Goal: Task Accomplishment & Management: Complete application form

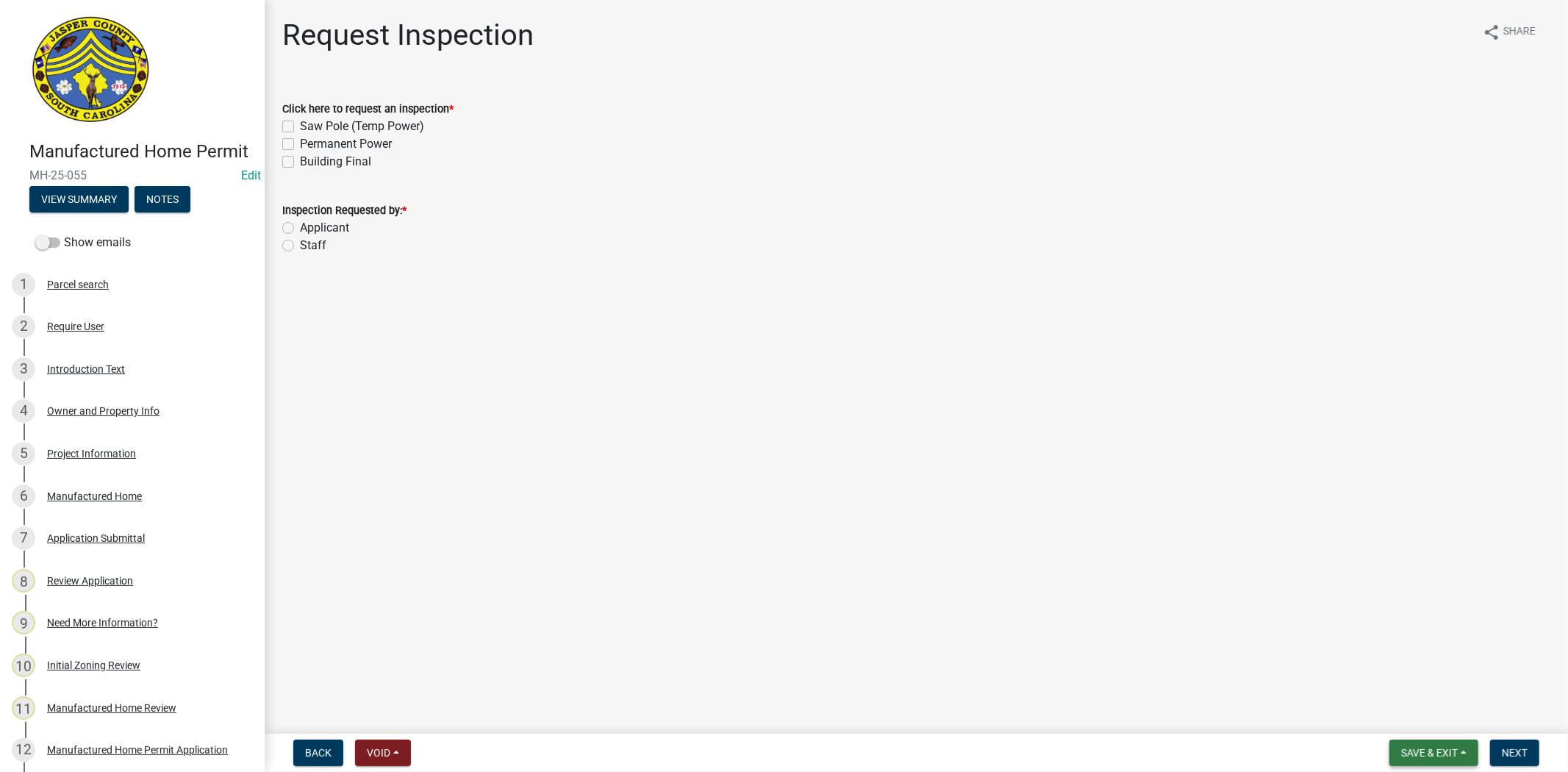
click at [1435, 753] on span "Save & Exit" at bounding box center [1429, 753] width 56 height 12
click at [1411, 722] on button "Save & Exit" at bounding box center [1419, 715] width 118 height 36
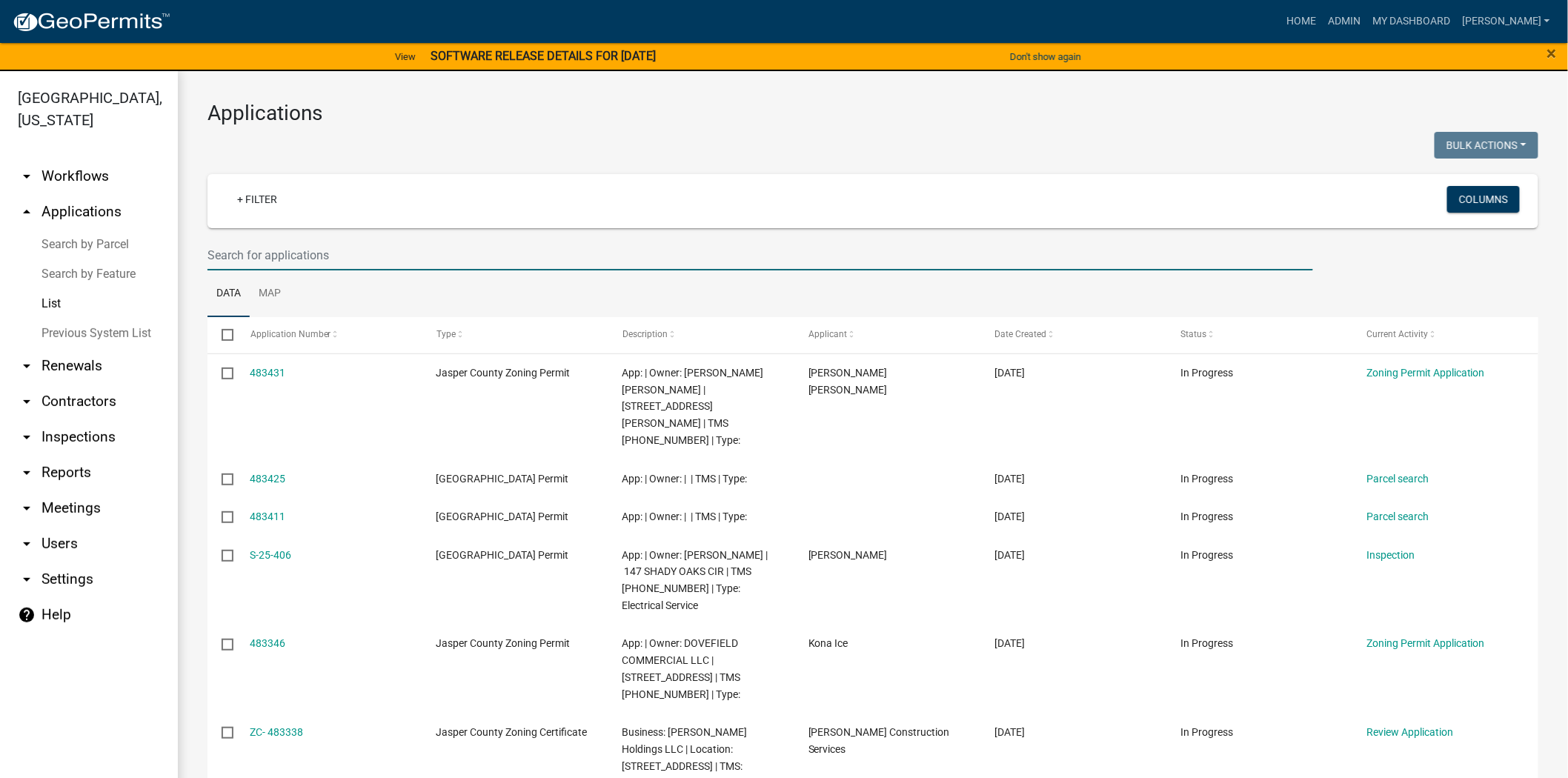
click at [276, 253] on input "text" at bounding box center [760, 255] width 1105 height 30
drag, startPoint x: 312, startPoint y: 261, endPoint x: 319, endPoint y: 267, distance: 9.2
click at [312, 261] on input "text" at bounding box center [760, 255] width 1105 height 30
click at [650, 259] on input "text" at bounding box center [760, 255] width 1105 height 30
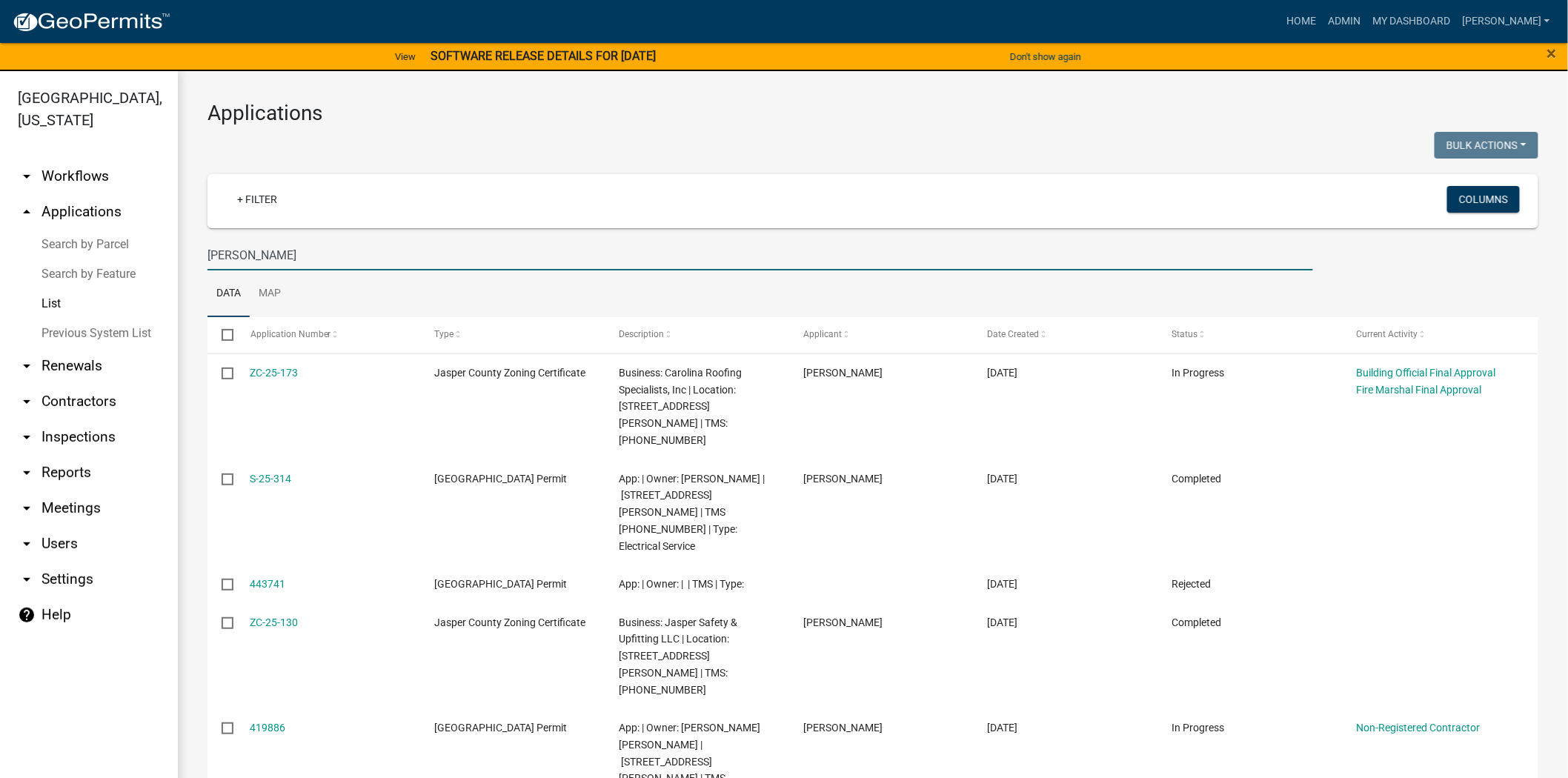
drag, startPoint x: 324, startPoint y: 250, endPoint x: 105, endPoint y: 256, distance: 219.1
click at [105, 256] on div "[GEOGRAPHIC_DATA], [US_STATE] arrow_drop_down Workflows List arrow_drop_up Appl…" at bounding box center [784, 433] width 1568 height 725
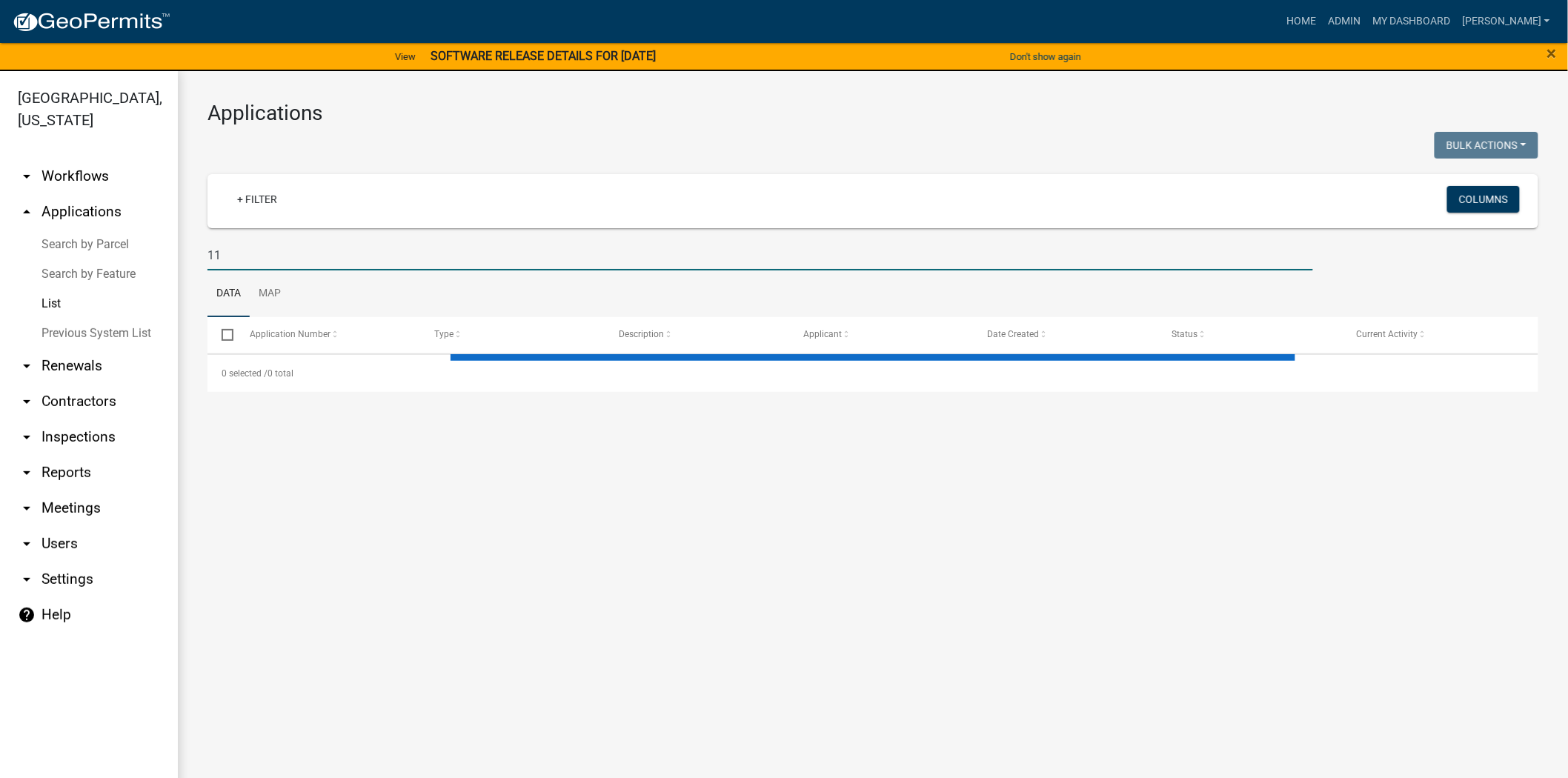
type input "1"
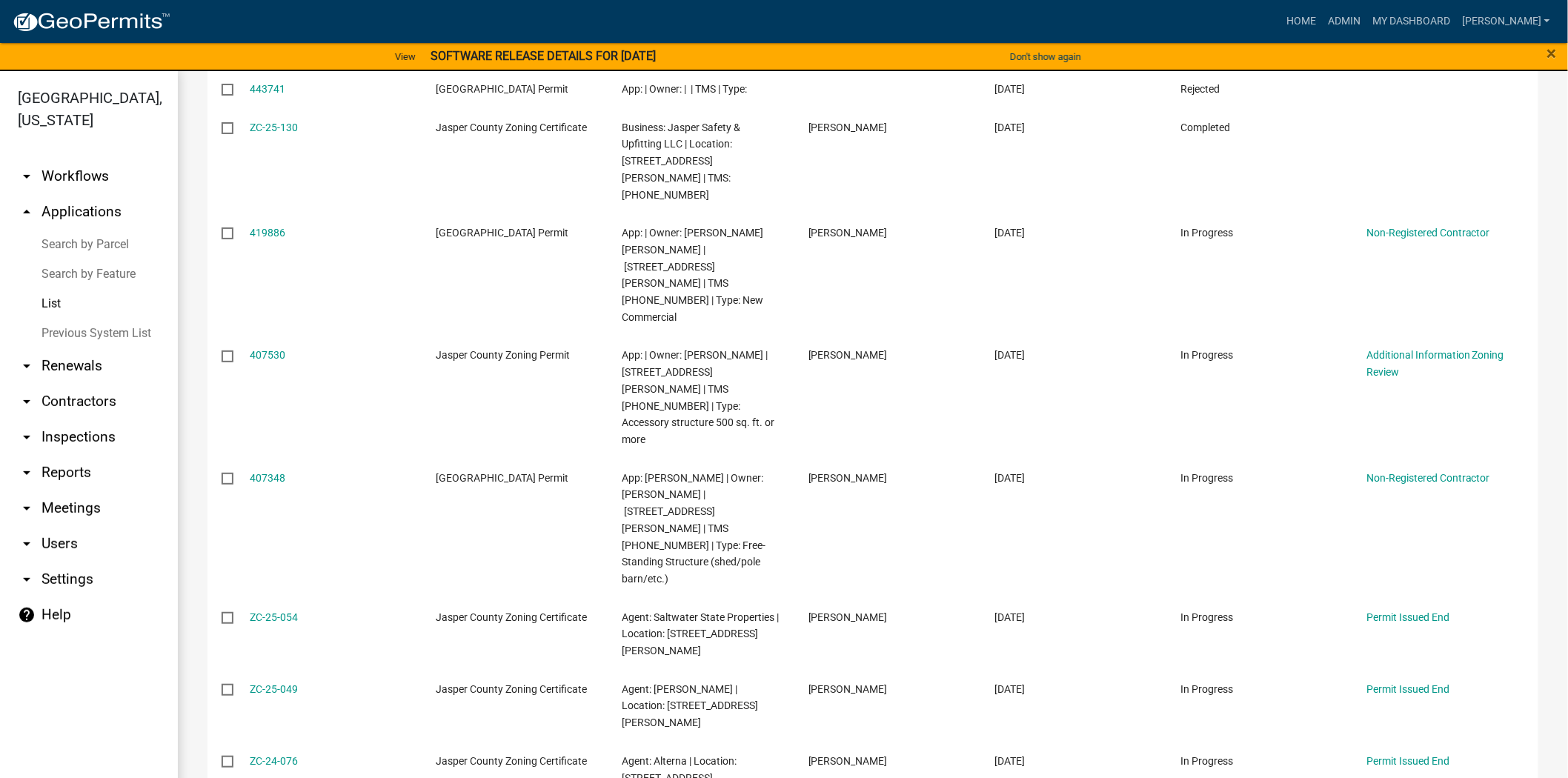
scroll to position [497, 0]
type input "[PERSON_NAME] blvd"
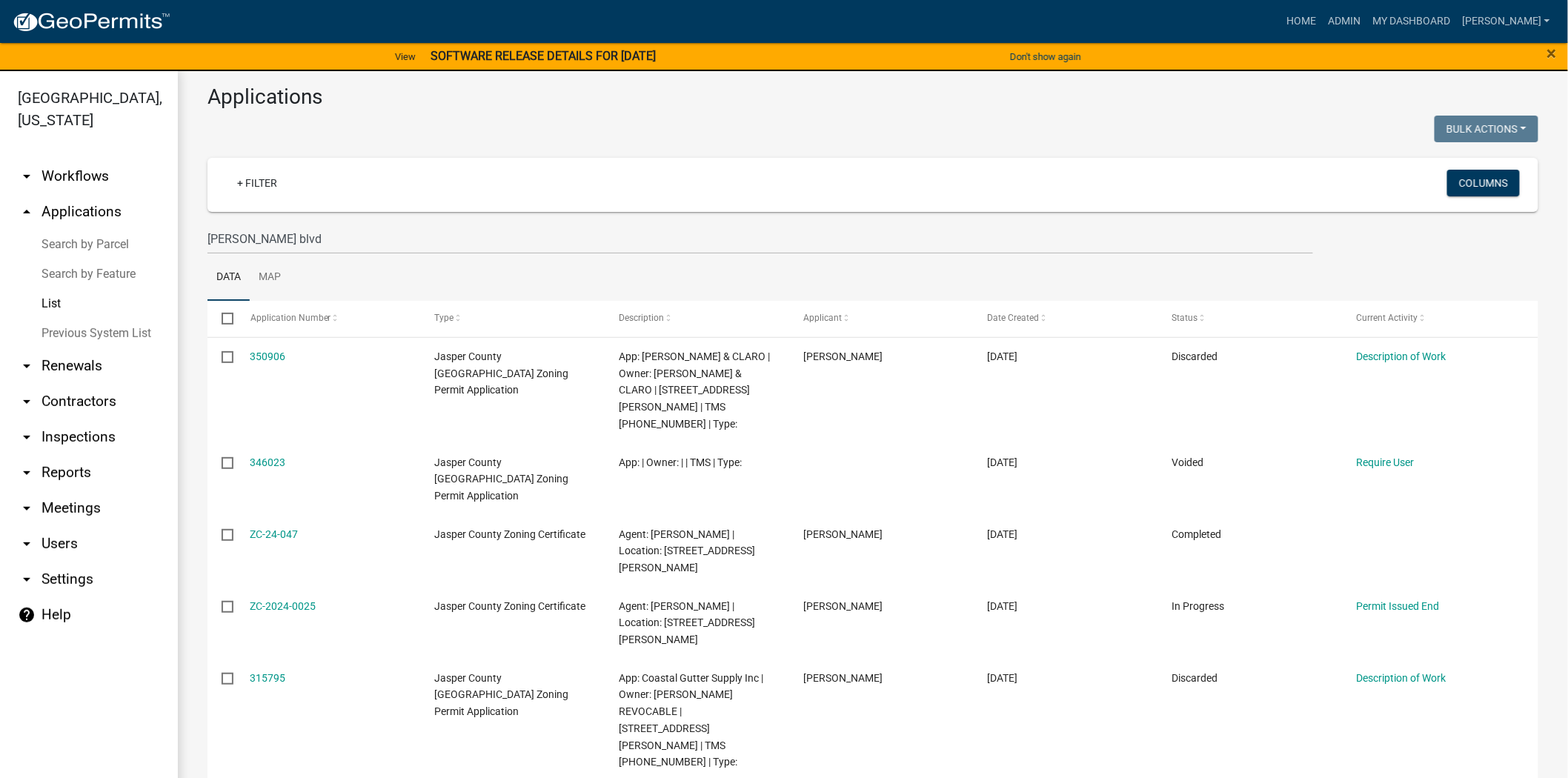
scroll to position [2, 0]
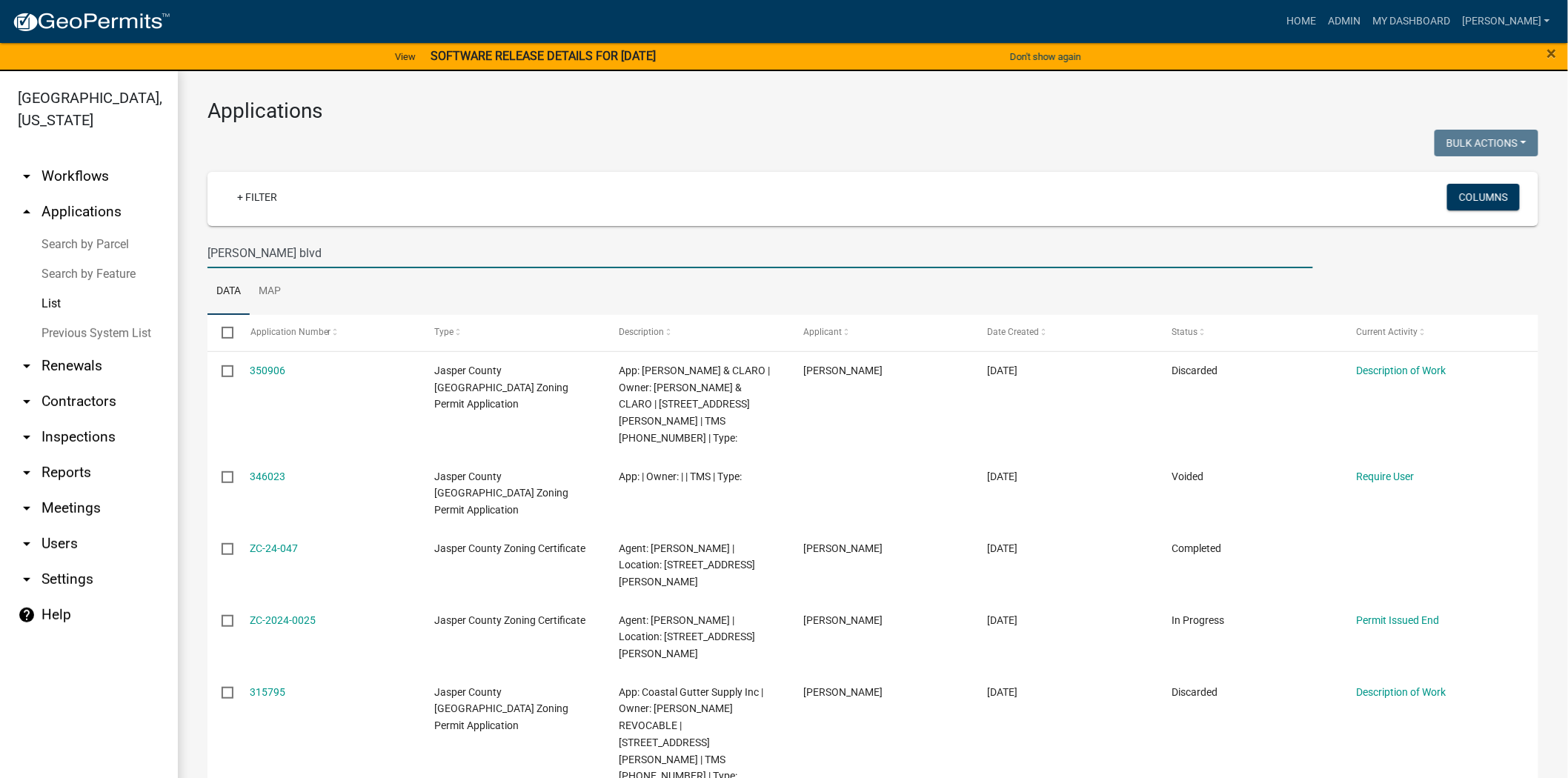
drag, startPoint x: 315, startPoint y: 248, endPoint x: 171, endPoint y: 250, distance: 144.0
click at [171, 250] on div "[GEOGRAPHIC_DATA], [US_STATE] arrow_drop_down Workflows List arrow_drop_up Appl…" at bounding box center [784, 433] width 1568 height 725
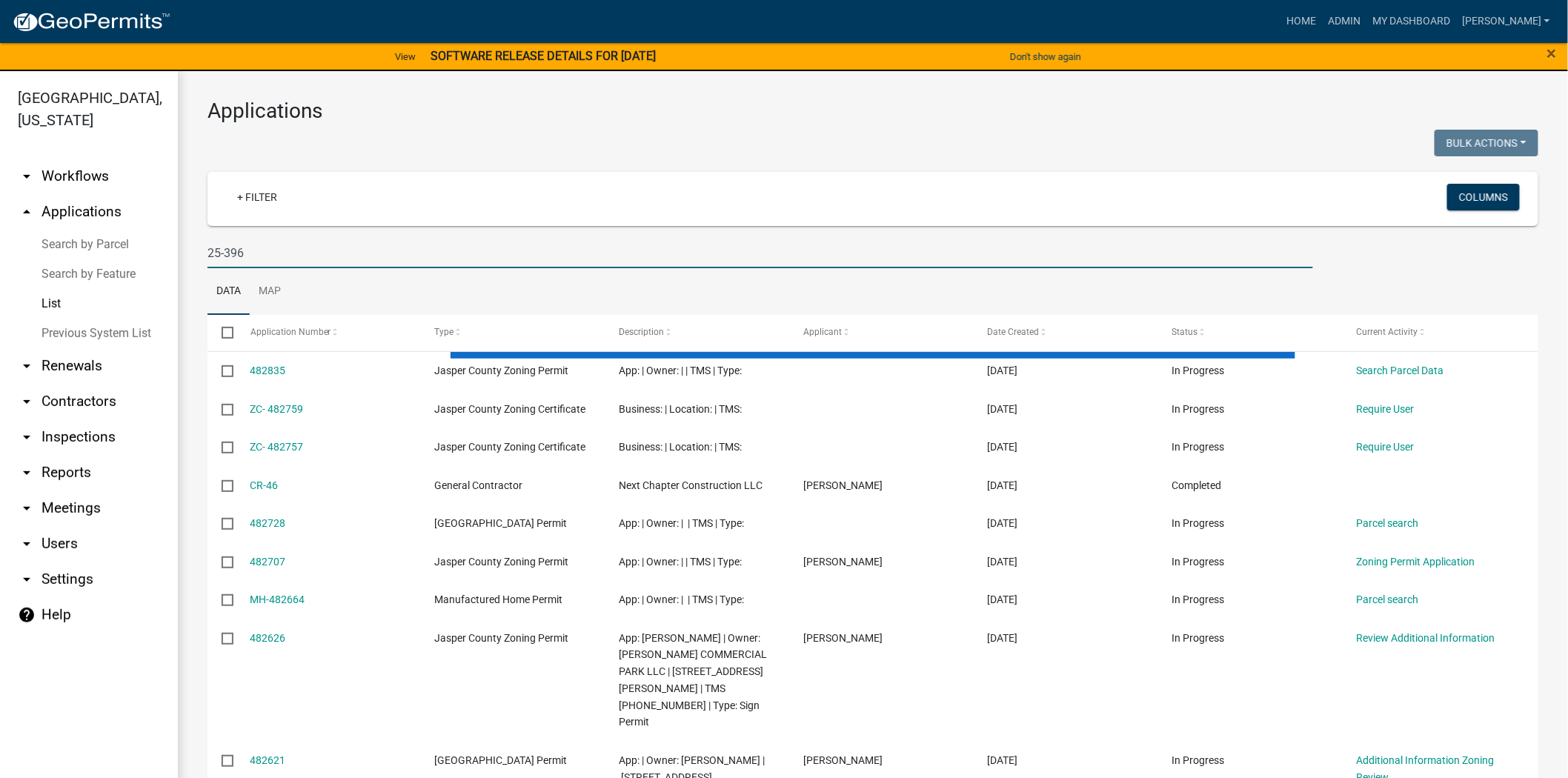
scroll to position [0, 0]
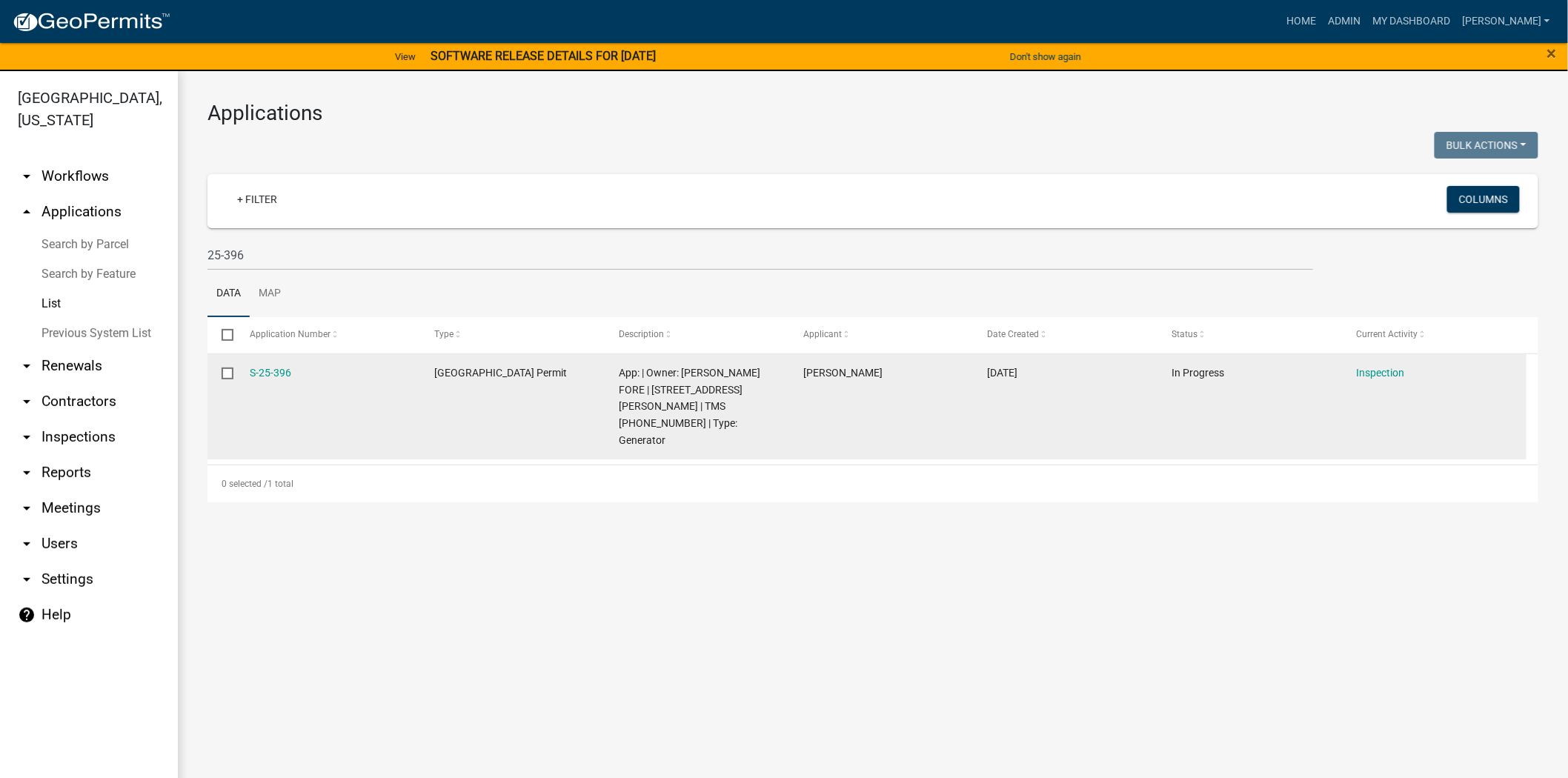
drag, startPoint x: 310, startPoint y: 376, endPoint x: 238, endPoint y: 382, distance: 72.2
click at [238, 382] on datatable-body-cell "S-25-396" at bounding box center [327, 407] width 185 height 106
copy link "S-25-396"
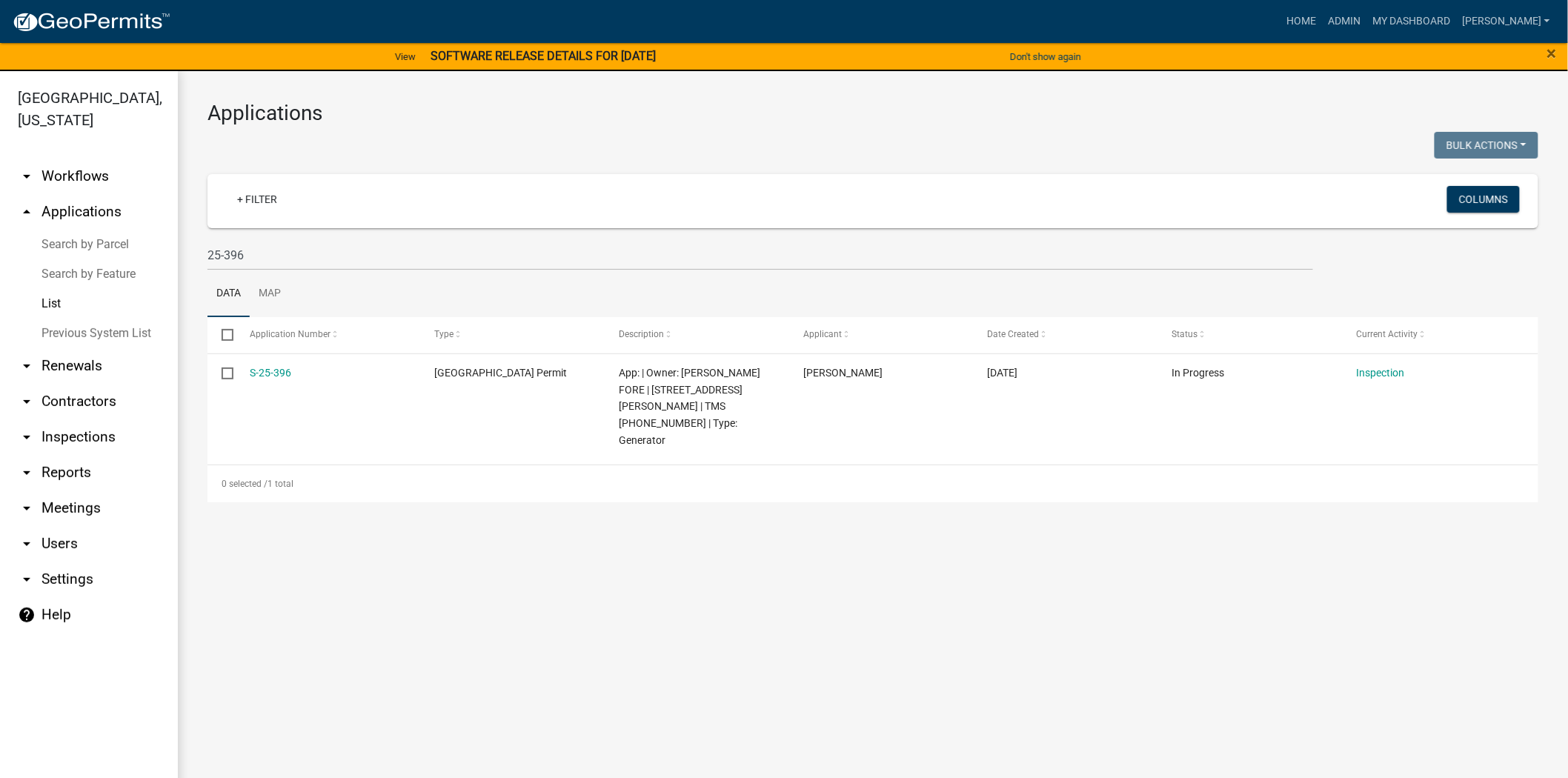
drag, startPoint x: 466, startPoint y: 270, endPoint x: 466, endPoint y: 262, distance: 8.0
click at [466, 264] on wm-datatable "Bulk Actions Void Expire Lock Withdraw + Filter Columns 25-396 Data Map Select …" at bounding box center [873, 317] width 1331 height 371
click at [320, 244] on input "25-396" at bounding box center [760, 255] width 1105 height 30
type input "2"
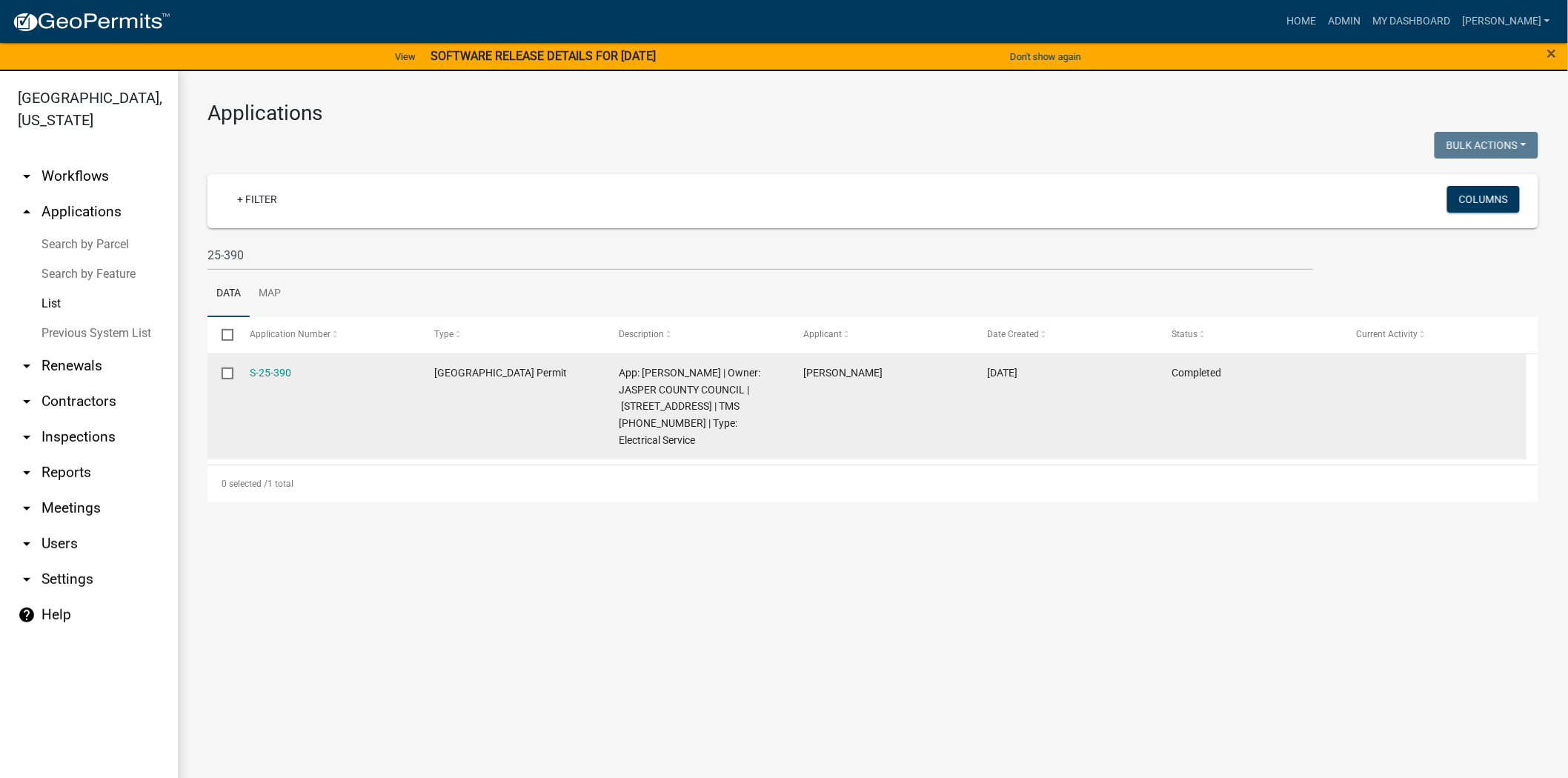
drag, startPoint x: 318, startPoint y: 373, endPoint x: 217, endPoint y: 373, distance: 101.0
click at [217, 373] on div "S-25-390 [GEOGRAPHIC_DATA] Permit App: [PERSON_NAME] | Owner: JASPER COUNTY COU…" at bounding box center [867, 407] width 1319 height 106
copy div "S-25-390"
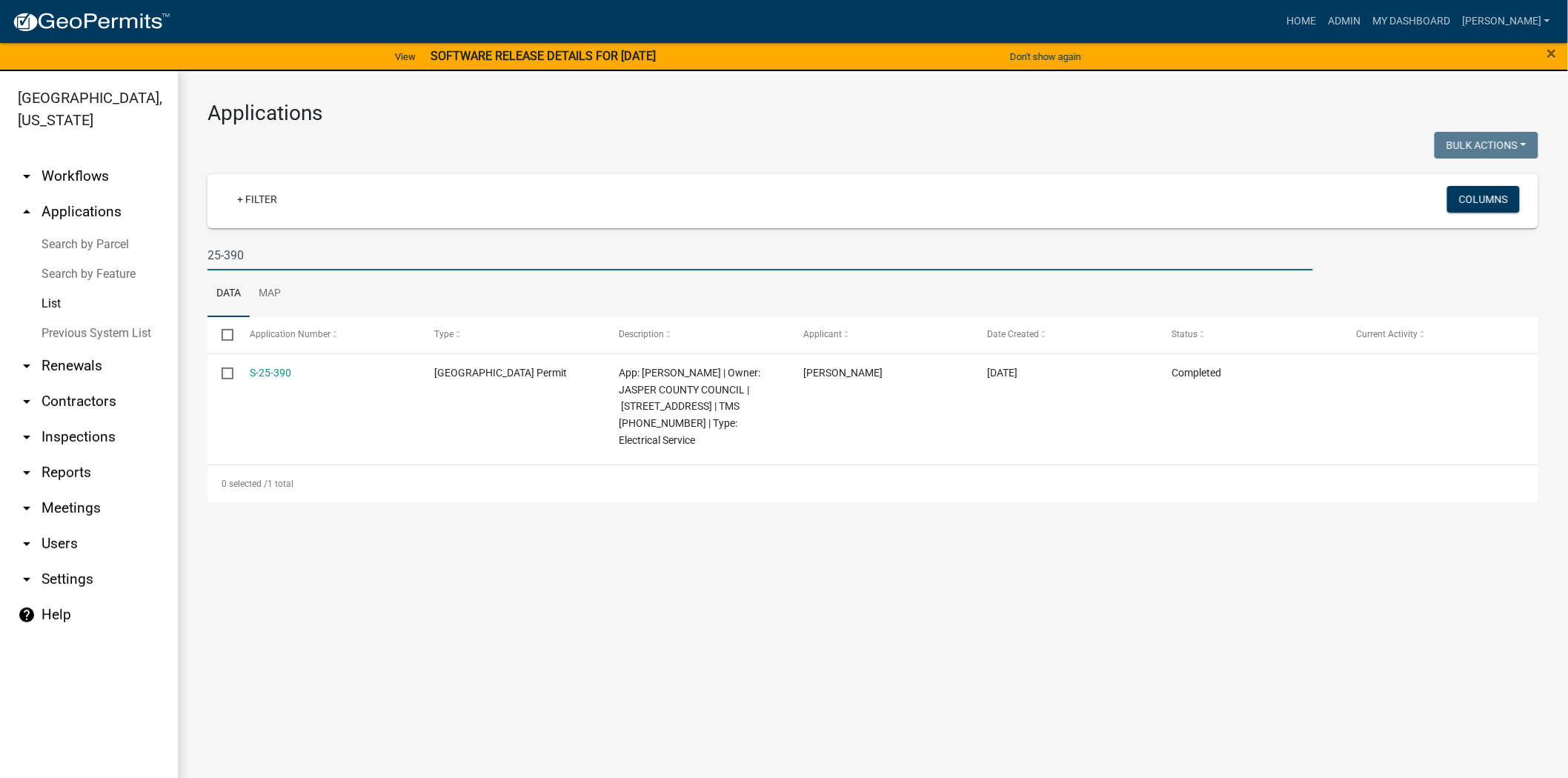
click at [410, 260] on input "25-390" at bounding box center [760, 255] width 1105 height 30
type input "2"
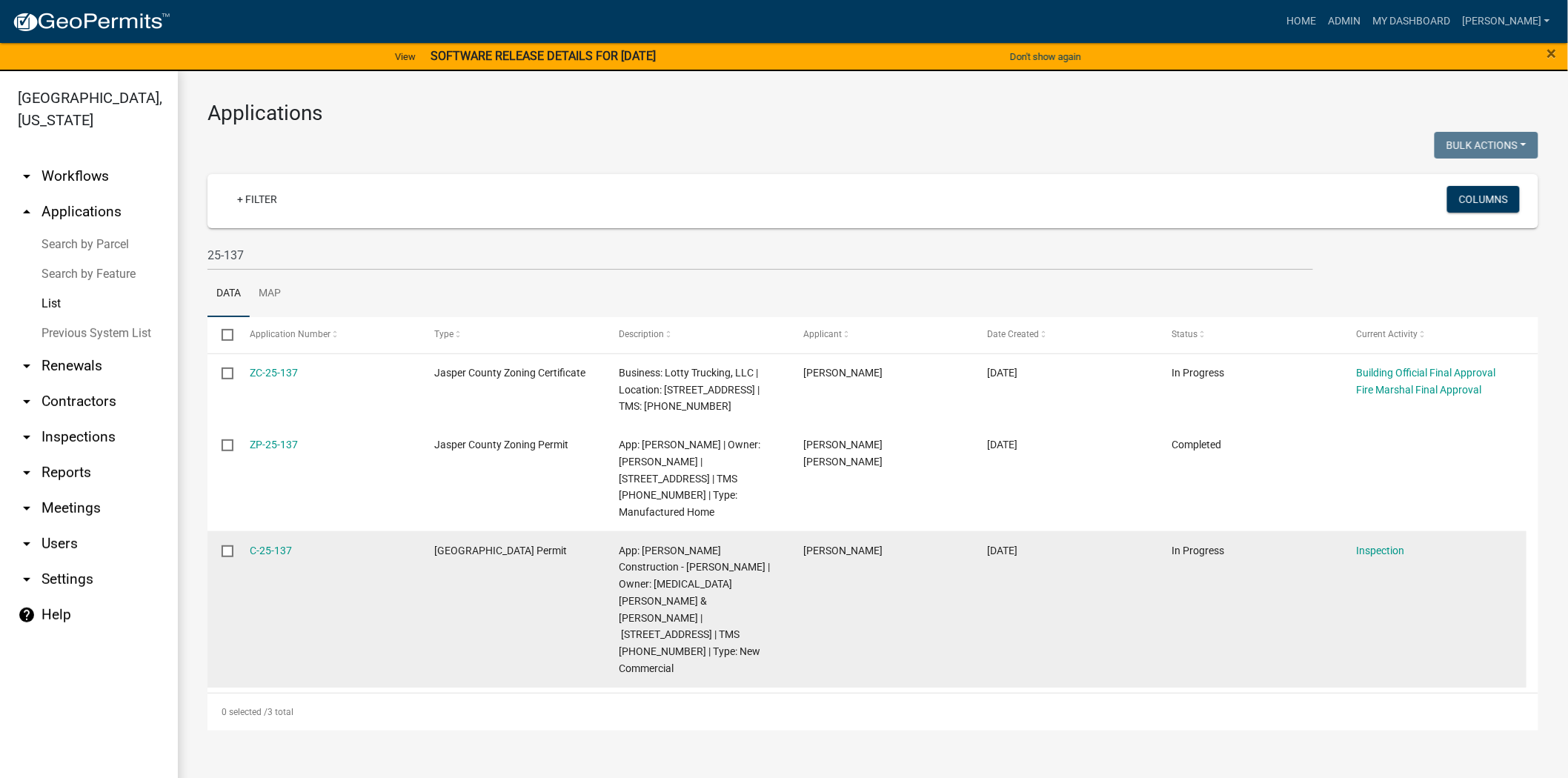
drag, startPoint x: 296, startPoint y: 546, endPoint x: 210, endPoint y: 547, distance: 86.0
click at [210, 547] on div "C-25-137 [GEOGRAPHIC_DATA] Permit App: [PERSON_NAME] Construction - [PERSON_NAM…" at bounding box center [867, 609] width 1319 height 157
copy div "C-25-137"
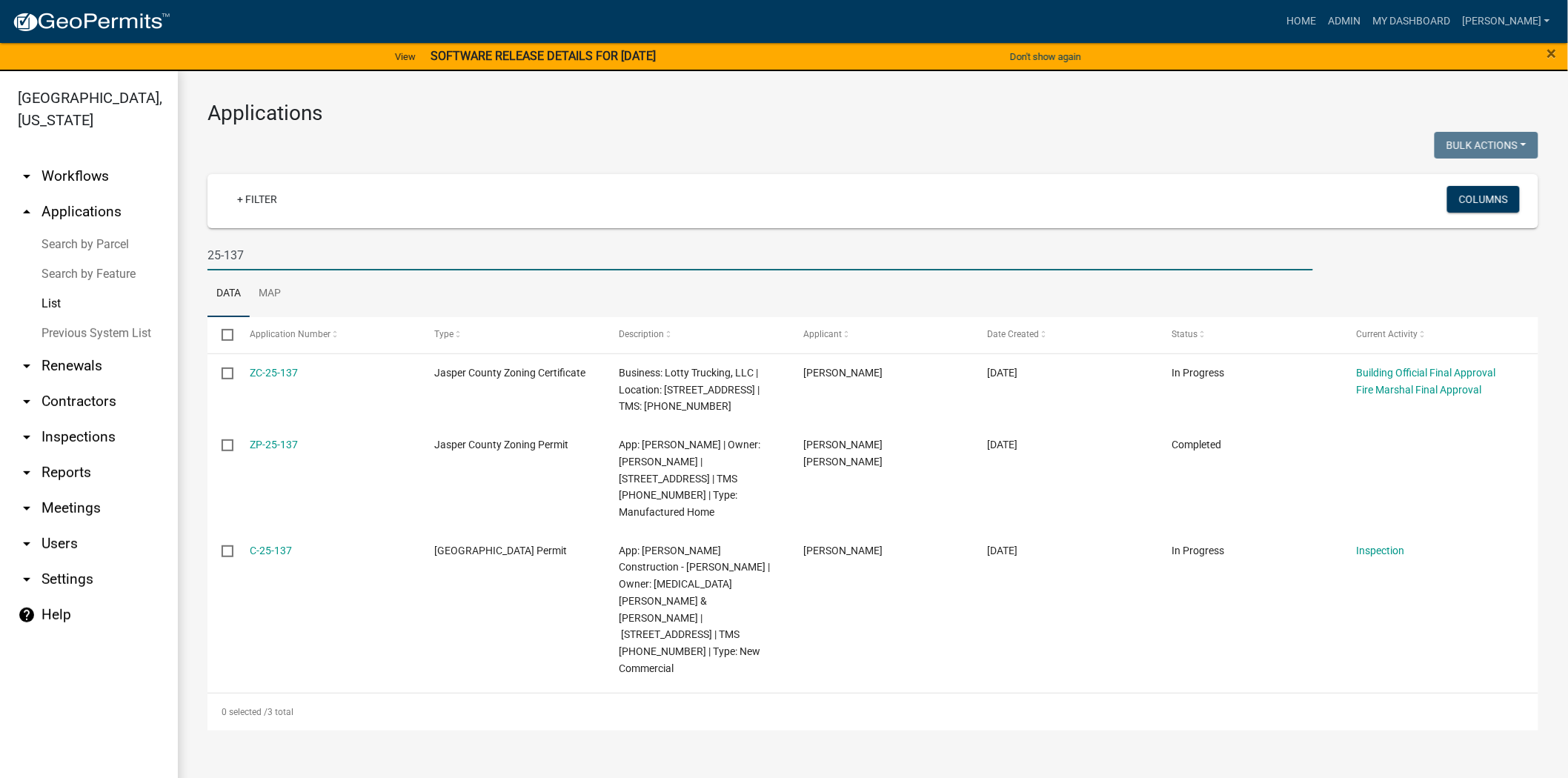
drag, startPoint x: 260, startPoint y: 249, endPoint x: 141, endPoint y: 246, distance: 119.0
click at [141, 246] on div "[GEOGRAPHIC_DATA], [US_STATE] arrow_drop_down Workflows List arrow_drop_up Appl…" at bounding box center [784, 433] width 1568 height 725
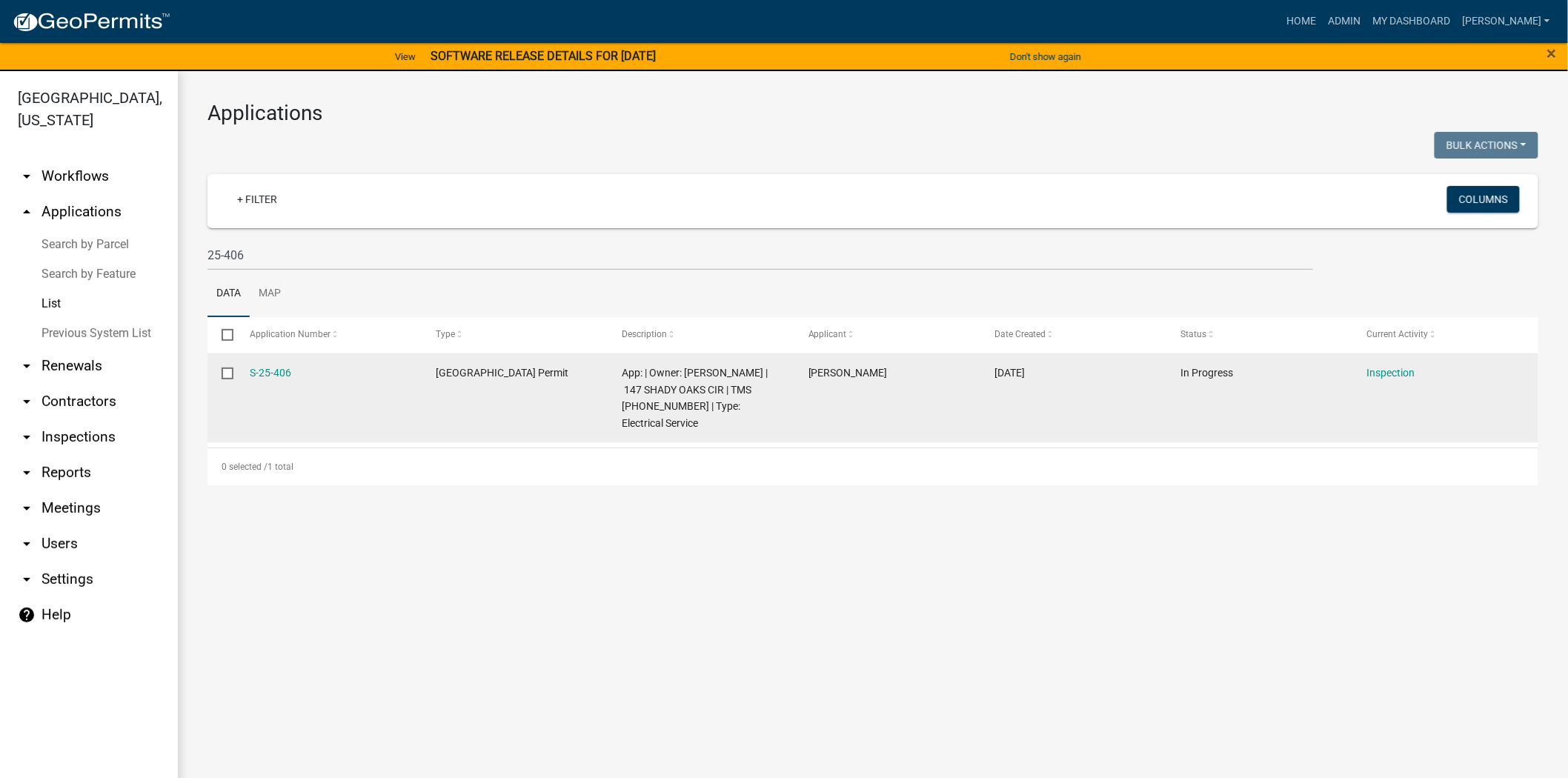
drag, startPoint x: 311, startPoint y: 369, endPoint x: 239, endPoint y: 371, distance: 72.0
click at [239, 371] on datatable-body-cell "S-25-406" at bounding box center [328, 398] width 186 height 89
copy link "S-25-406"
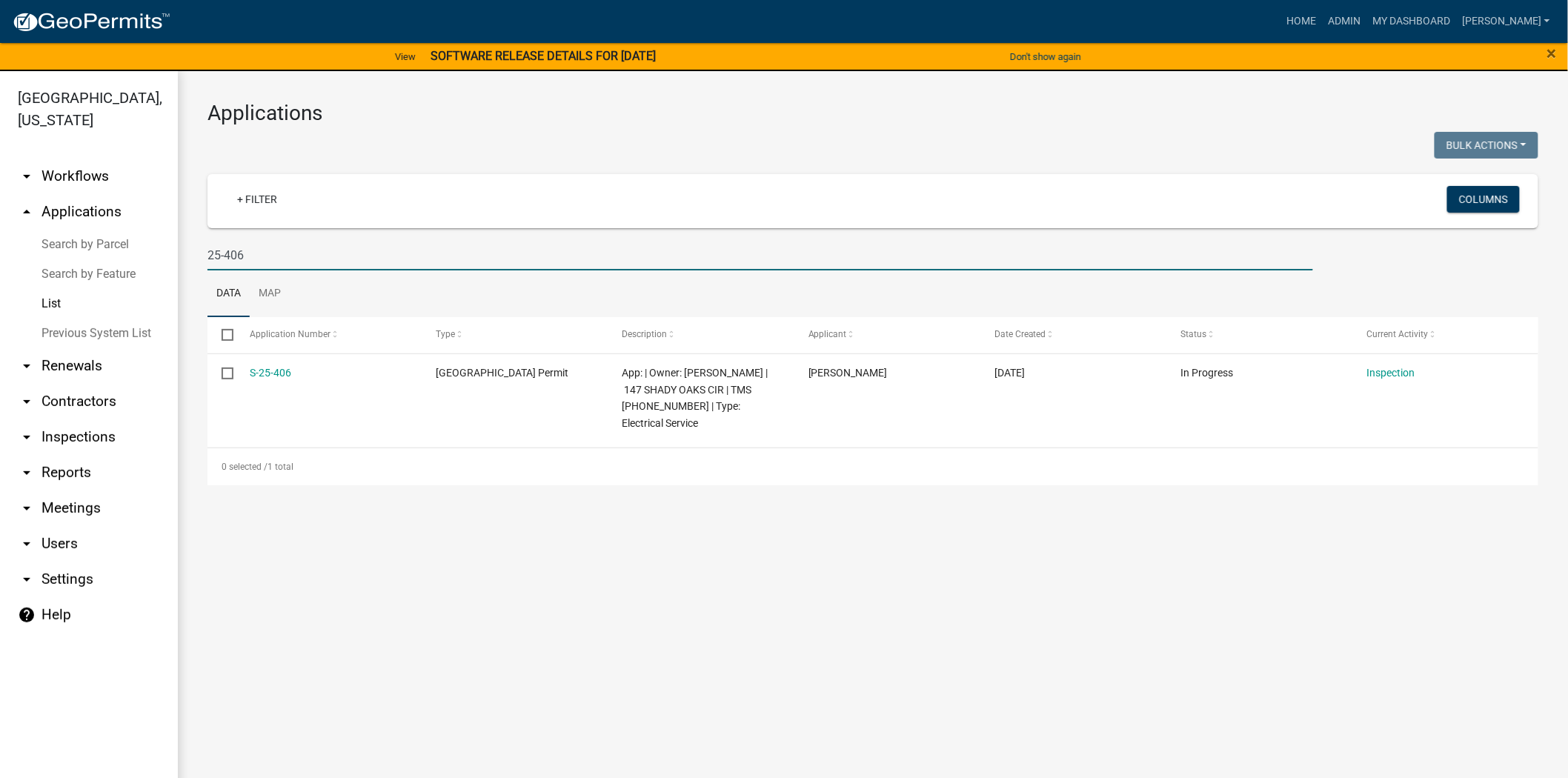
click at [492, 252] on input "25-406" at bounding box center [760, 255] width 1105 height 30
type input "2"
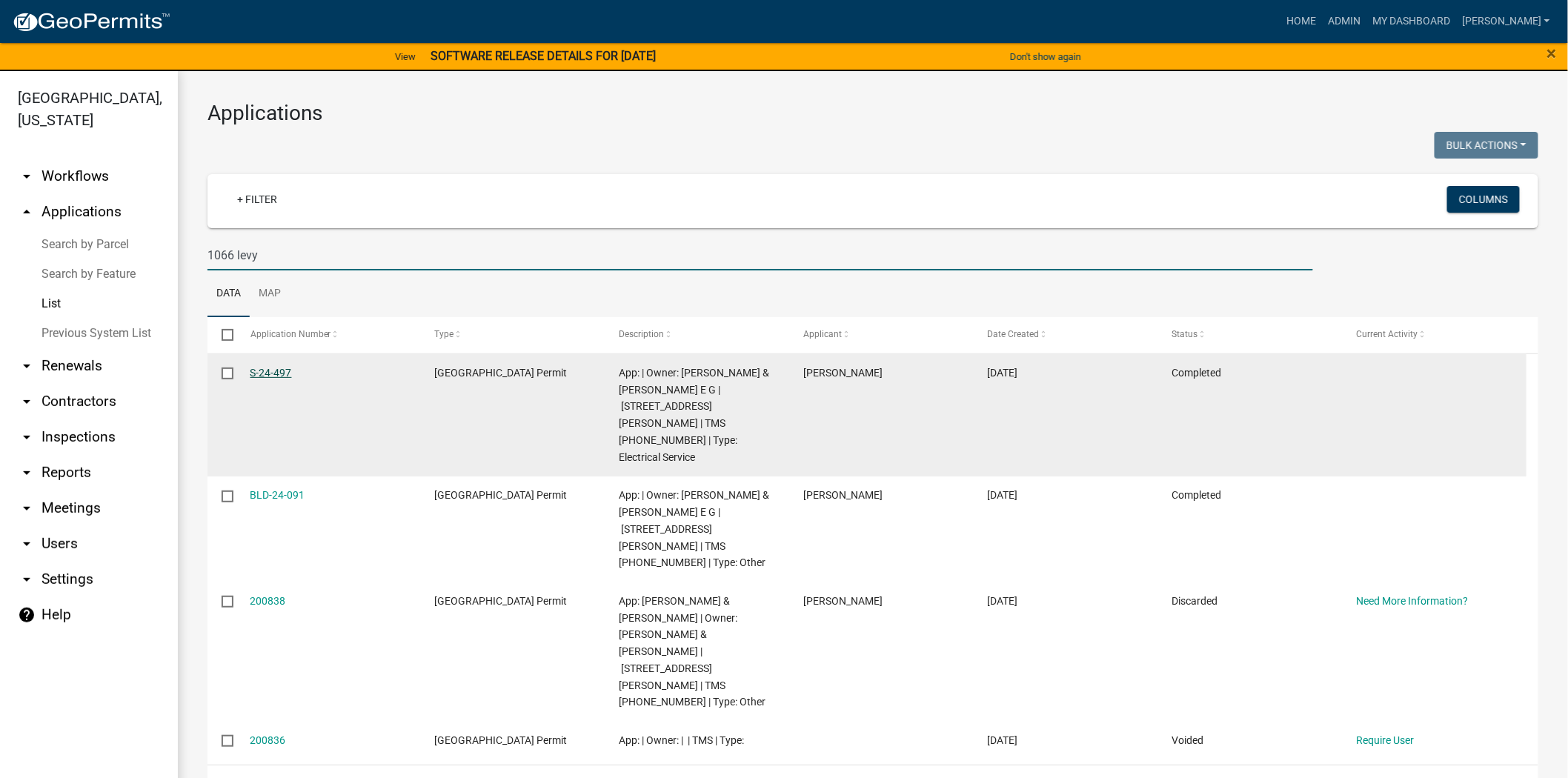
type input "1066 levy"
click at [275, 369] on link "S-24-497" at bounding box center [271, 373] width 42 height 12
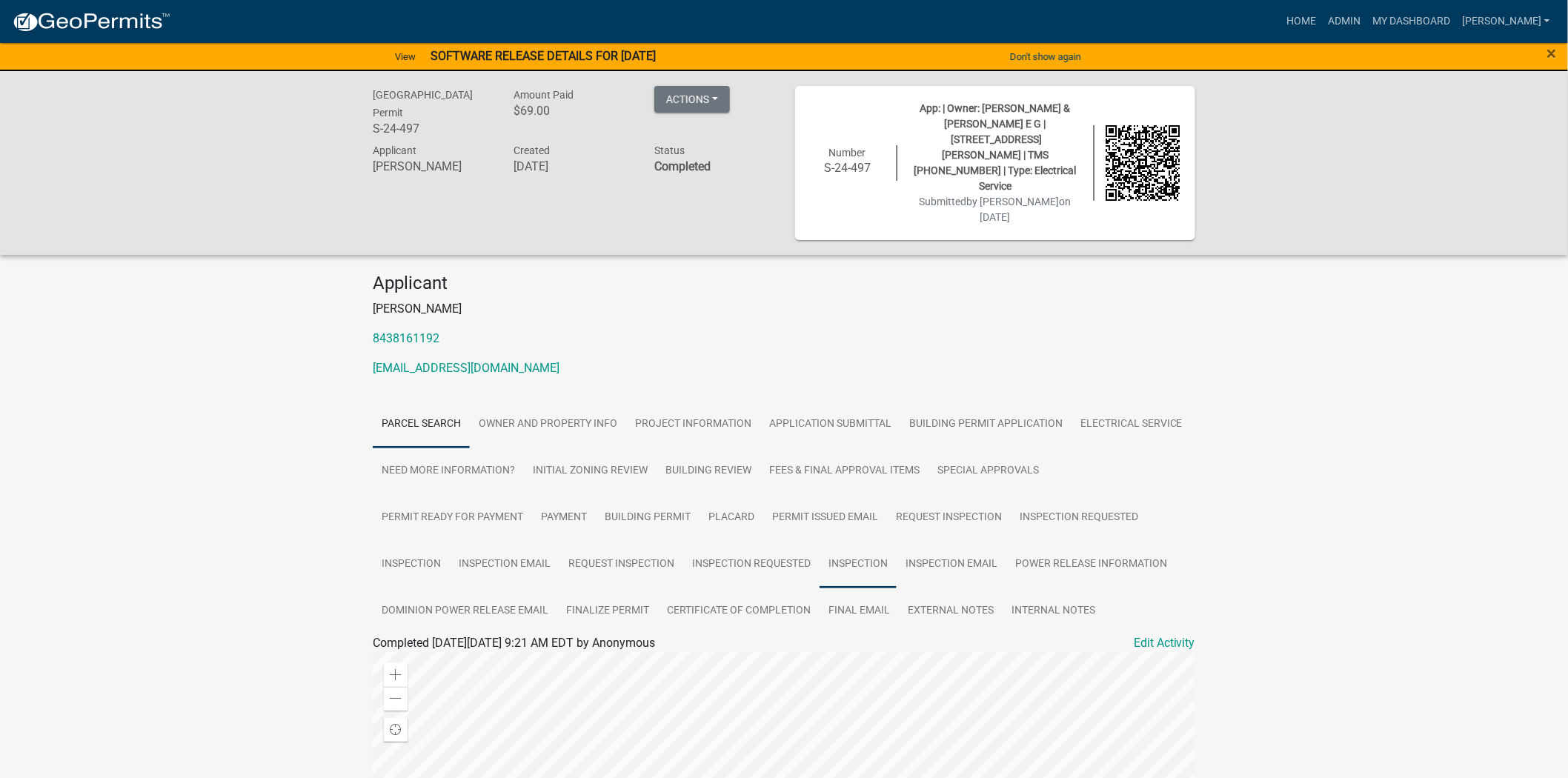
click at [841, 541] on link "Inspection" at bounding box center [858, 565] width 77 height 48
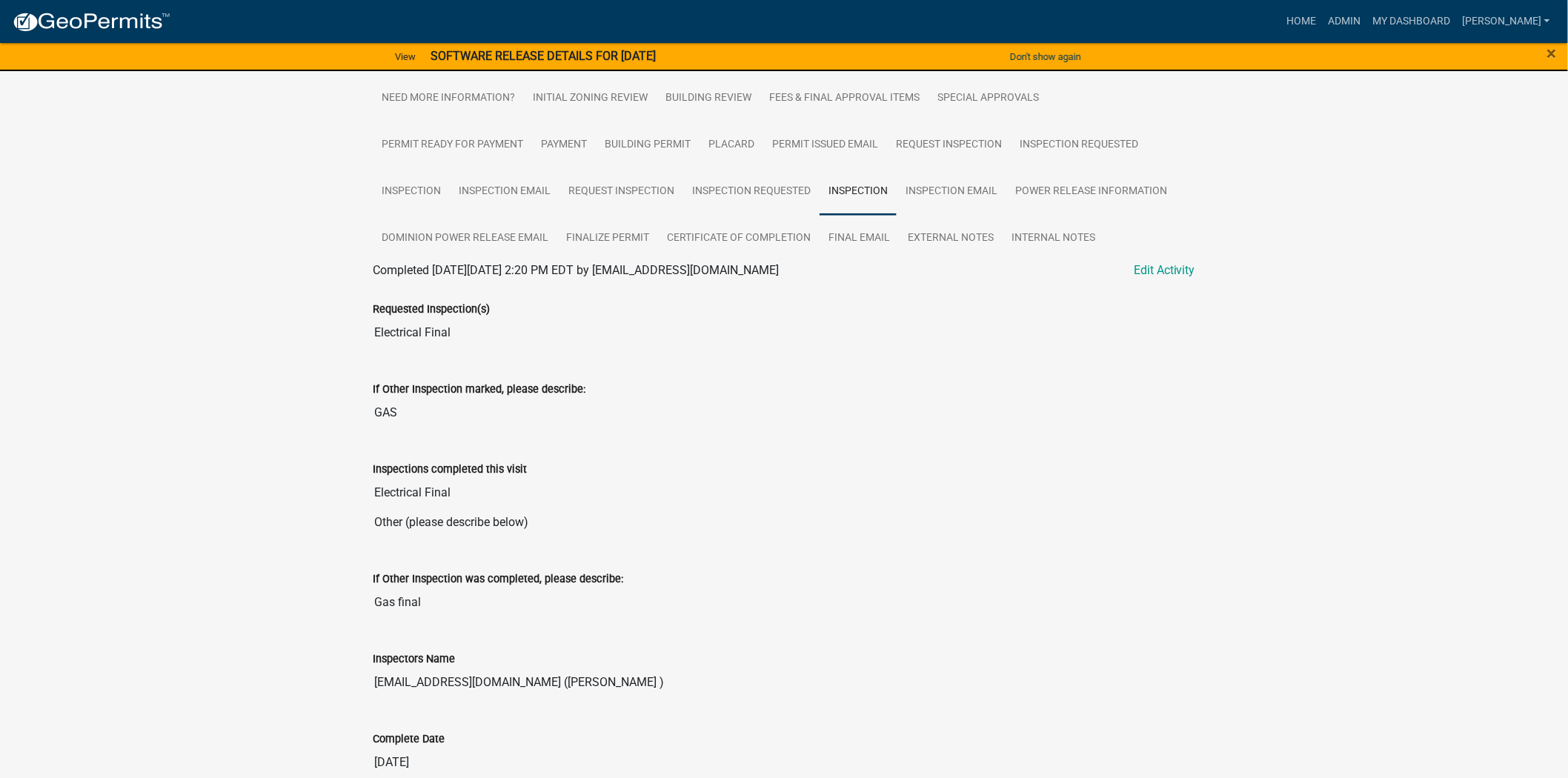
scroll to position [450, 0]
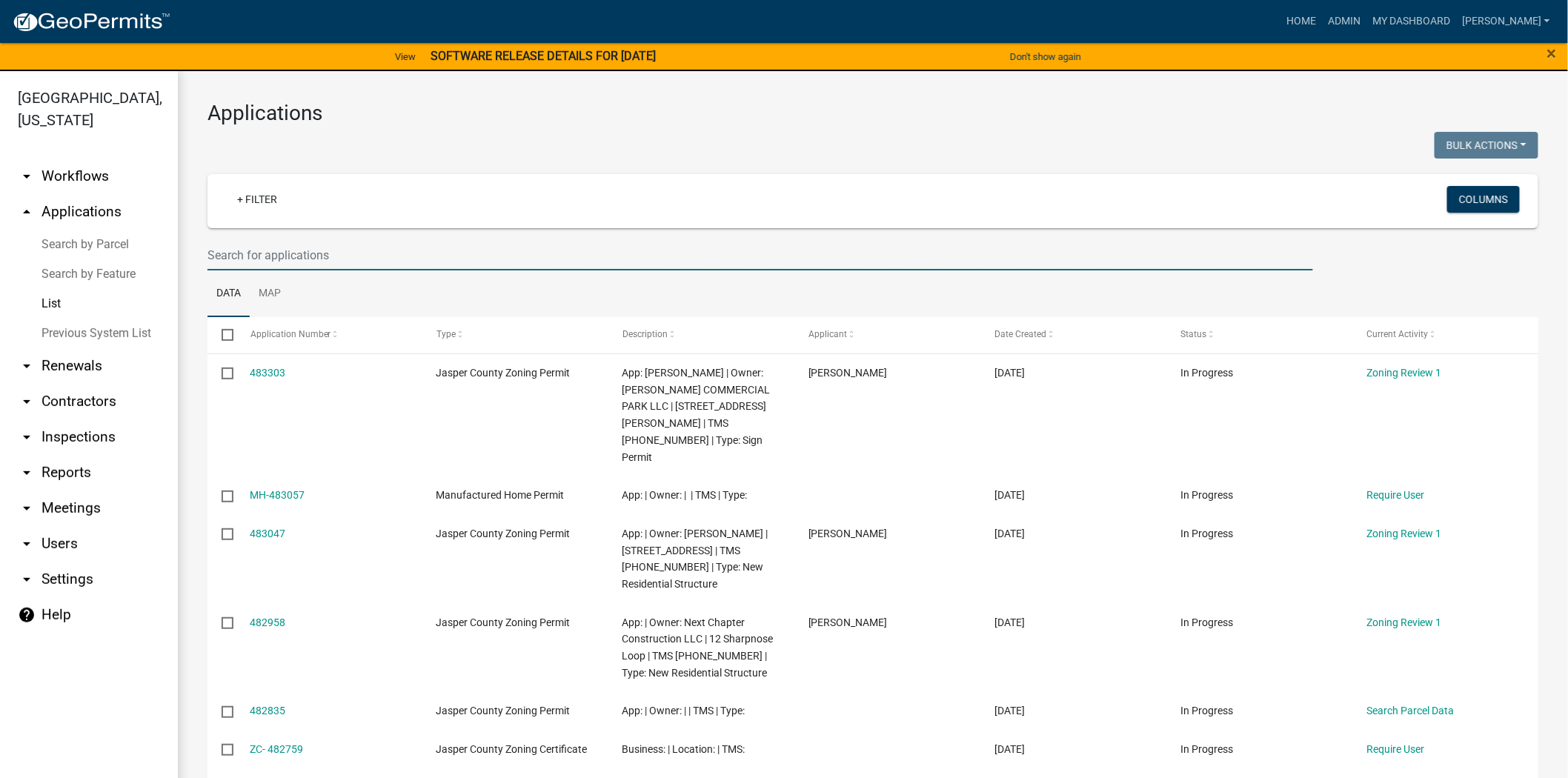
drag, startPoint x: 341, startPoint y: 255, endPoint x: 346, endPoint y: 232, distance: 23.5
click at [341, 255] on input "text" at bounding box center [760, 255] width 1105 height 30
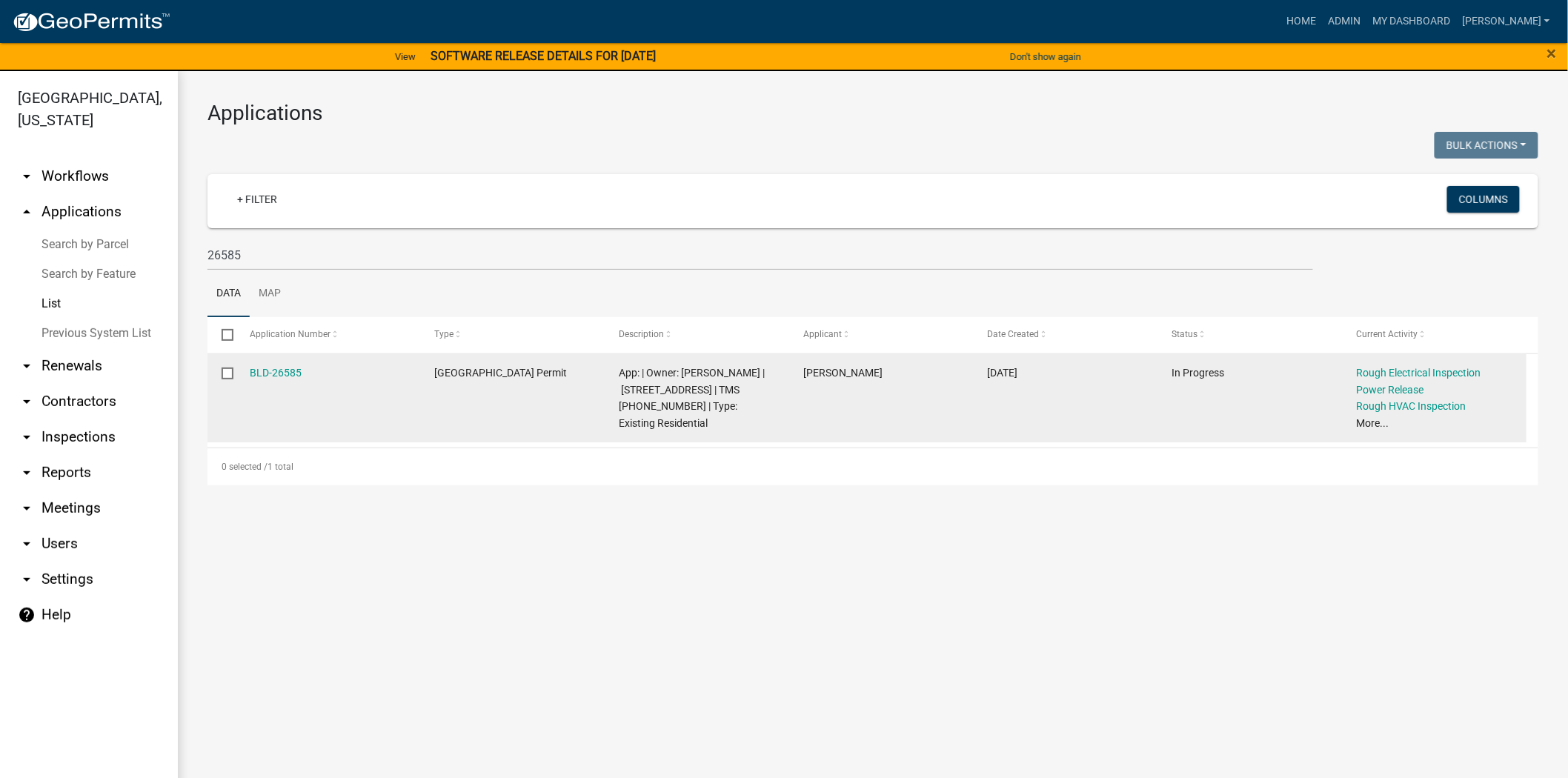
drag, startPoint x: 317, startPoint y: 367, endPoint x: 220, endPoint y: 376, distance: 97.4
click at [220, 376] on div "BLD-26585 [GEOGRAPHIC_DATA] Permit App: | Owner: [PERSON_NAME] | [STREET_ADDRES…" at bounding box center [867, 398] width 1319 height 89
copy div "BLD-26585"
drag, startPoint x: 756, startPoint y: 369, endPoint x: 687, endPoint y: 389, distance: 71.8
click at [687, 389] on span "App: | Owner: [PERSON_NAME] | [STREET_ADDRESS] | TMS [PHONE_NUMBER] | Type: Exi…" at bounding box center [691, 398] width 146 height 62
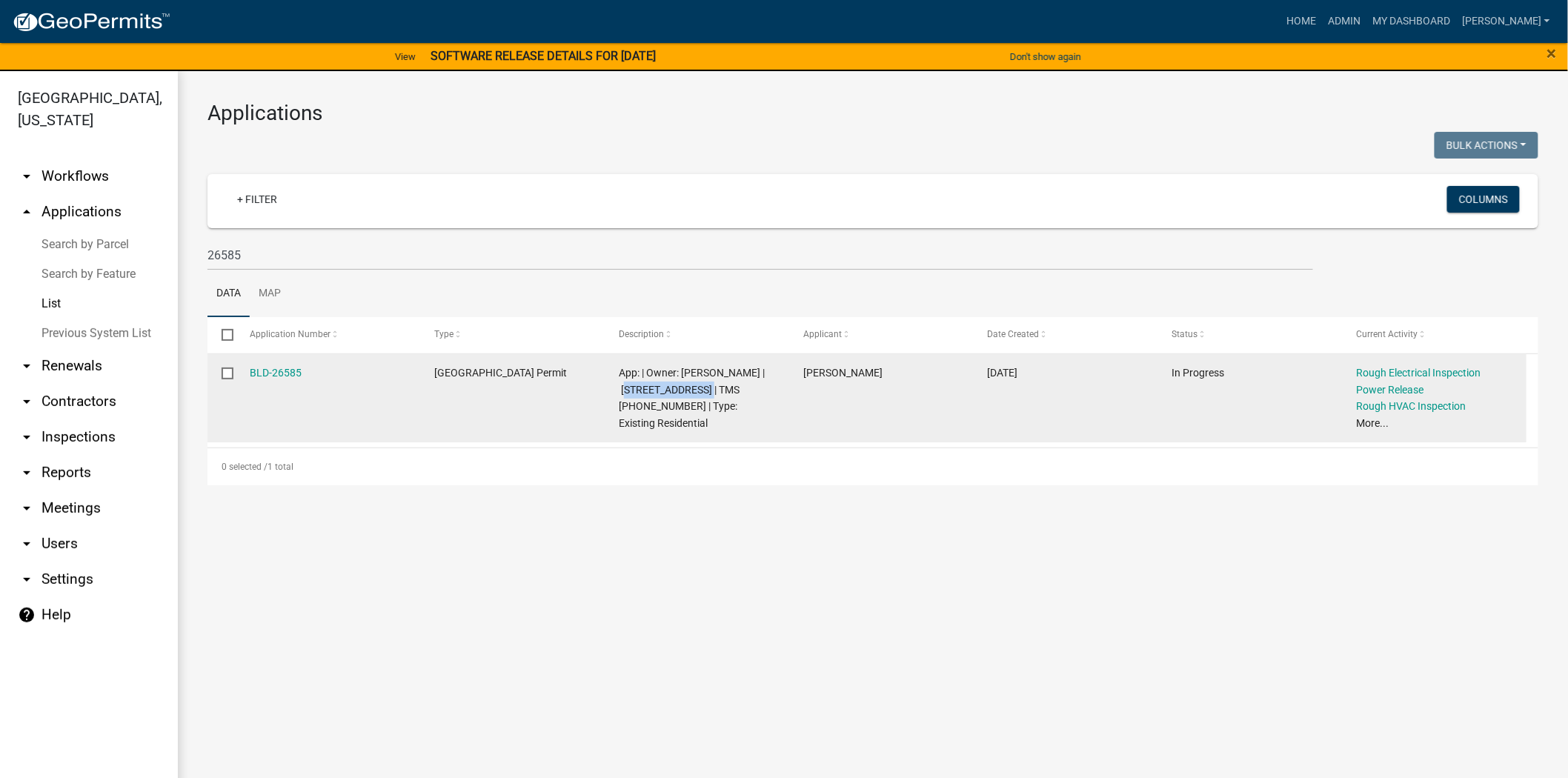
copy span "[STREET_ADDRESS]"
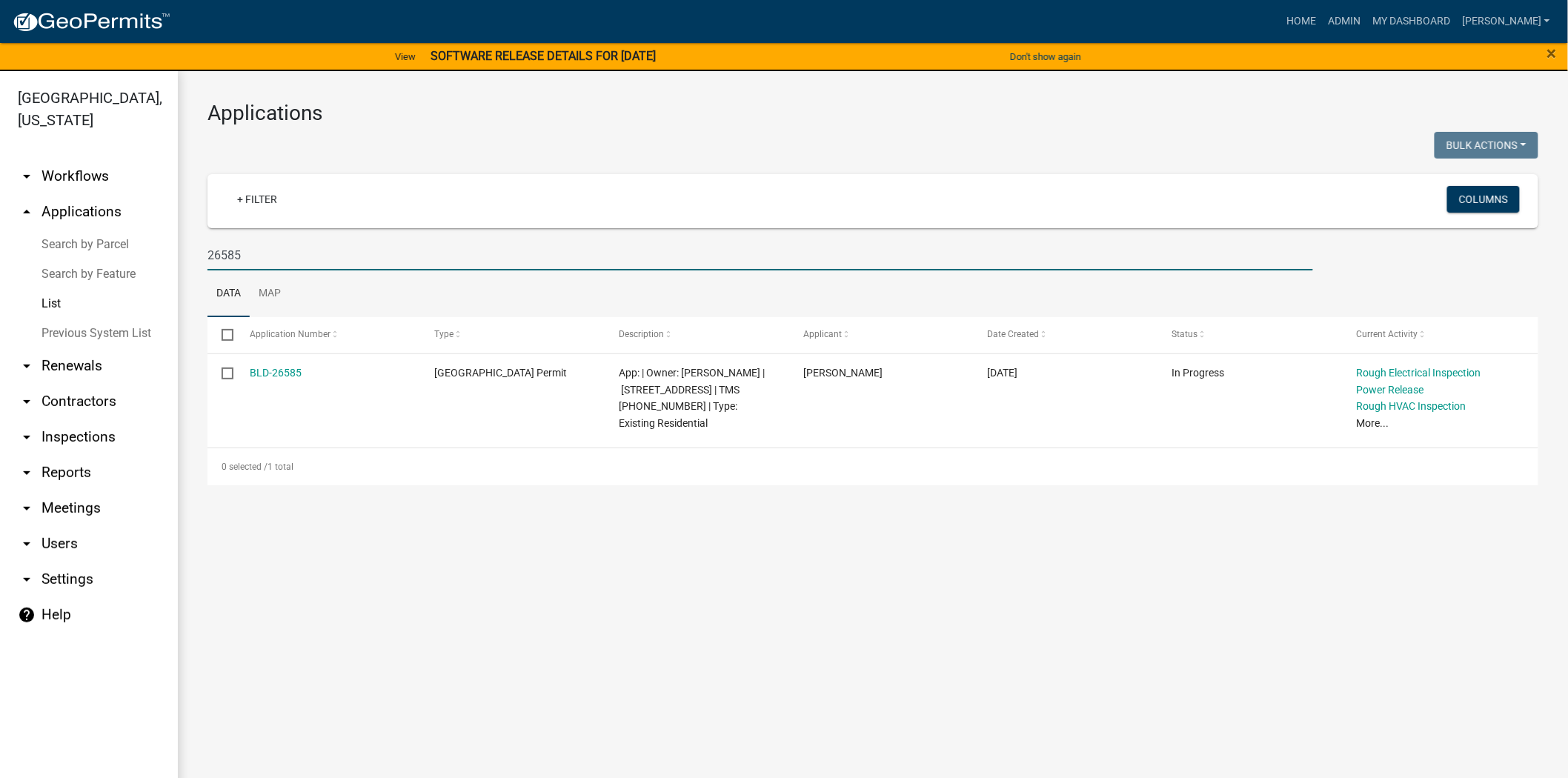
click at [266, 265] on input "26585" at bounding box center [760, 255] width 1105 height 30
type input "2"
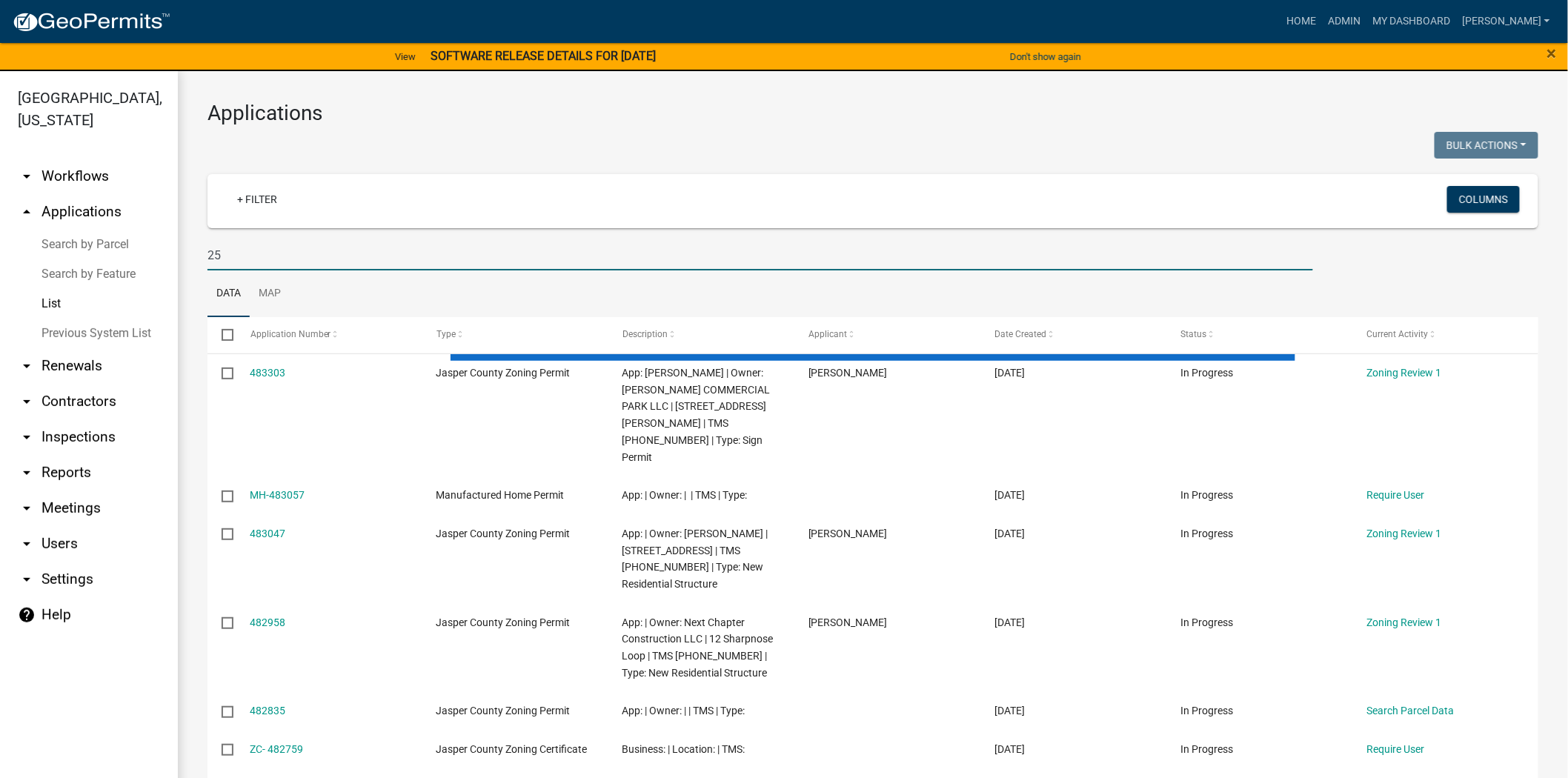
type input "2"
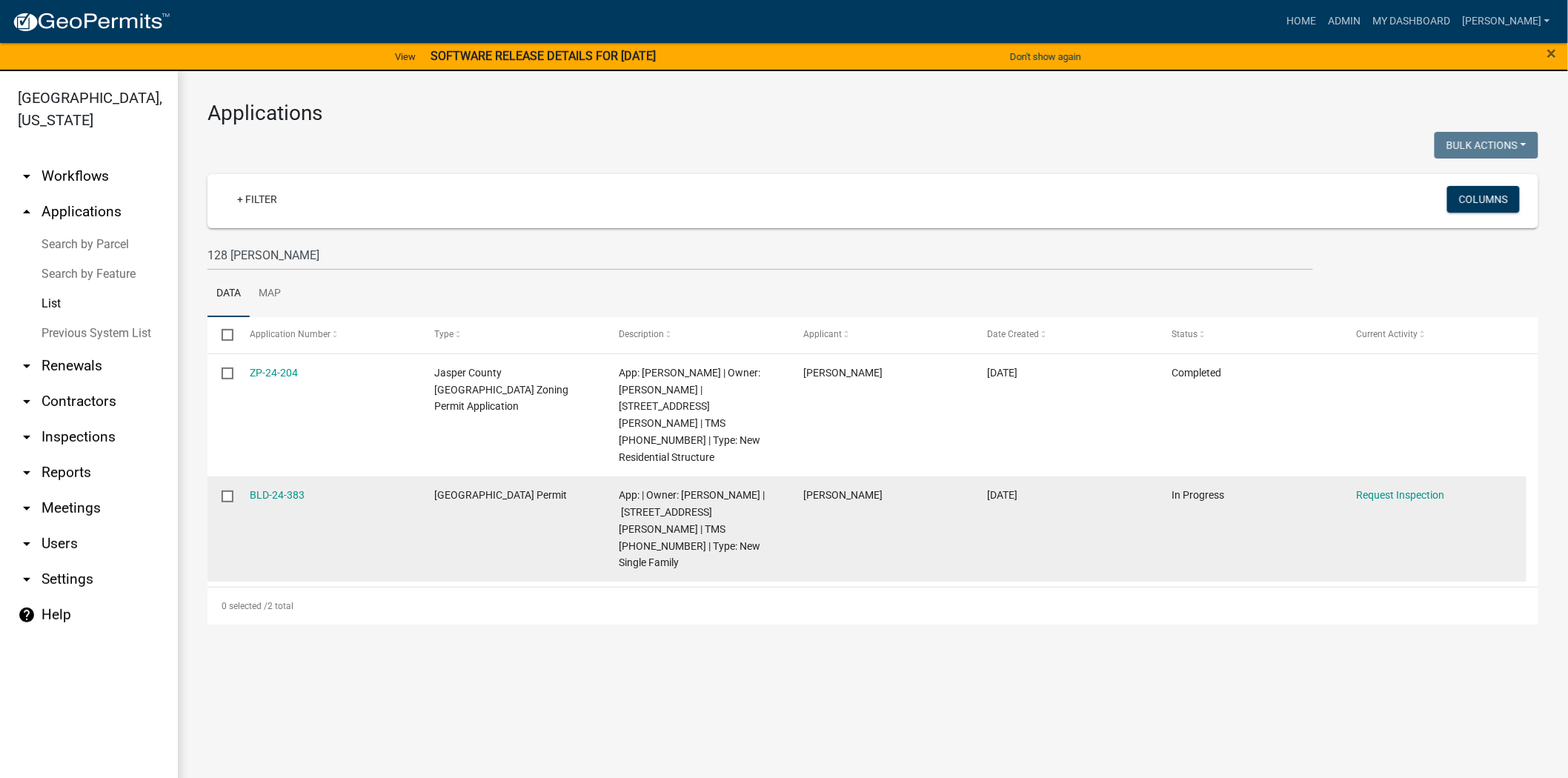
drag, startPoint x: 320, startPoint y: 463, endPoint x: 227, endPoint y: 464, distance: 93.0
click at [227, 477] on div "BLD-24-383 [GEOGRAPHIC_DATA] Permit App: | Owner: [PERSON_NAME] | [STREET_ADDRE…" at bounding box center [867, 530] width 1319 height 106
copy div "BLD-24-383"
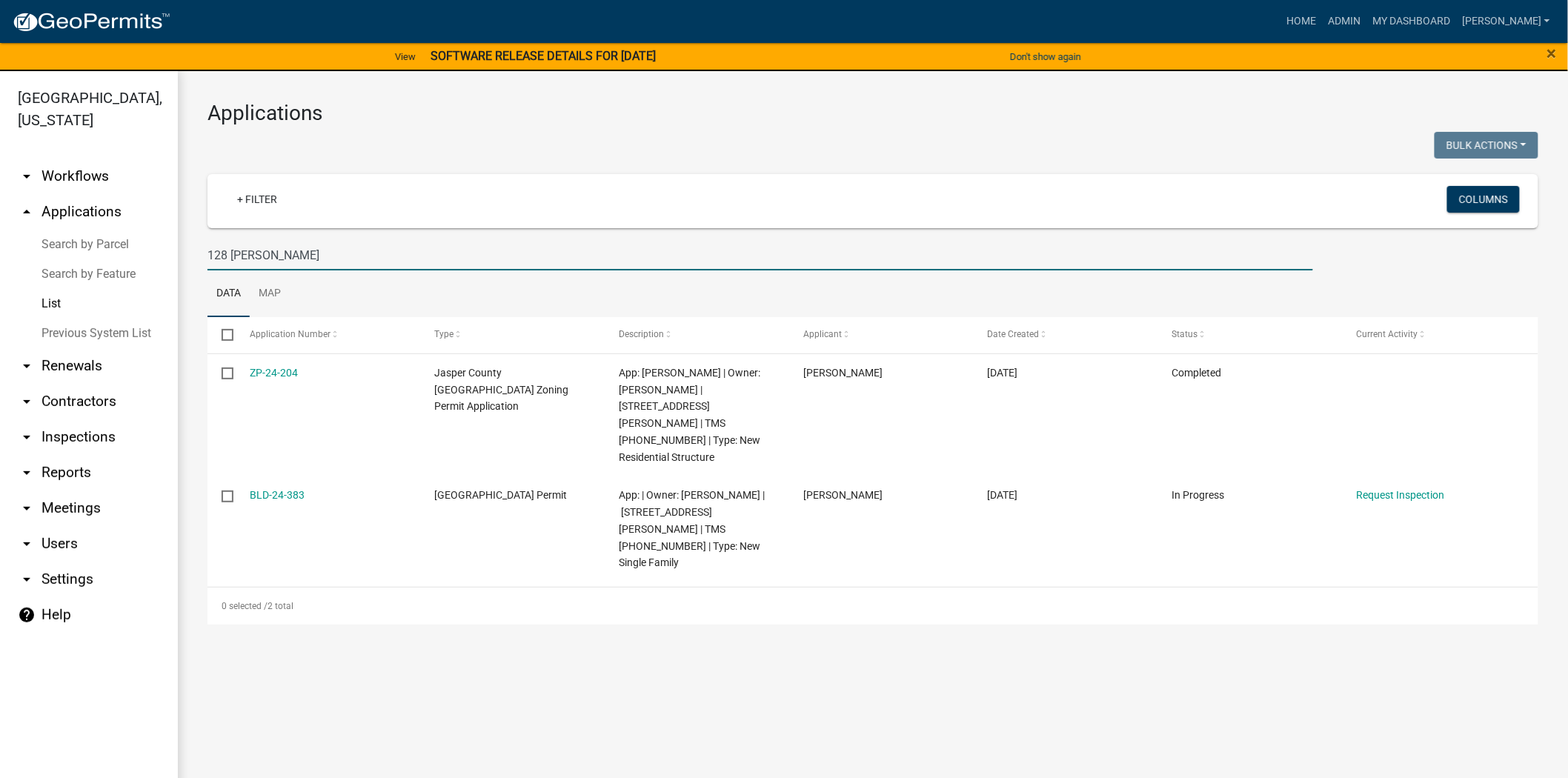
drag, startPoint x: 353, startPoint y: 243, endPoint x: 129, endPoint y: 240, distance: 224.0
click at [129, 240] on div "[GEOGRAPHIC_DATA], [US_STATE] arrow_drop_down Workflows List arrow_drop_up Appl…" at bounding box center [784, 433] width 1568 height 725
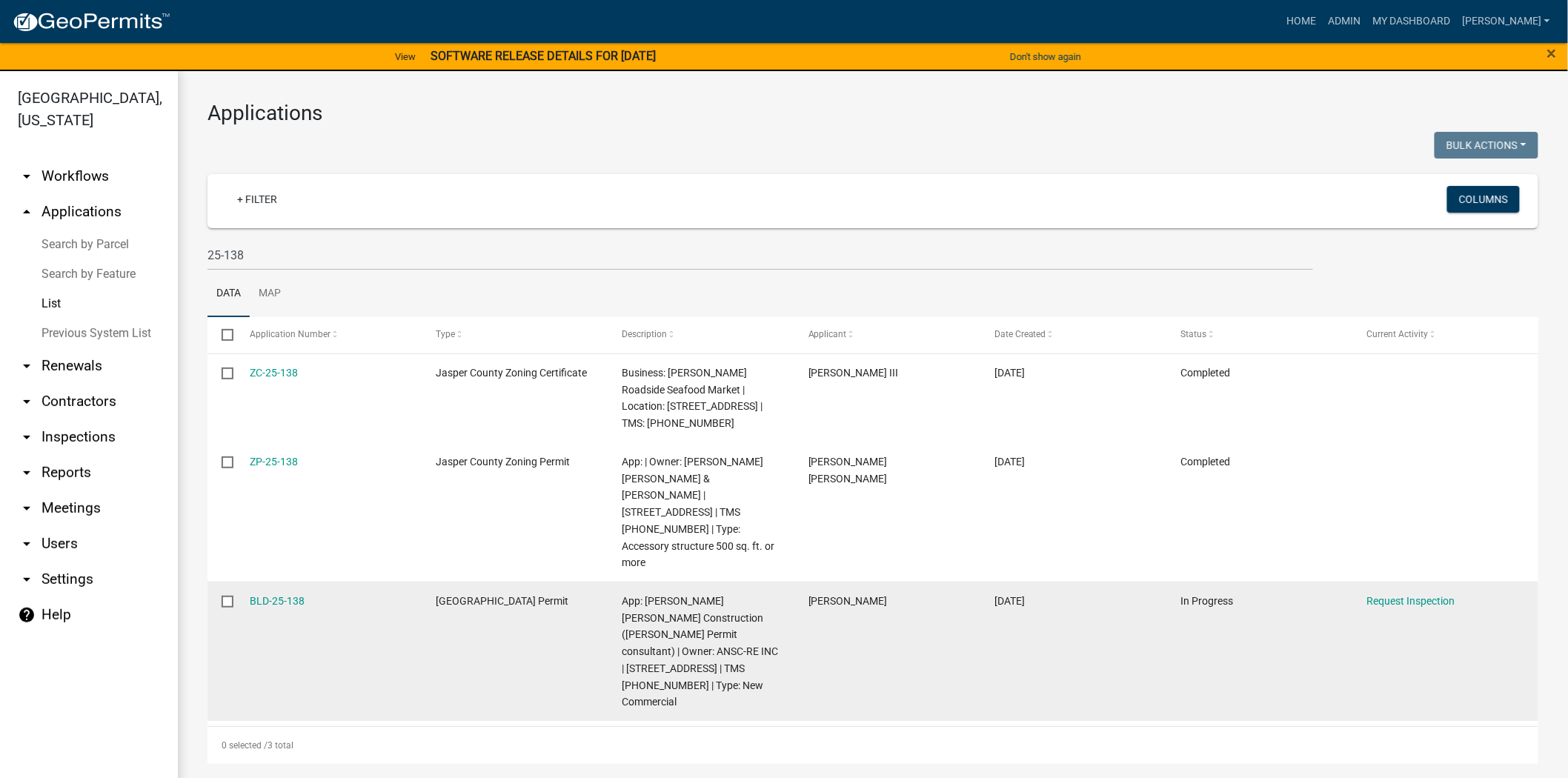
drag, startPoint x: 305, startPoint y: 567, endPoint x: 243, endPoint y: 566, distance: 62.0
click at [243, 582] on datatable-body-cell "BLD-25-138" at bounding box center [328, 651] width 186 height 140
copy link "BLD-25-138"
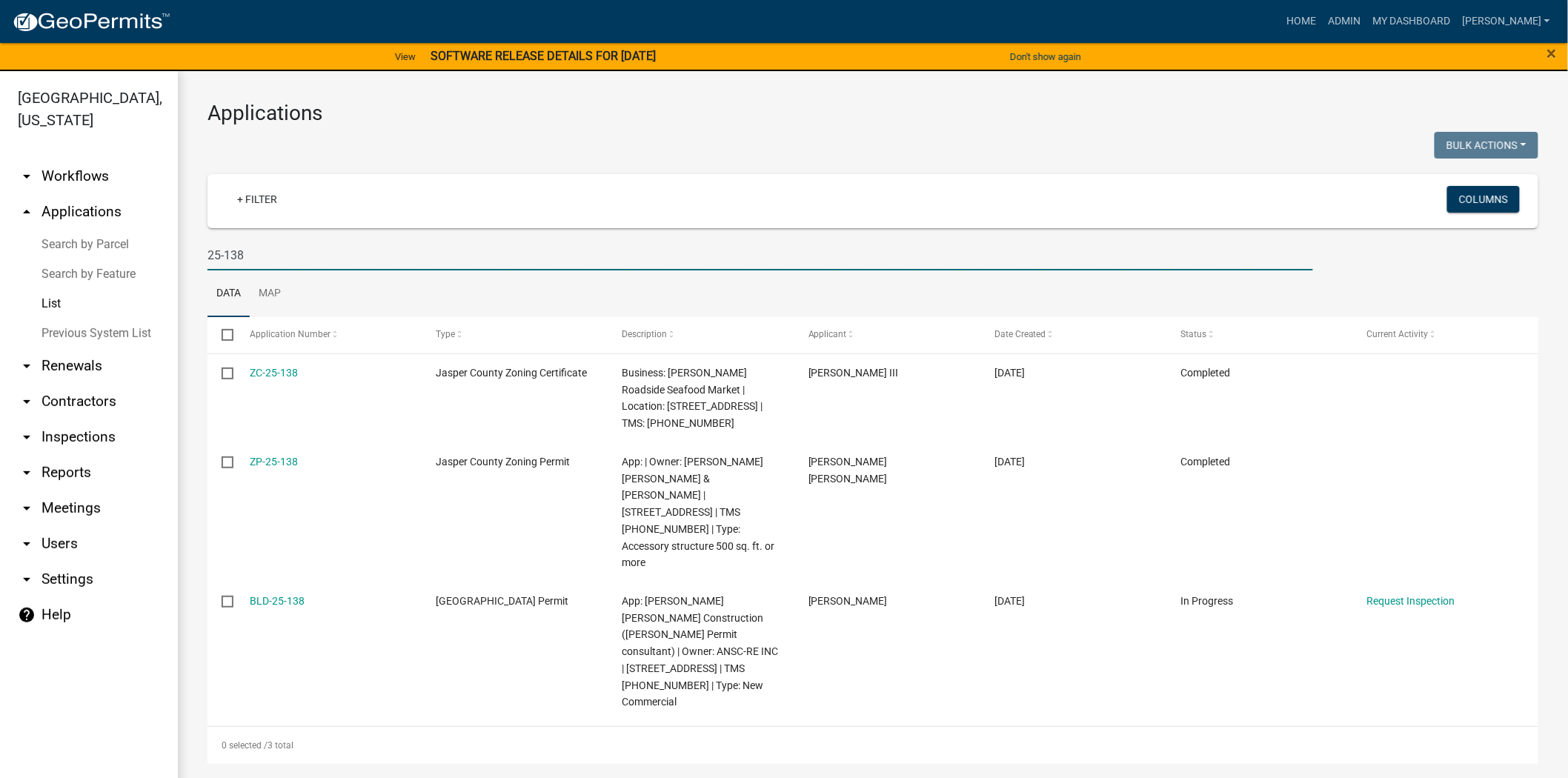
click at [282, 260] on input "25-138" at bounding box center [760, 255] width 1105 height 30
type input "2"
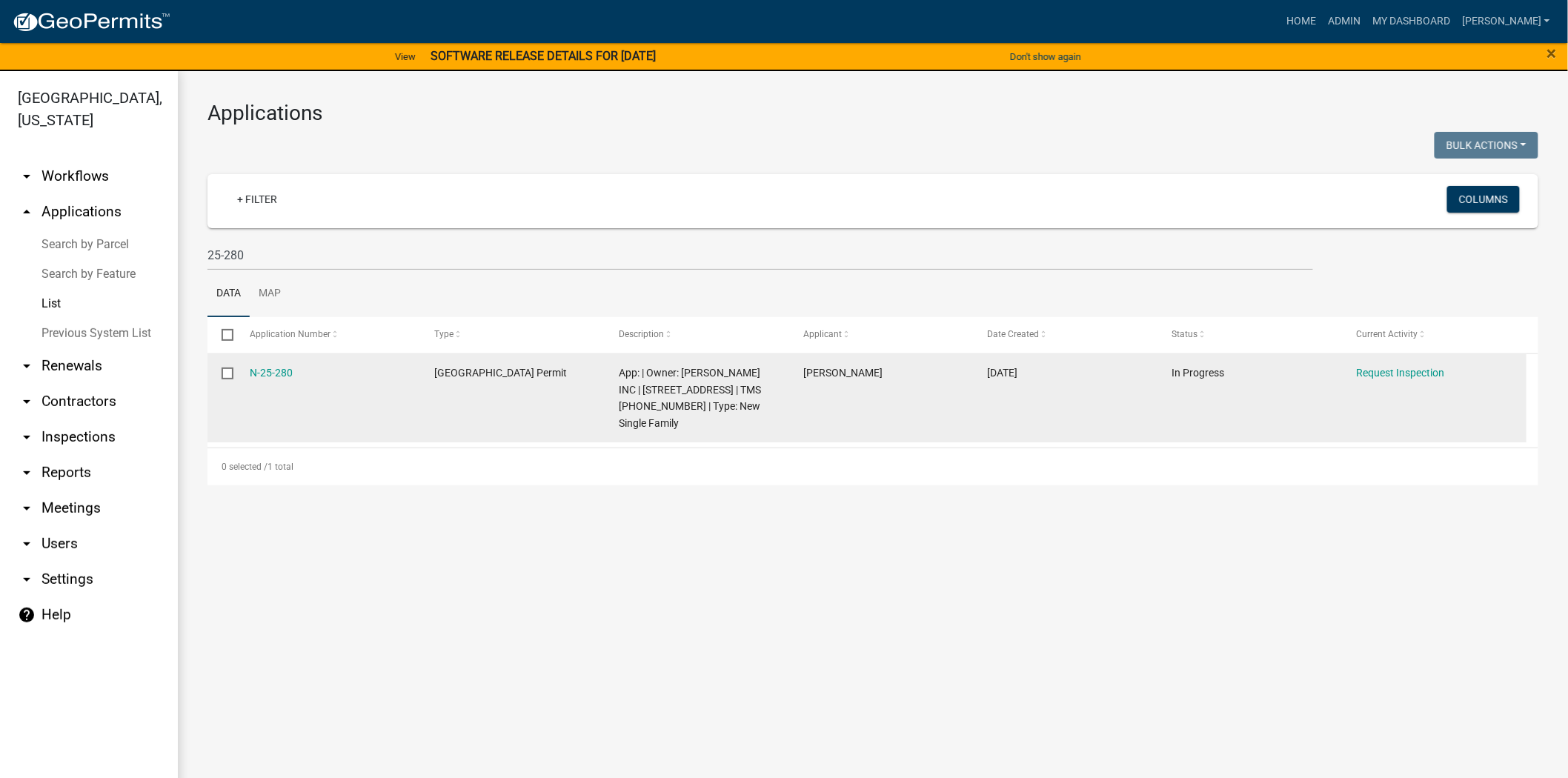
drag, startPoint x: 310, startPoint y: 372, endPoint x: 214, endPoint y: 386, distance: 97.0
click at [214, 386] on div "N-25-280 [GEOGRAPHIC_DATA] Permit App: | Owner: [PERSON_NAME] INC | [STREET_ADD…" at bounding box center [867, 398] width 1319 height 89
copy div "N-25-280"
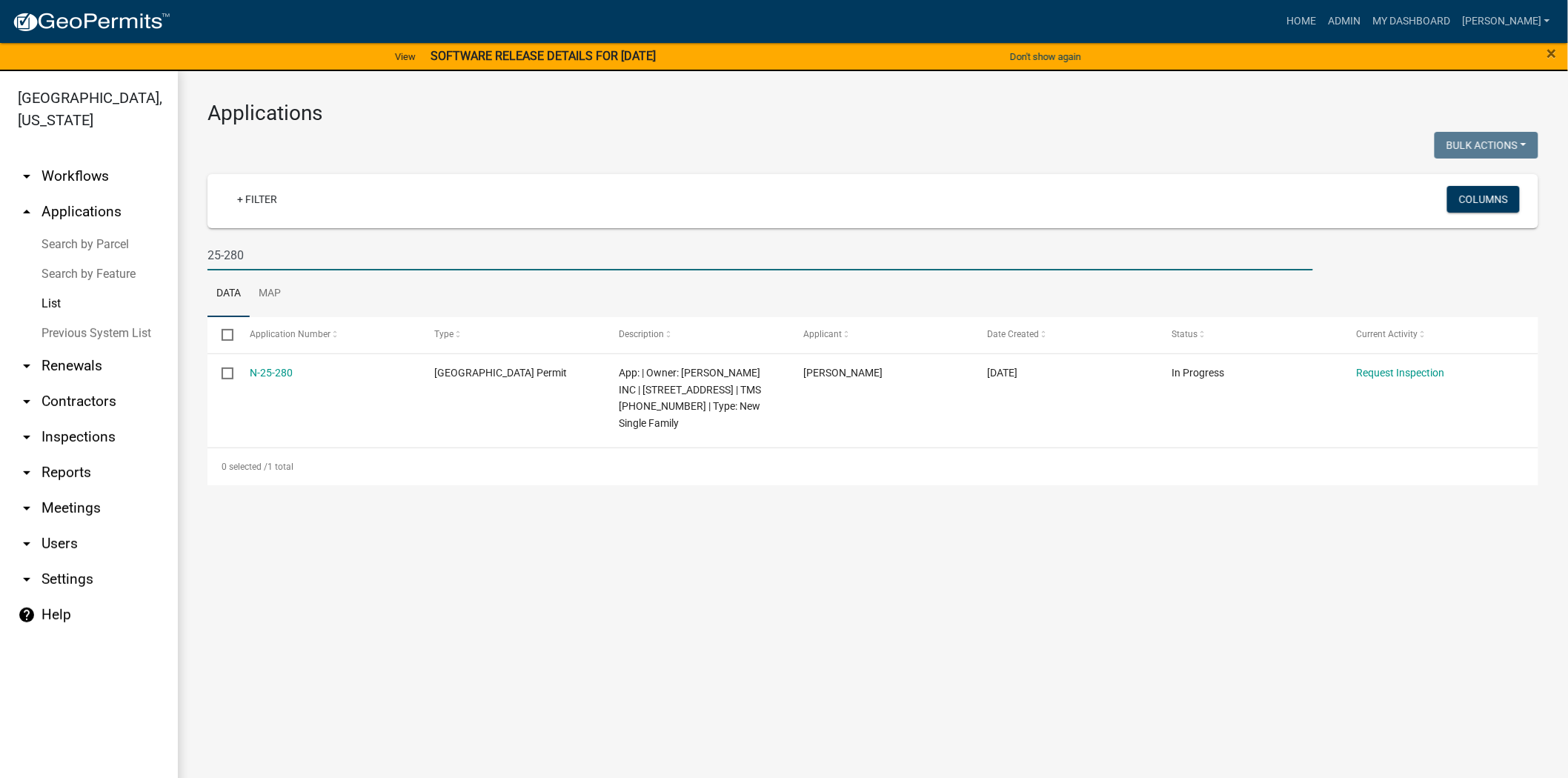
click at [258, 250] on input "25-280" at bounding box center [760, 255] width 1105 height 30
type input "2"
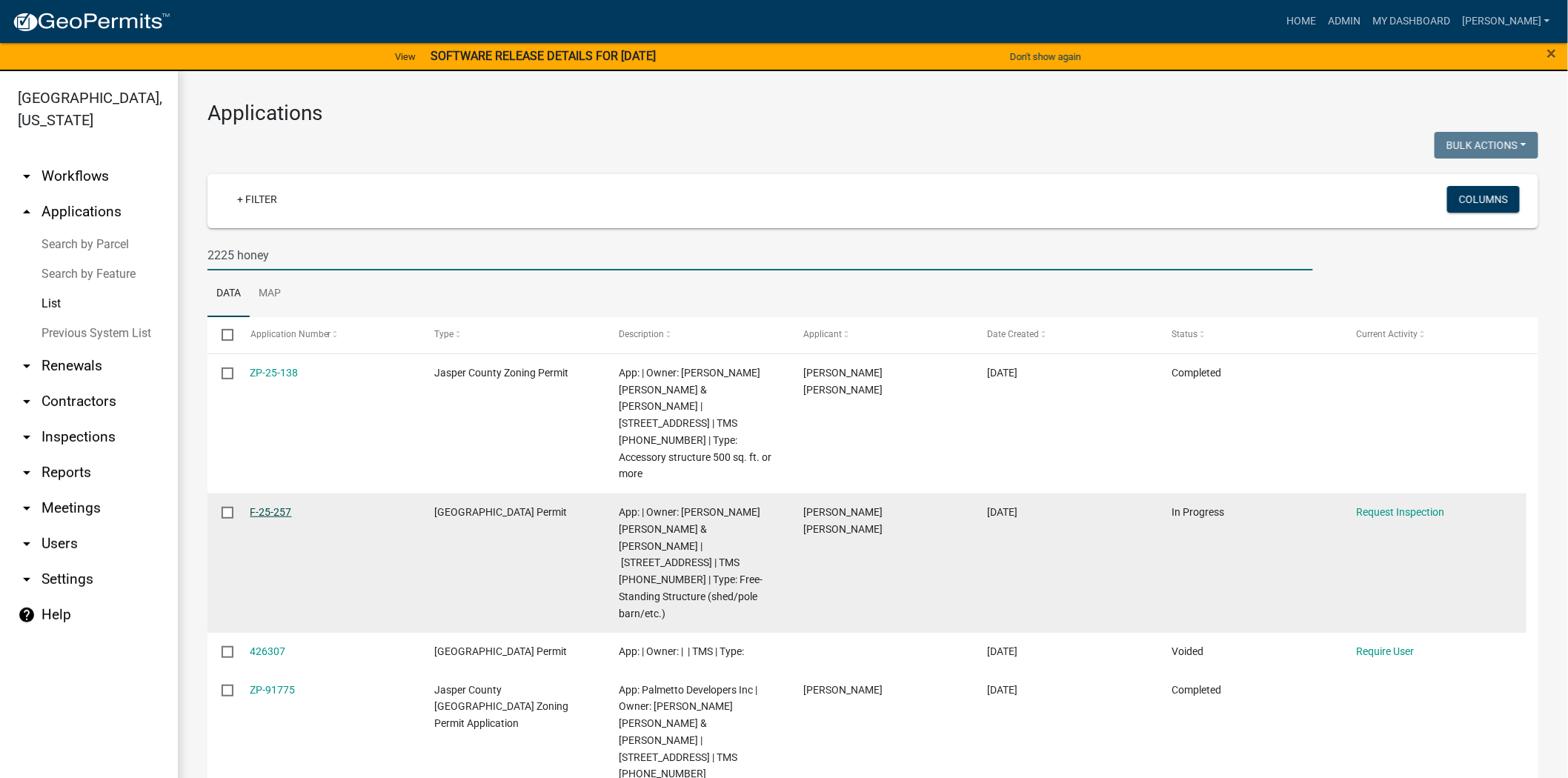
type input "2225 honey"
click at [252, 506] on link "F-25-257" at bounding box center [271, 512] width 42 height 12
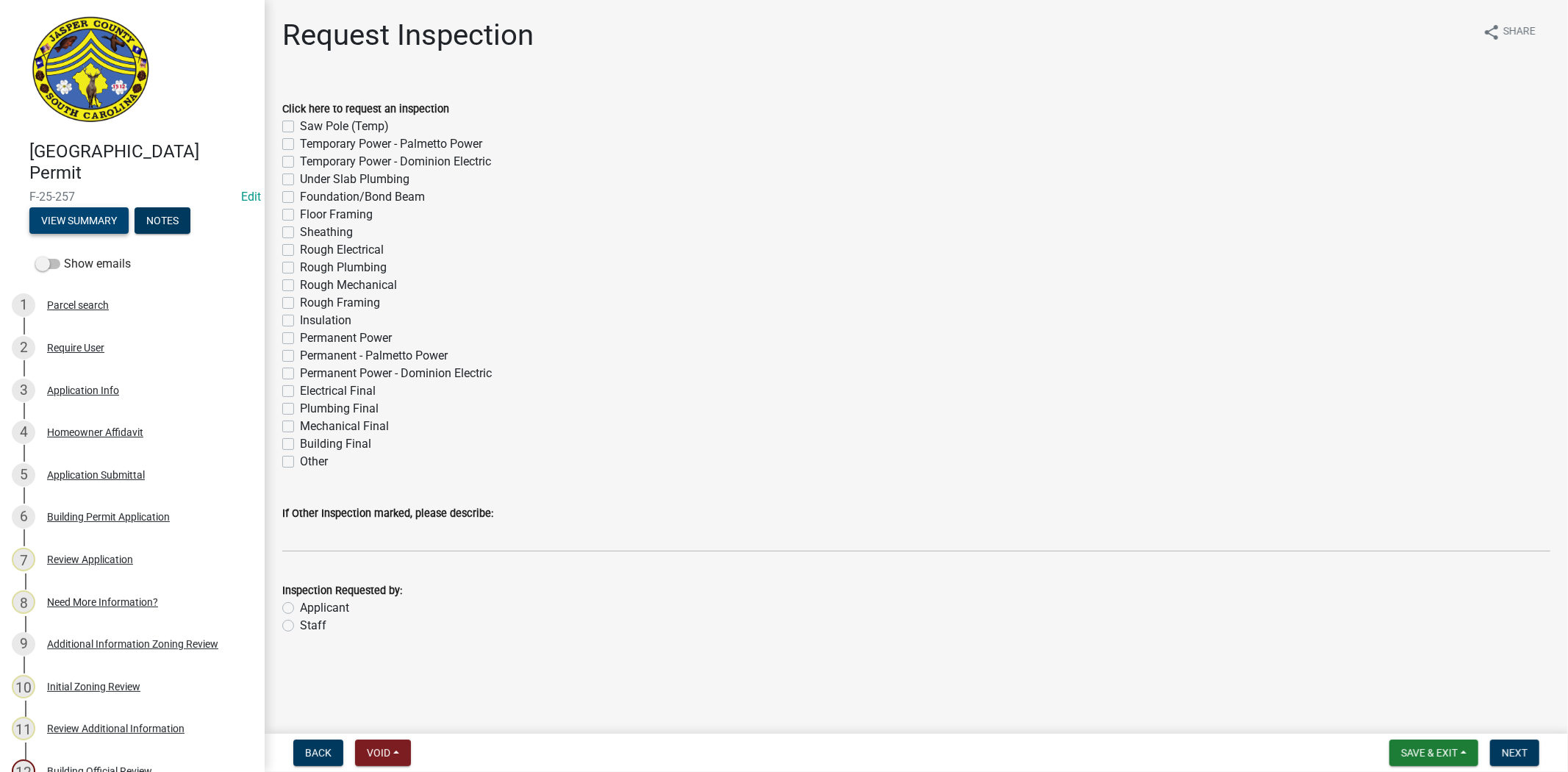
click at [59, 221] on button "View Summary" at bounding box center [79, 220] width 99 height 27
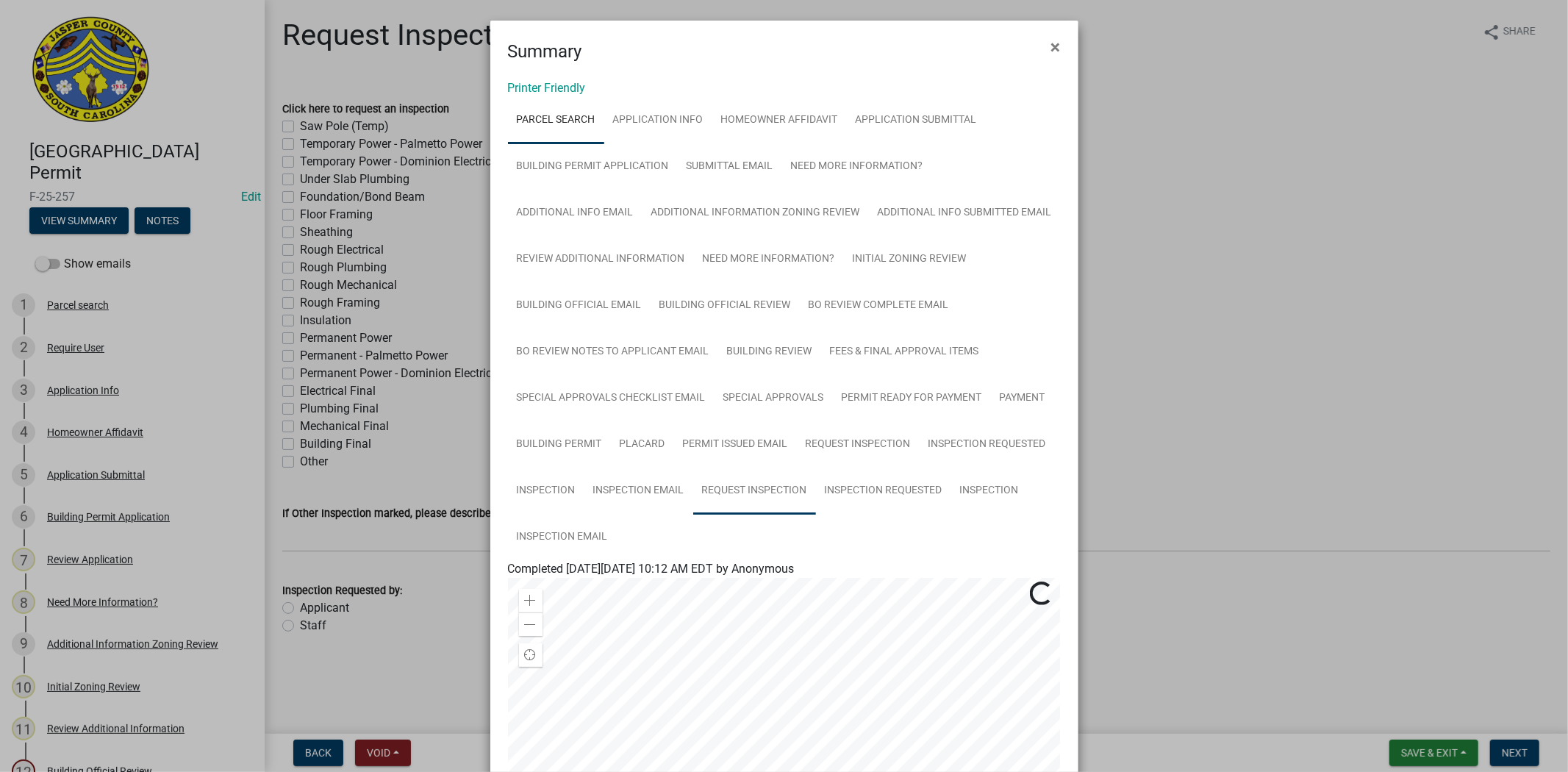
click at [783, 482] on link "Request Inspection" at bounding box center [755, 491] width 123 height 48
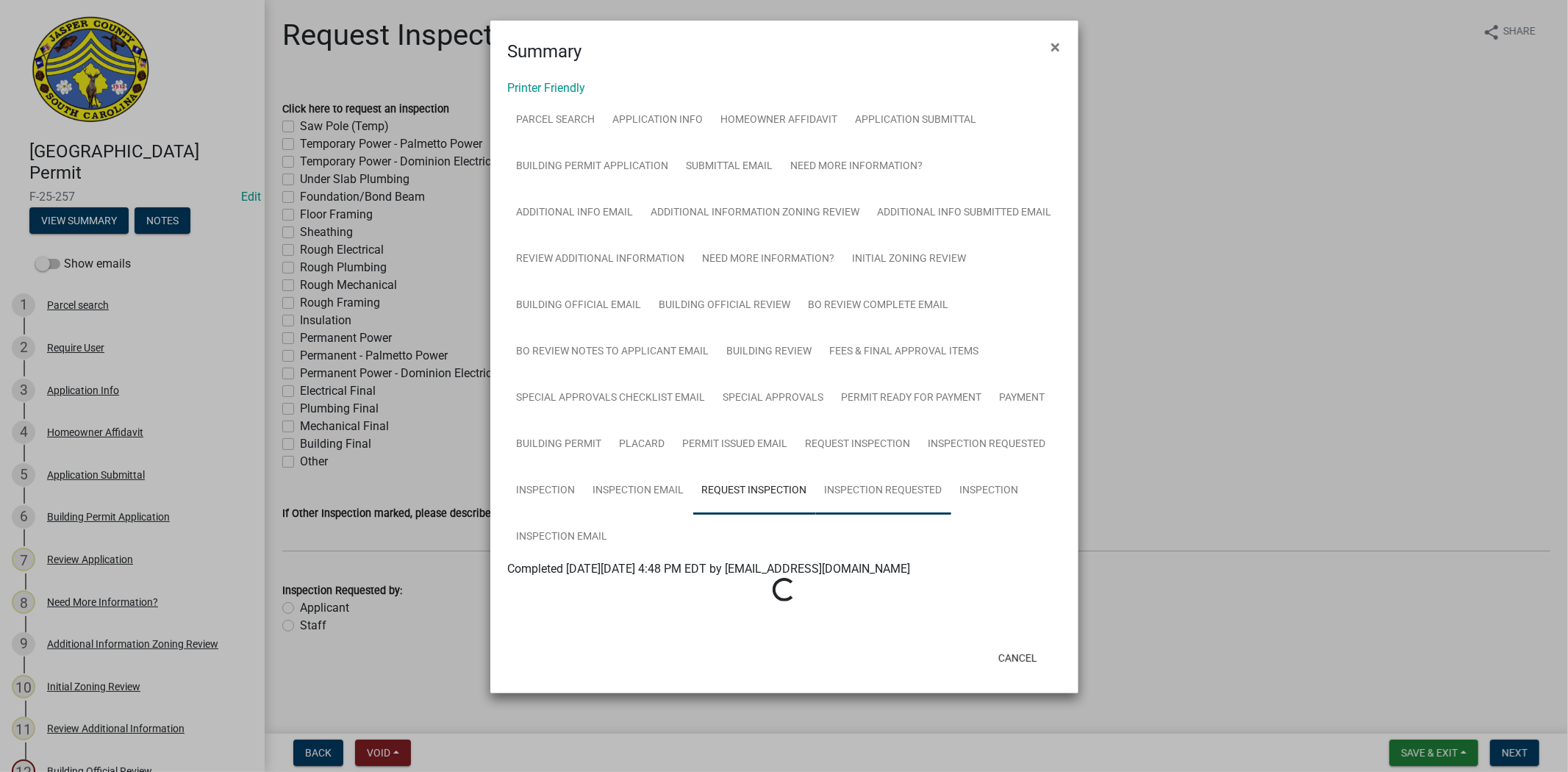
click at [899, 490] on link "Inspection Requested" at bounding box center [883, 491] width 136 height 48
click at [998, 493] on link "Inspection" at bounding box center [988, 491] width 76 height 48
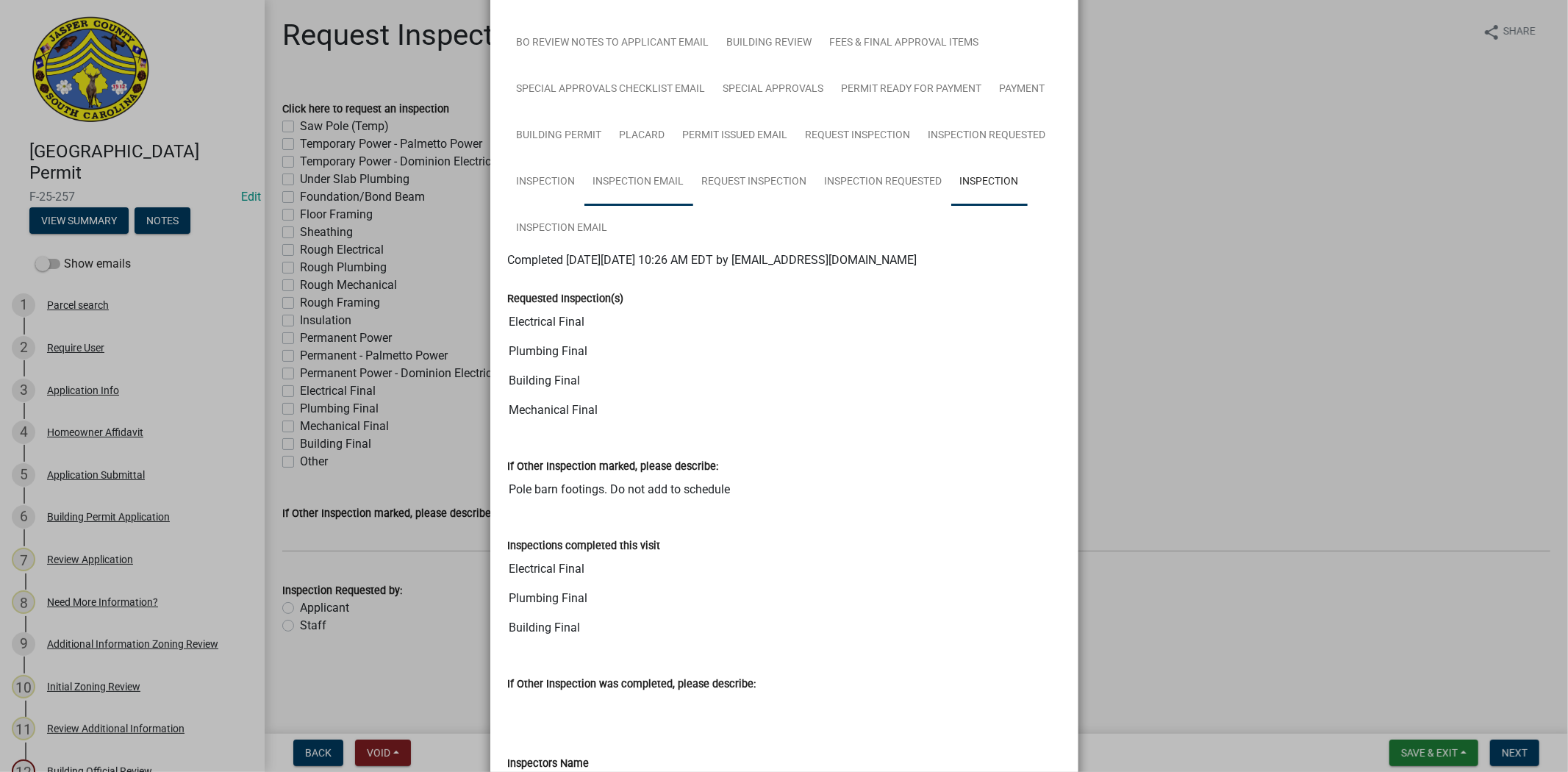
scroll to position [113, 0]
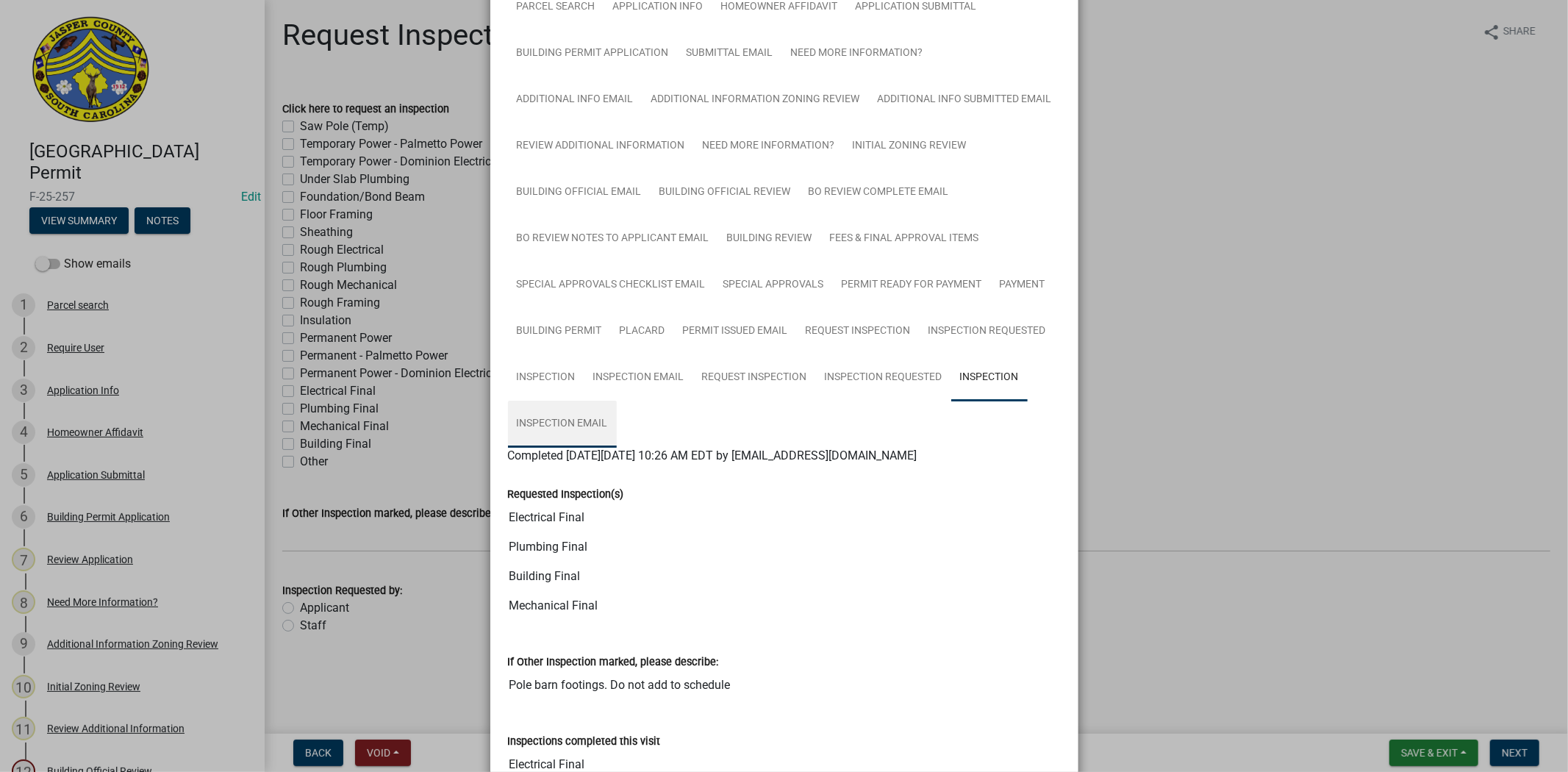
click at [557, 431] on link "Inspection Email" at bounding box center [562, 425] width 109 height 48
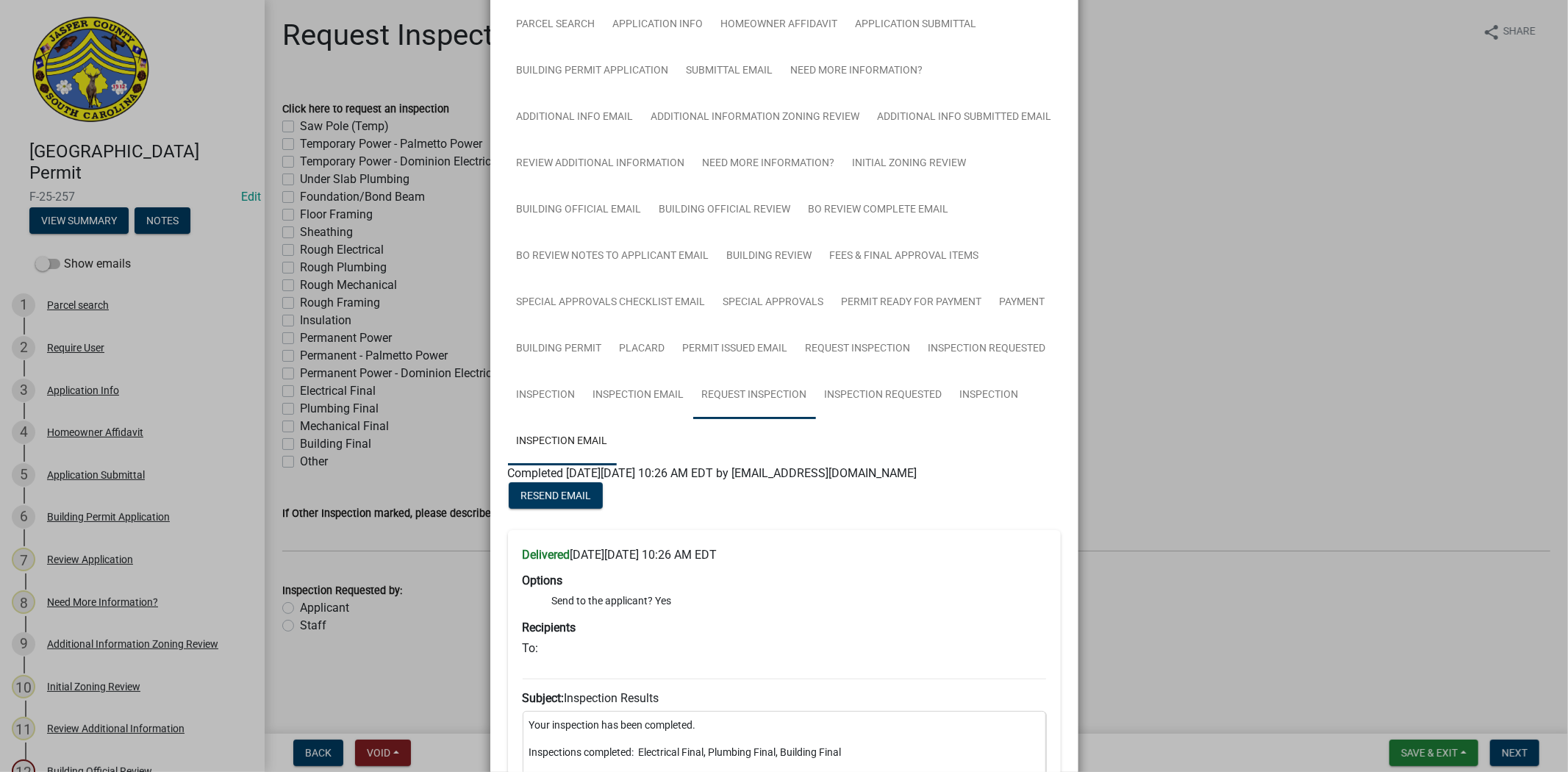
scroll to position [64, 0]
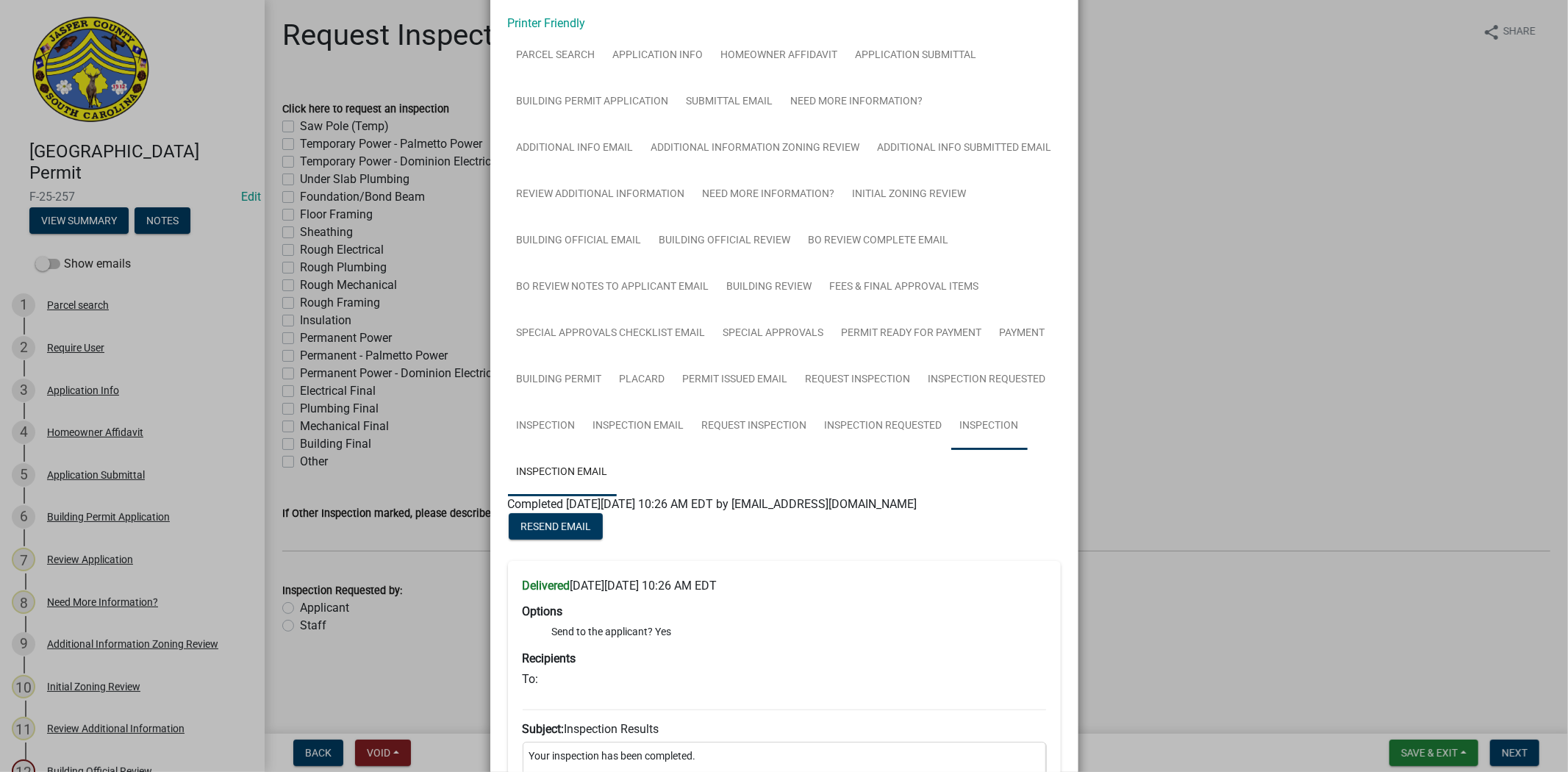
click at [962, 431] on link "Inspection" at bounding box center [988, 427] width 76 height 48
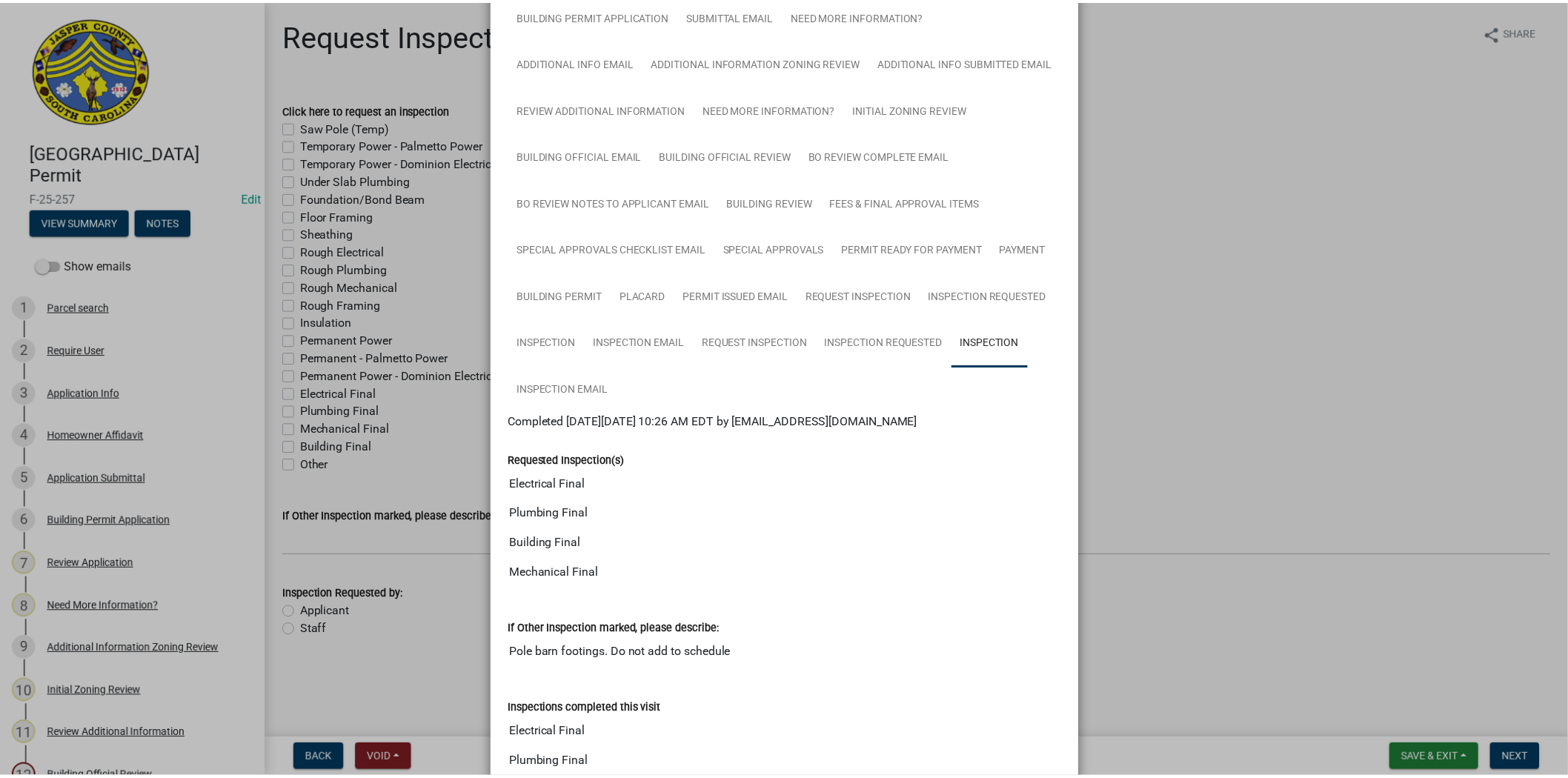
scroll to position [0, 0]
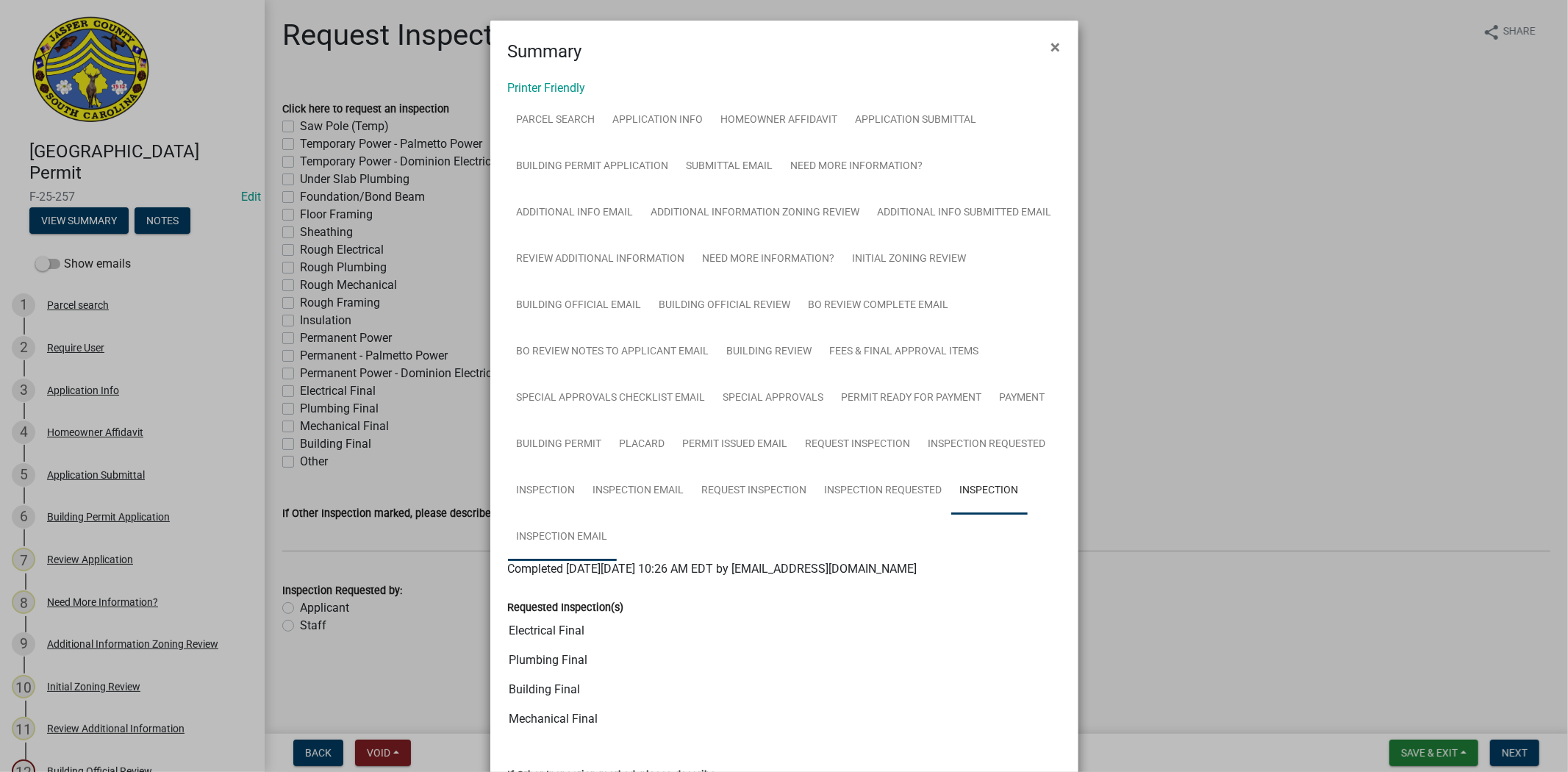
click at [566, 534] on link "Inspection Email" at bounding box center [562, 537] width 109 height 48
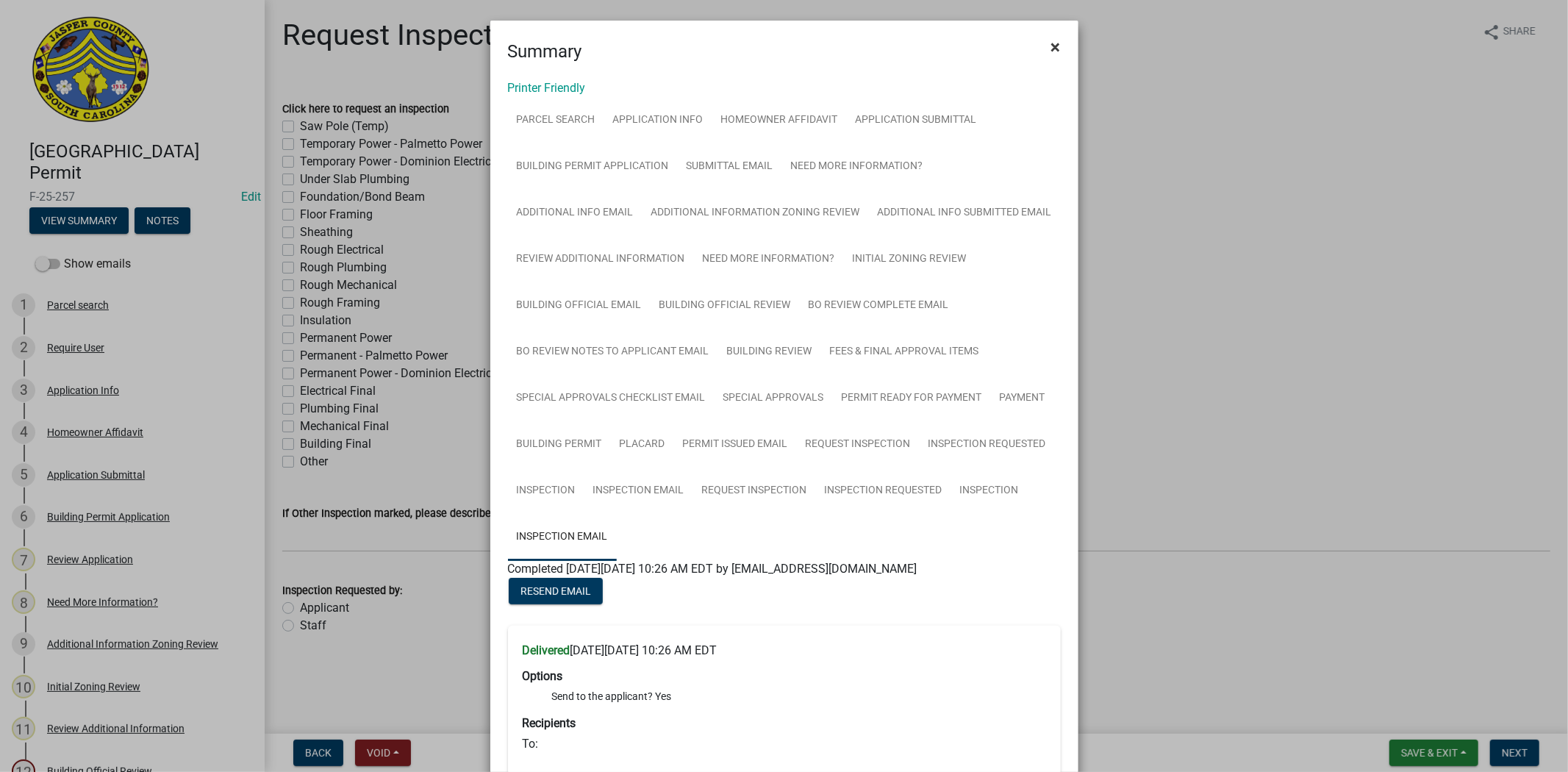
click at [1053, 51] on span "×" at bounding box center [1056, 47] width 10 height 21
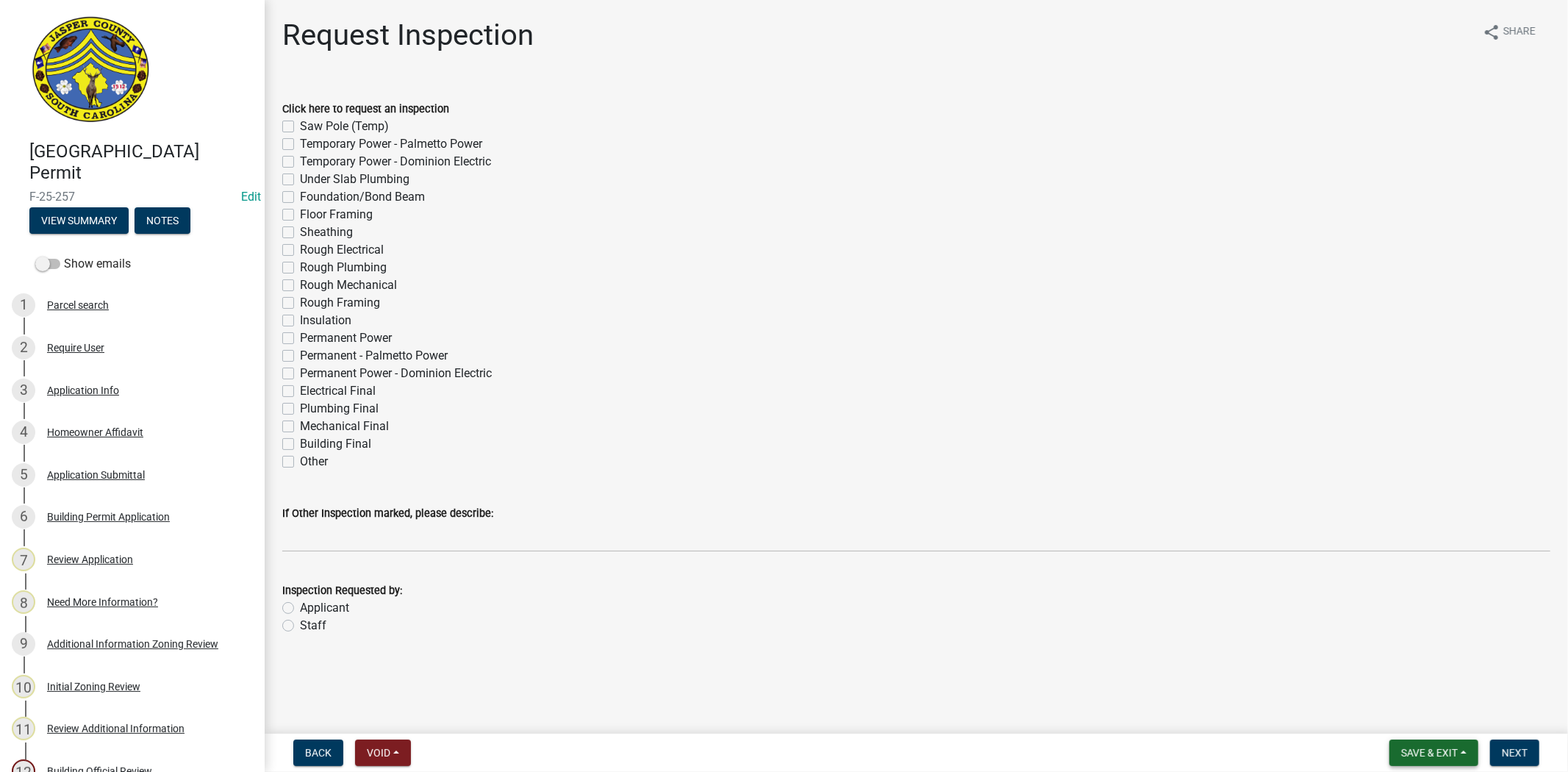
click at [1423, 760] on button "Save & Exit" at bounding box center [1433, 752] width 89 height 27
click at [1422, 714] on button "Save & Exit" at bounding box center [1419, 715] width 118 height 36
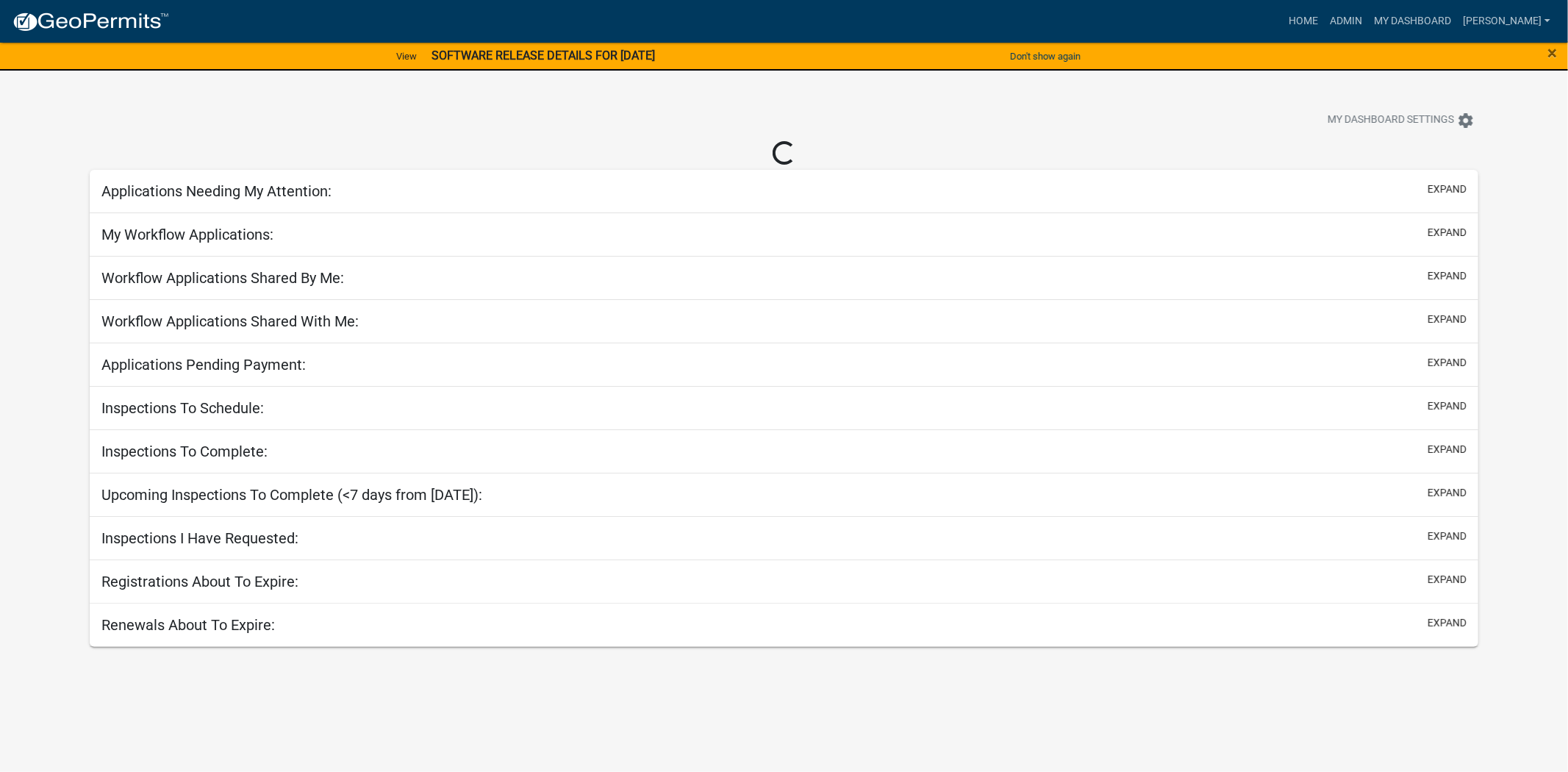
select select "2: 50"
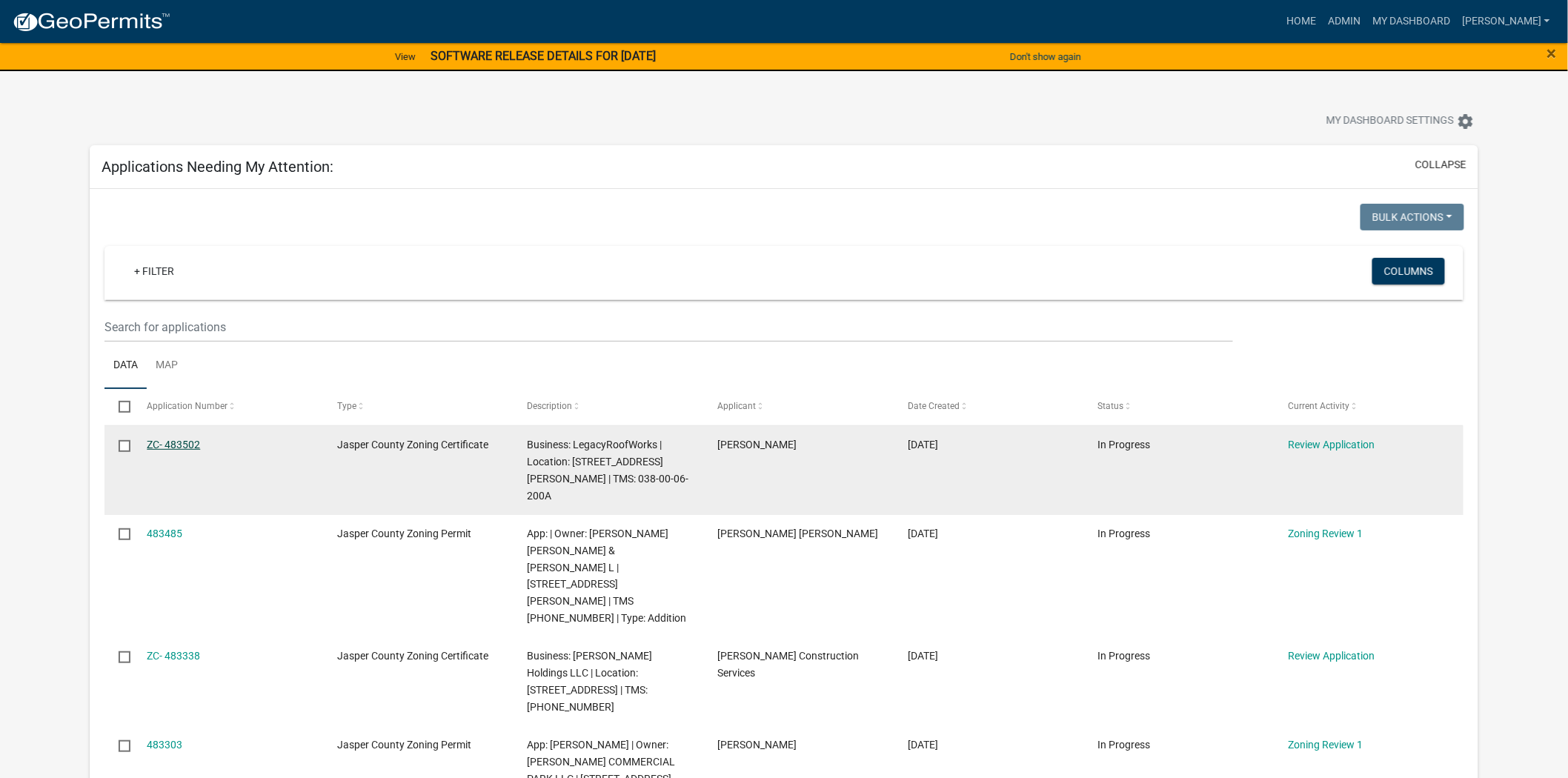
click at [173, 441] on link "ZC- 483502" at bounding box center [173, 445] width 53 height 12
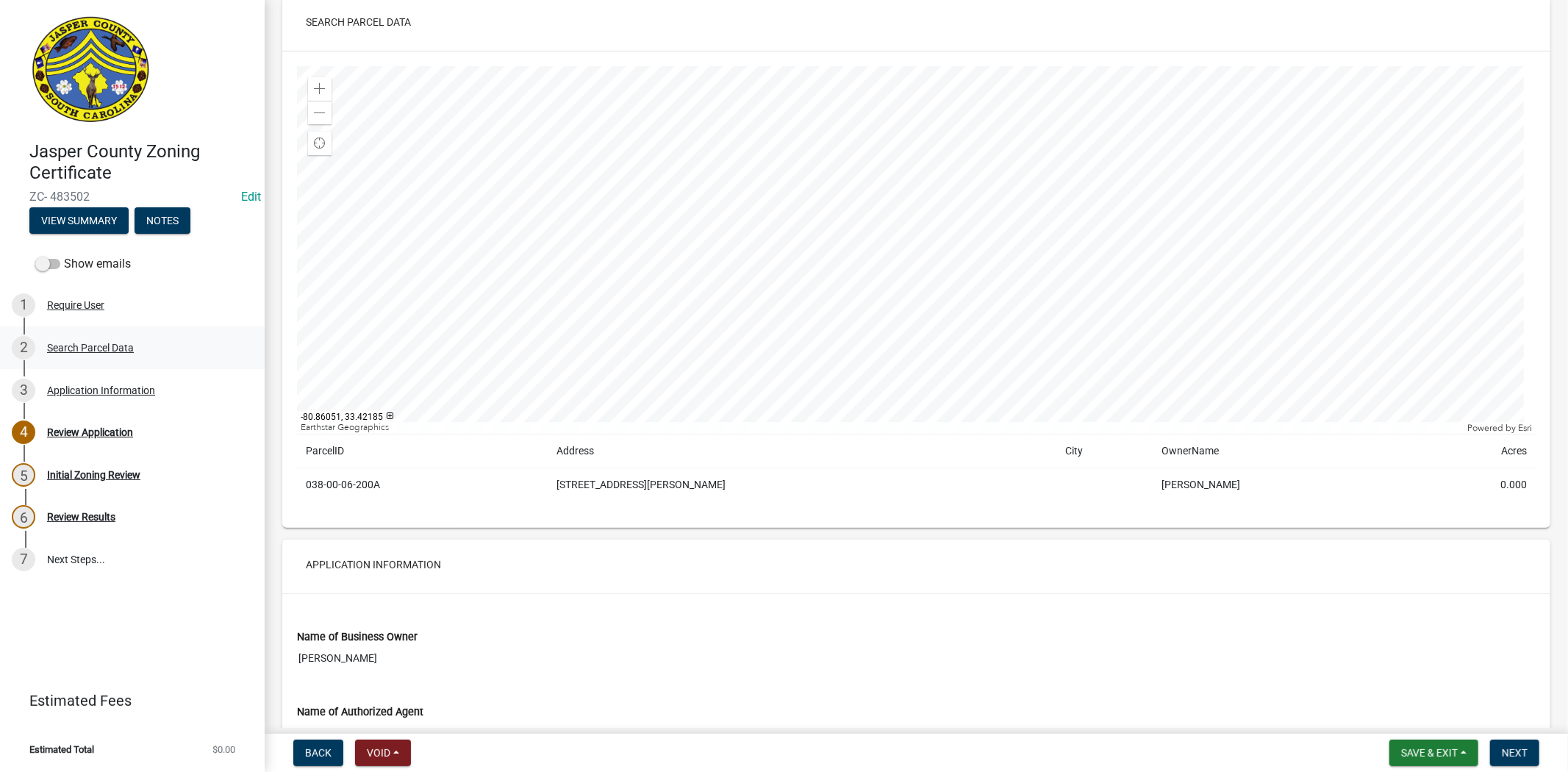
scroll to position [81, 0]
click at [92, 391] on div "Application Information" at bounding box center [101, 390] width 108 height 10
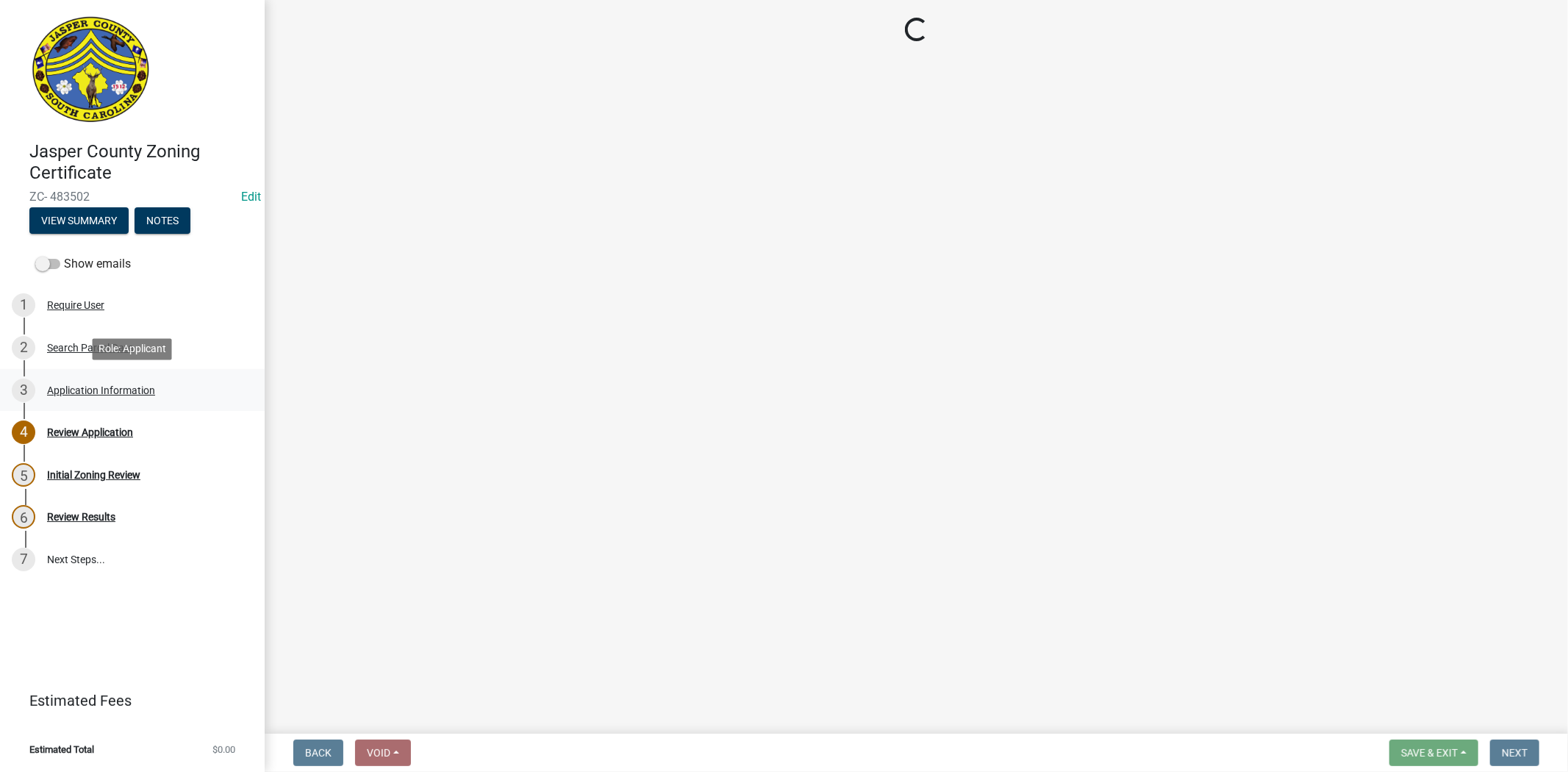
scroll to position [0, 0]
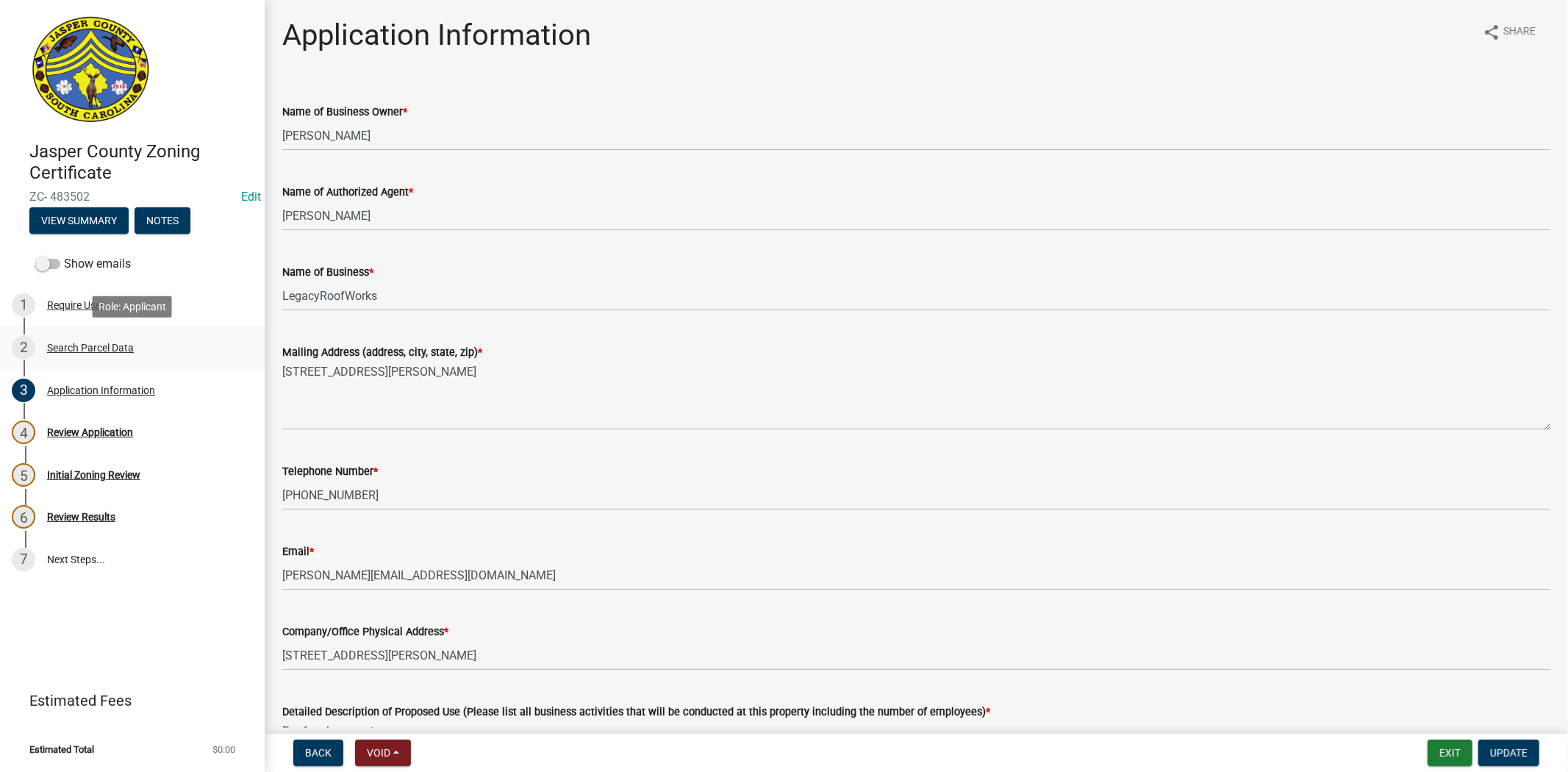
click at [90, 337] on div "2 Search Parcel Data" at bounding box center [127, 347] width 230 height 24
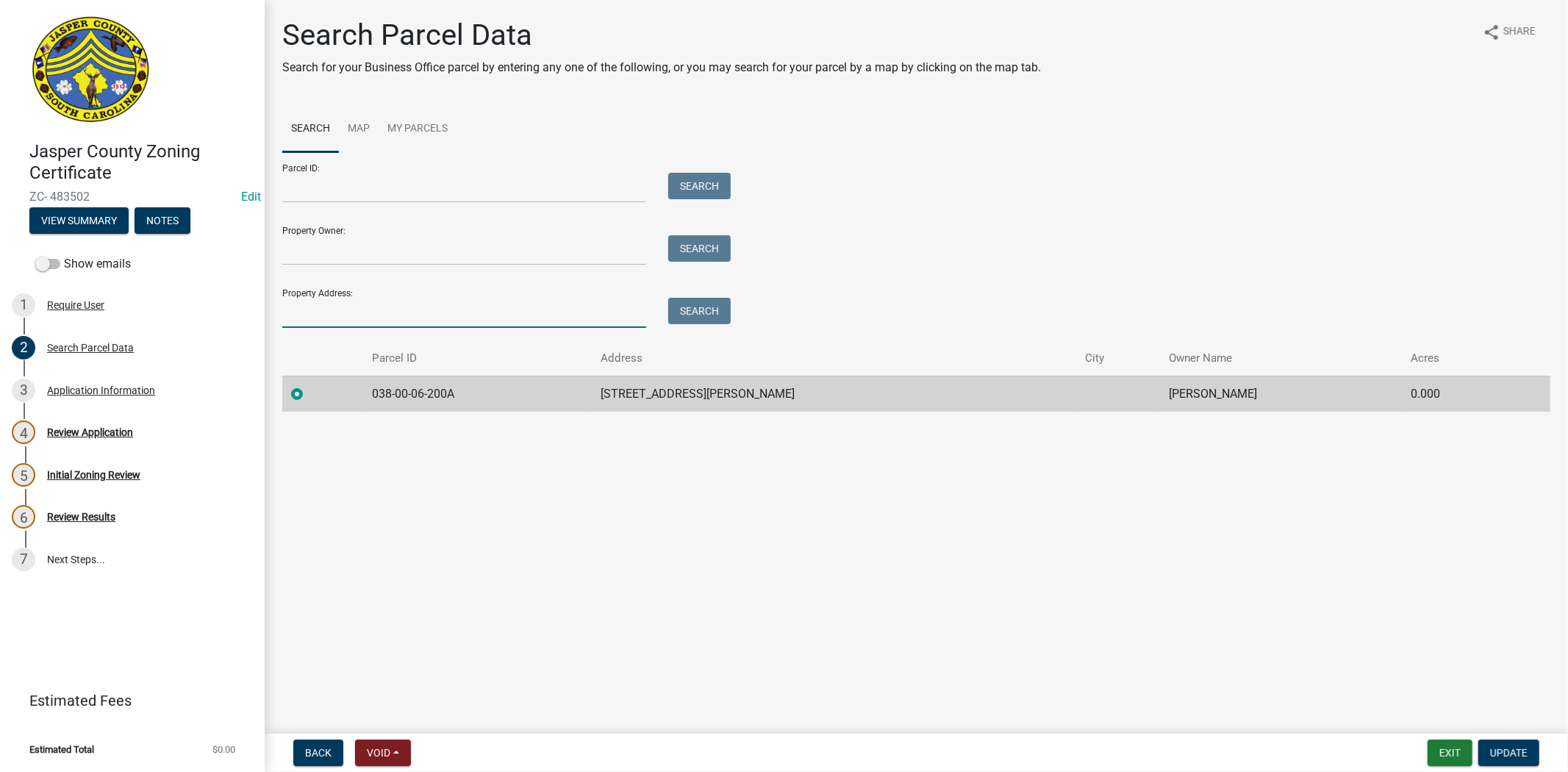
click at [370, 310] on input "Property Address:" at bounding box center [464, 313] width 364 height 30
click at [293, 454] on main "Search Parcel Data Search for your Business Office parcel by entering any one o…" at bounding box center [915, 363] width 1303 height 727
drag, startPoint x: 381, startPoint y: 394, endPoint x: 453, endPoint y: 394, distance: 72.0
click at [453, 394] on td "038-00-06-200A" at bounding box center [477, 394] width 229 height 36
copy td "038-00-06-200"
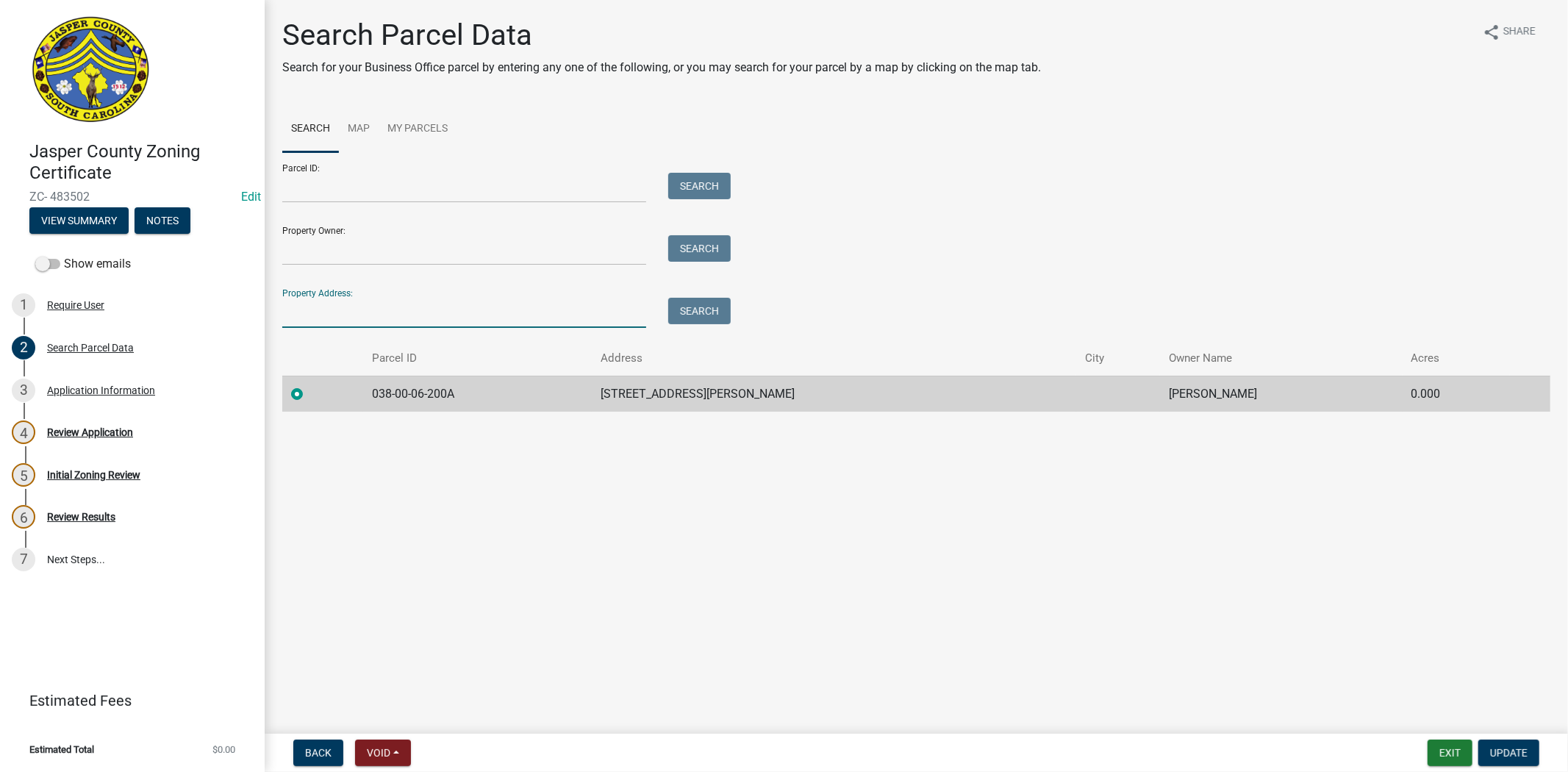
click at [413, 319] on input "Property Address:" at bounding box center [464, 313] width 364 height 30
paste input "038-00-06-200"
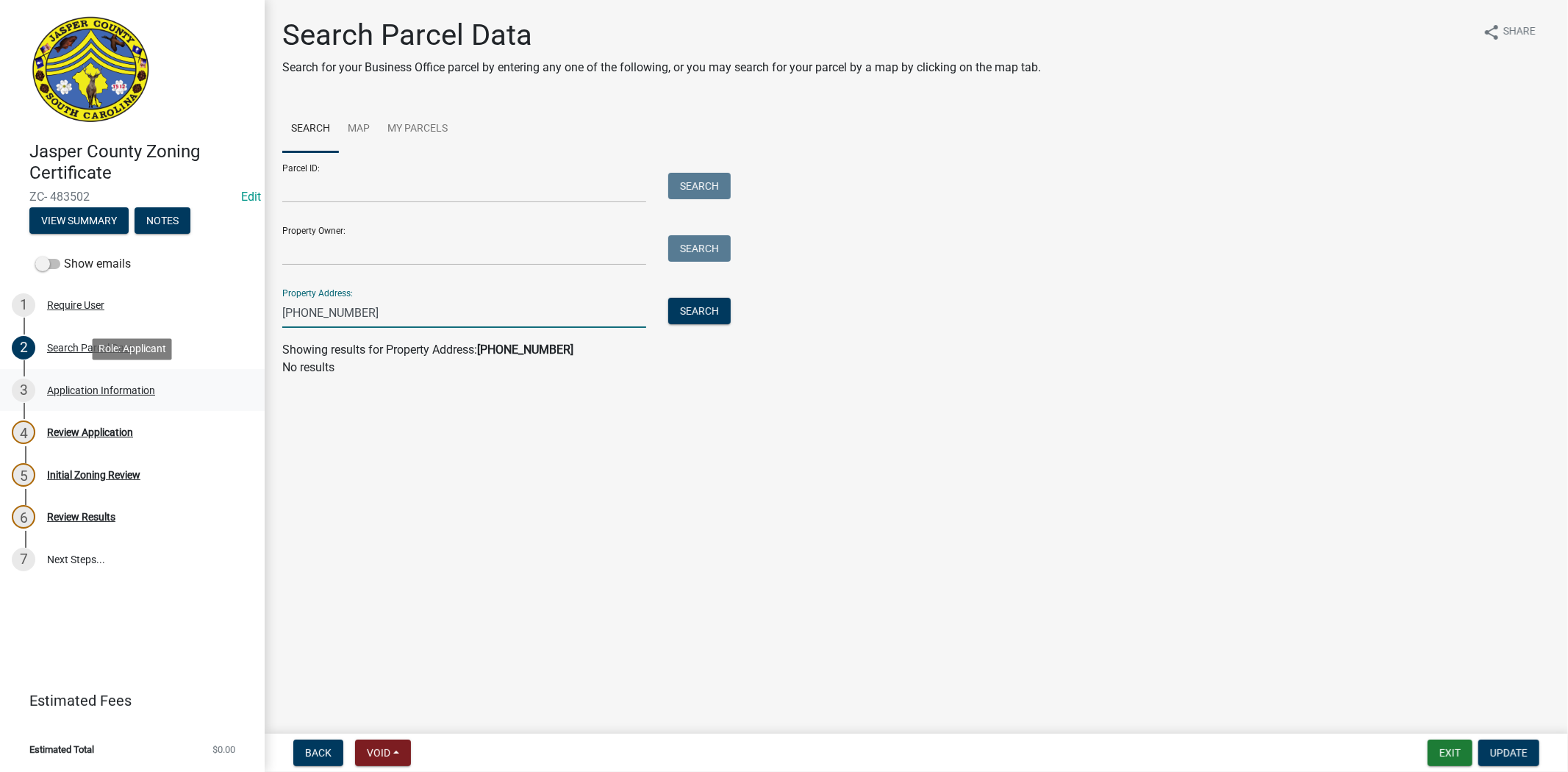
type input "038-00-06-200"
click at [125, 395] on div "3 Application Information" at bounding box center [127, 391] width 230 height 24
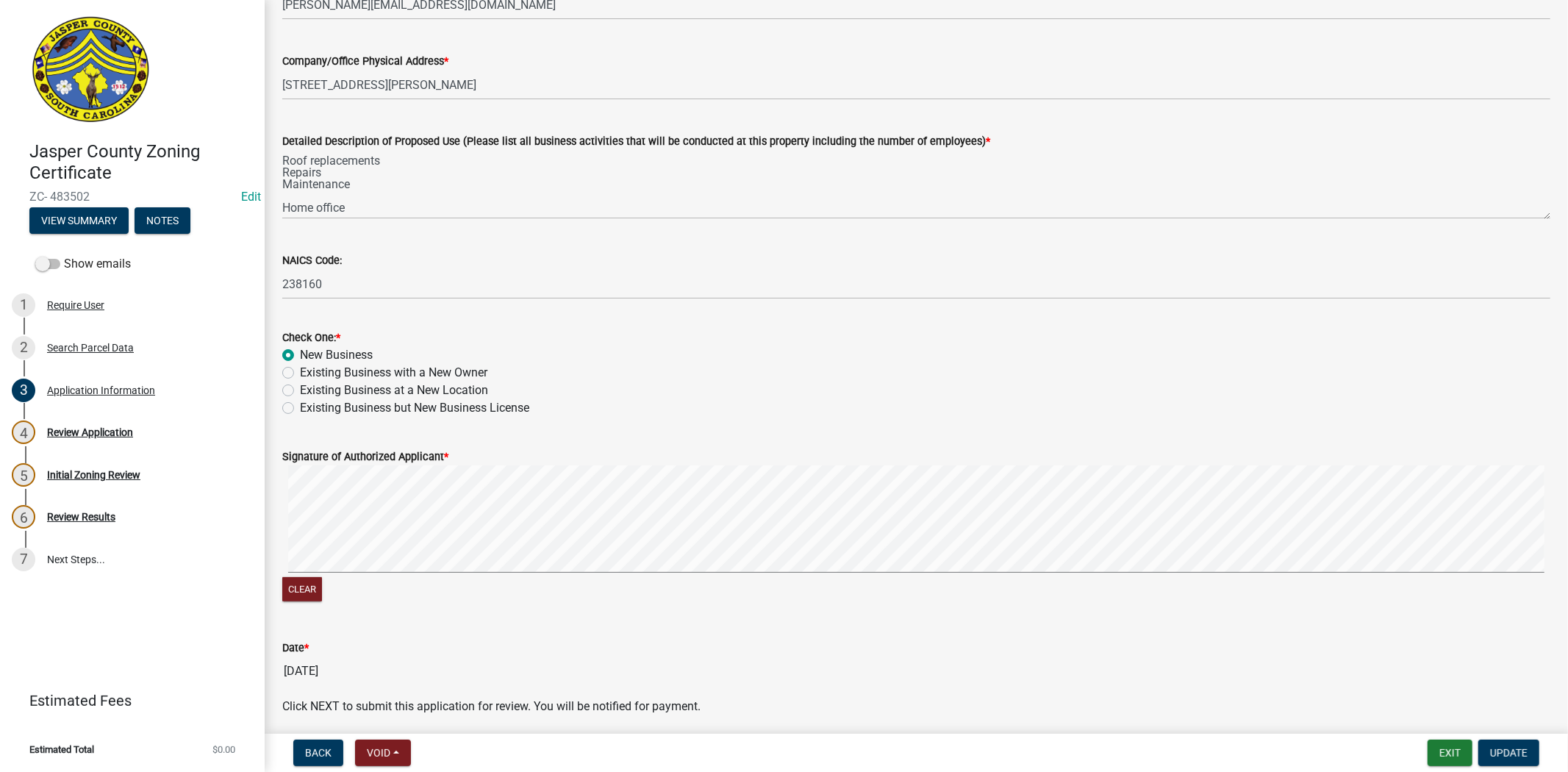
scroll to position [571, 0]
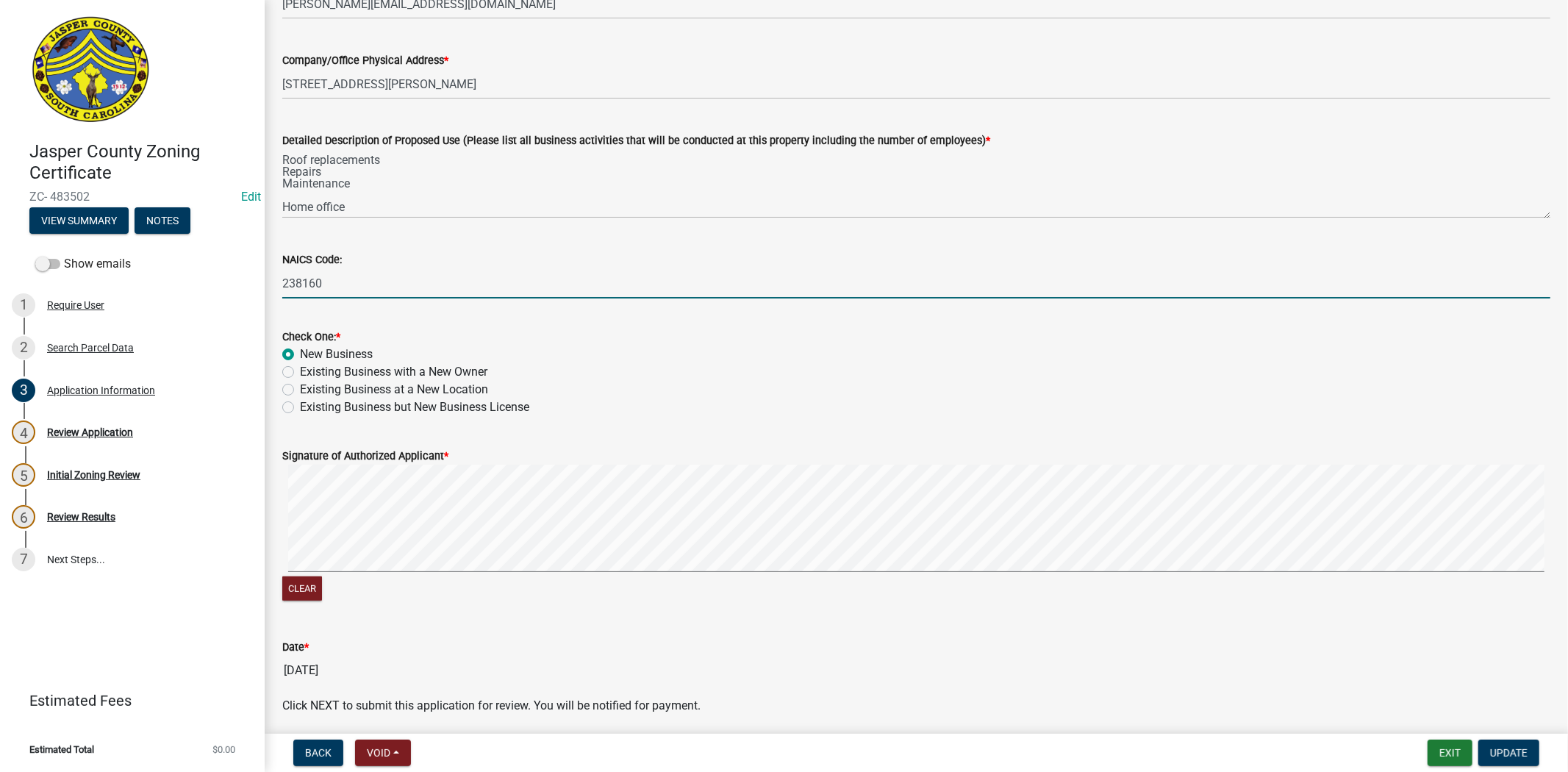
drag, startPoint x: 379, startPoint y: 269, endPoint x: 235, endPoint y: 281, distance: 144.5
click at [235, 281] on div "Jasper County Zoning Certificate ZC- 483502 Edit View Summary Notes Show emails…" at bounding box center [784, 386] width 1568 height 772
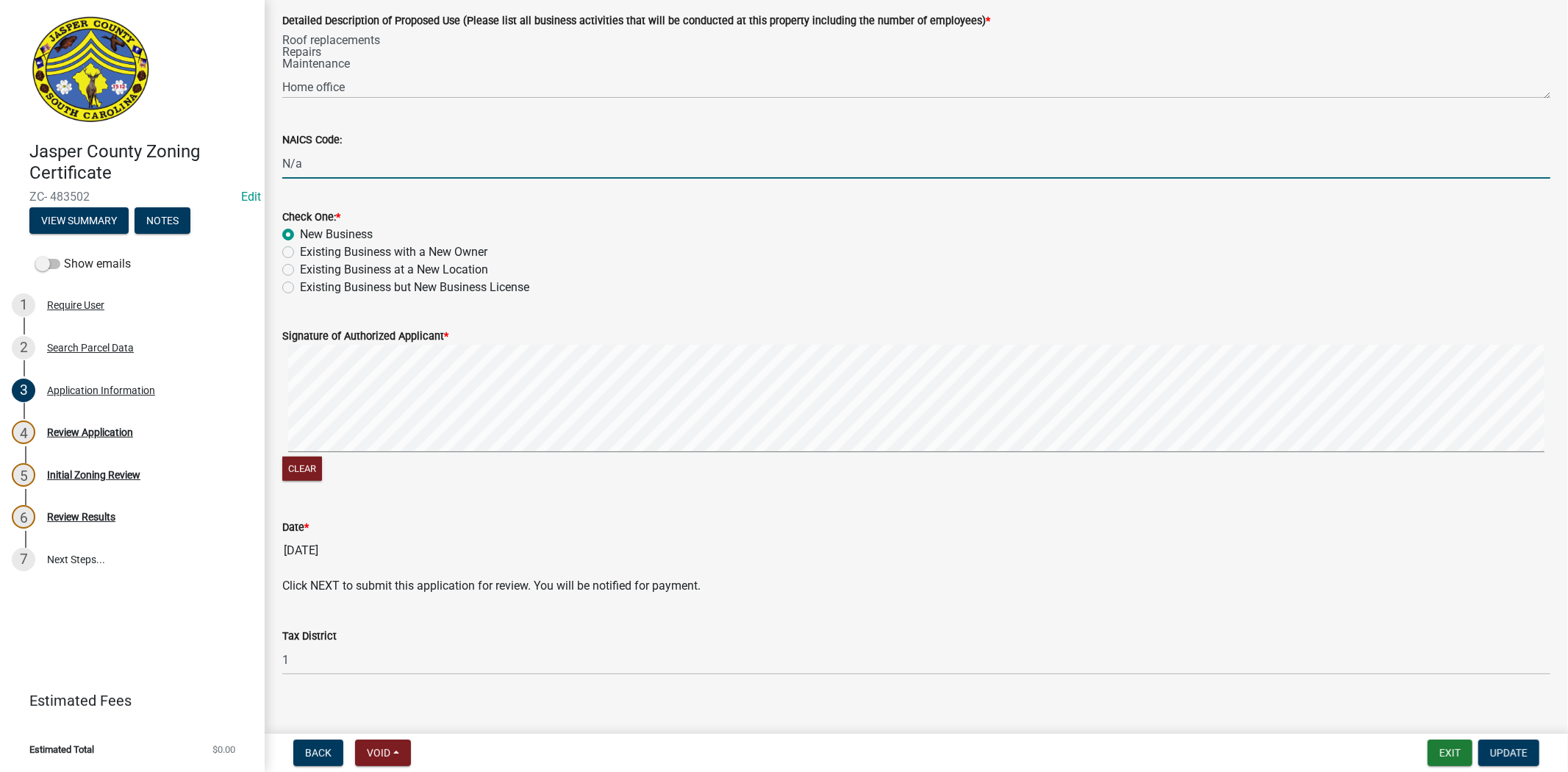
scroll to position [707, 0]
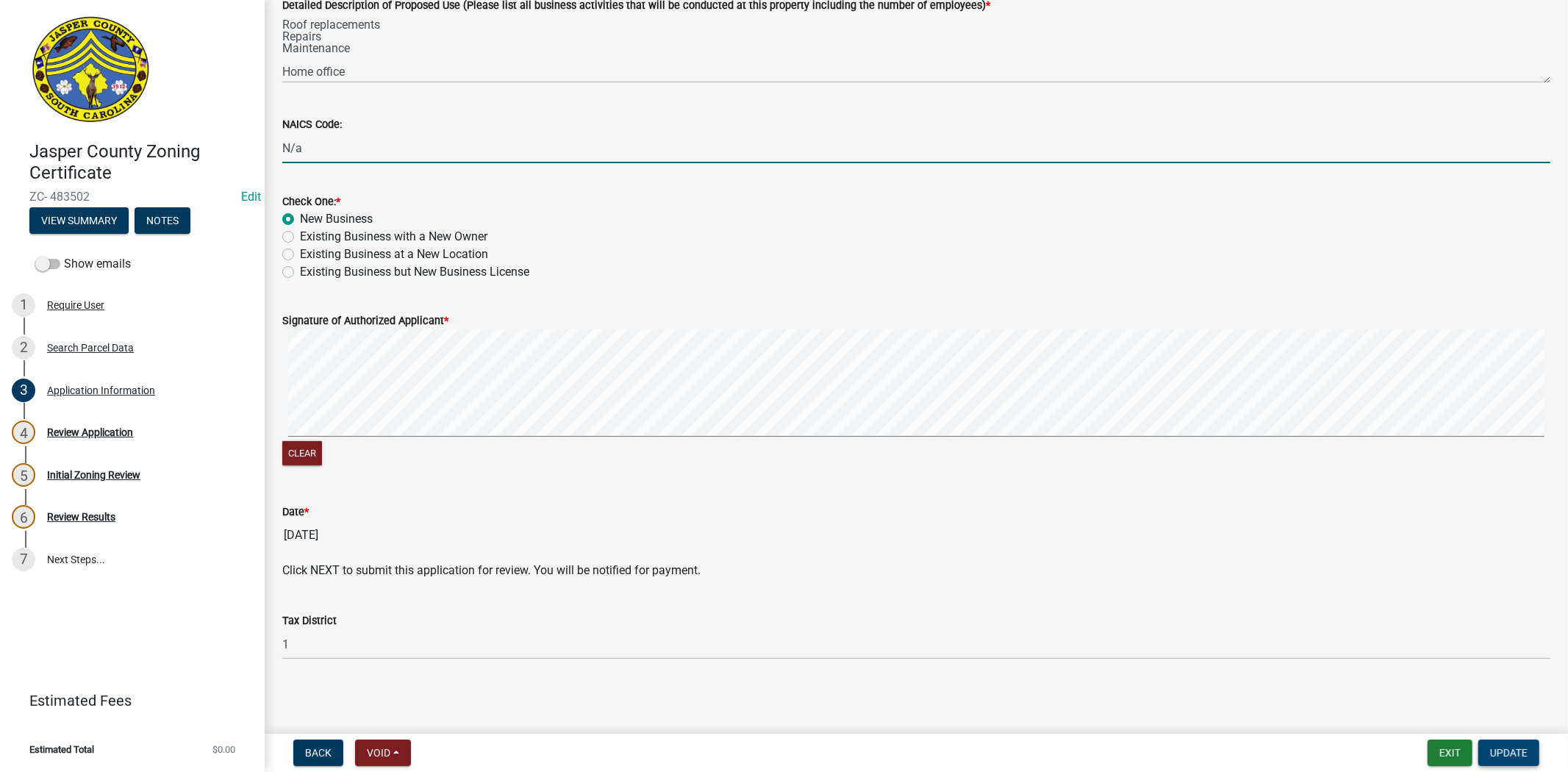
type input "N/a"
click at [1498, 759] on button "Update" at bounding box center [1509, 752] width 61 height 27
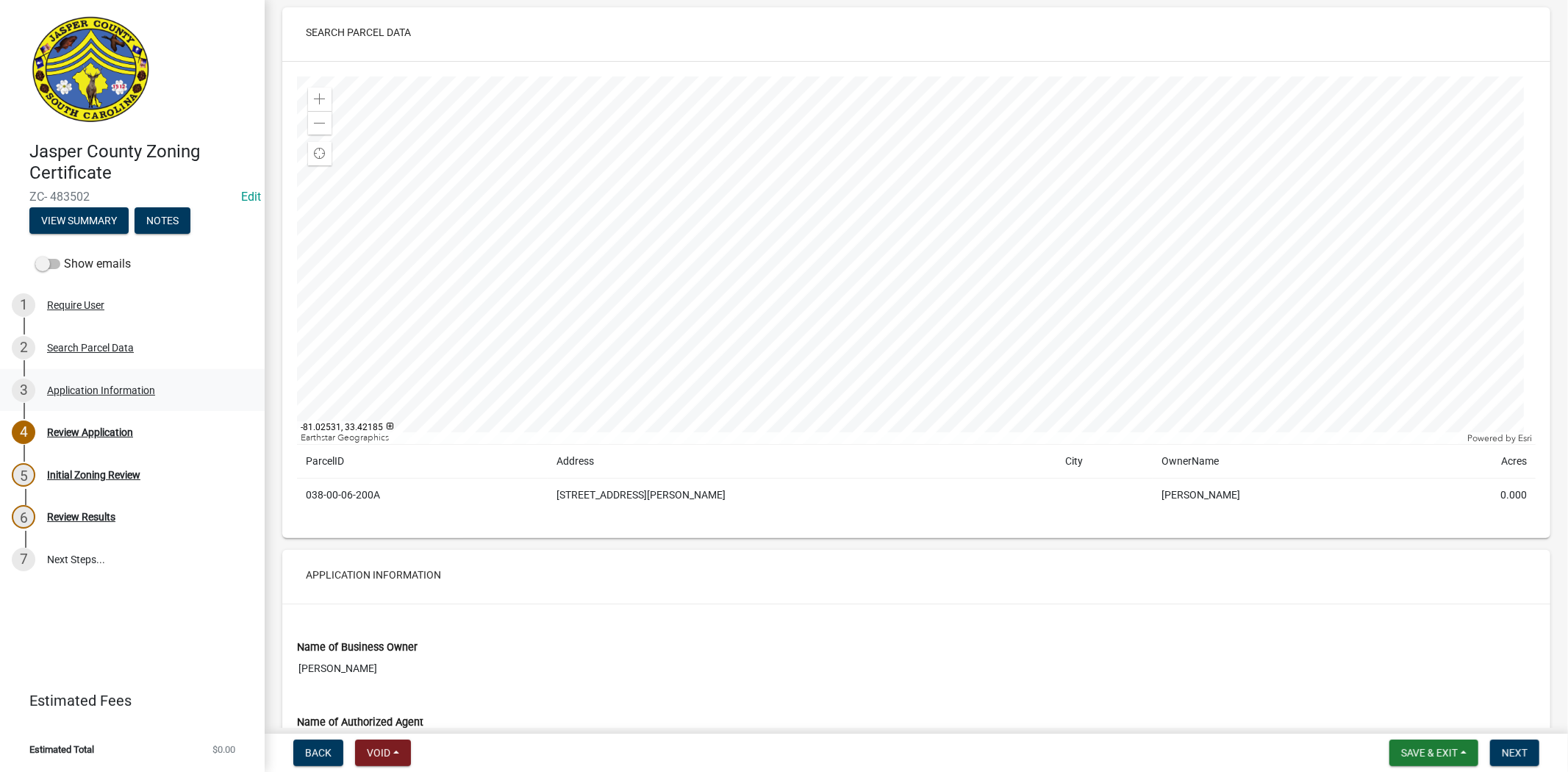
scroll to position [0, 0]
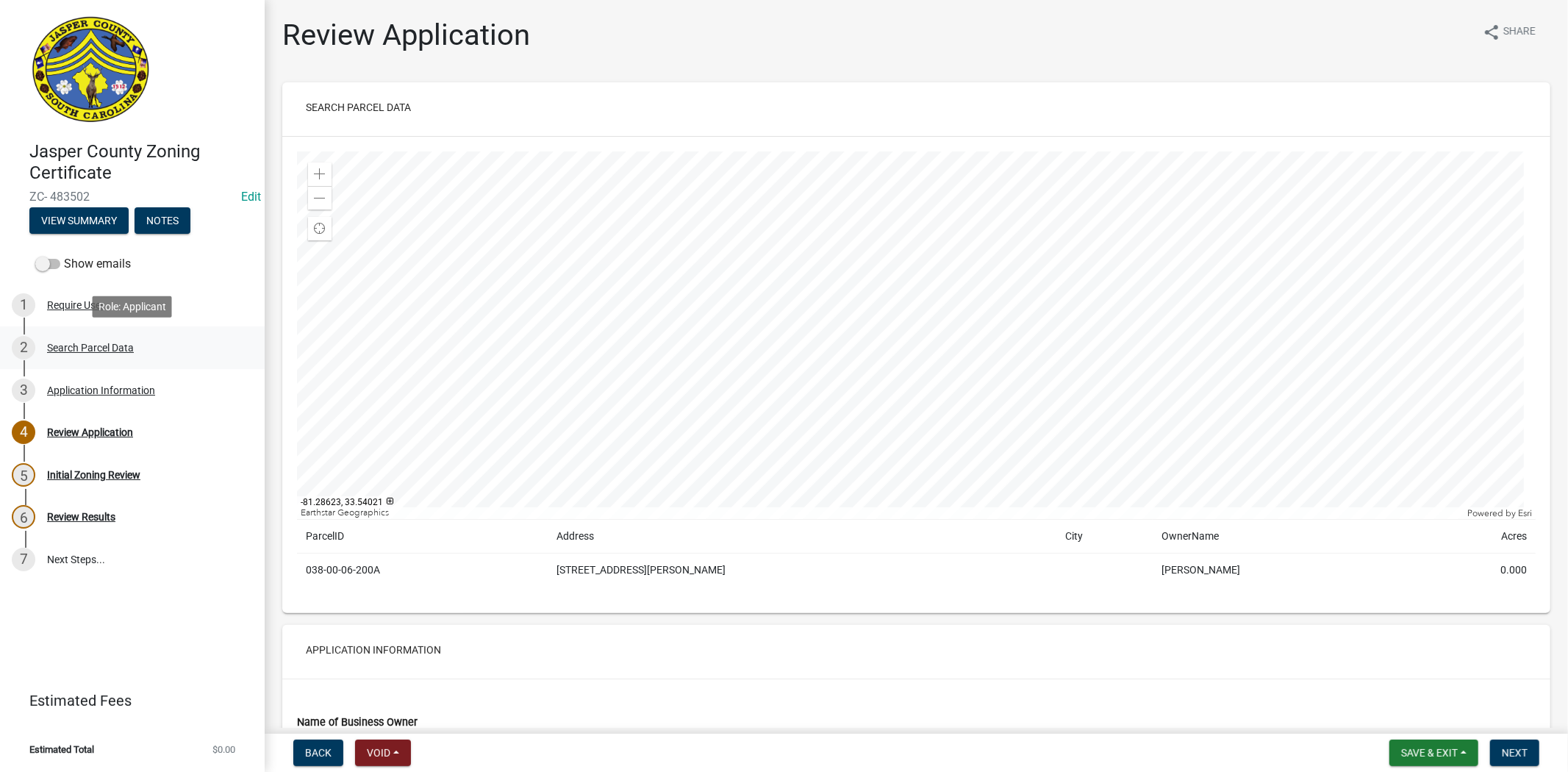
click at [120, 354] on div "2 Search Parcel Data" at bounding box center [127, 347] width 230 height 24
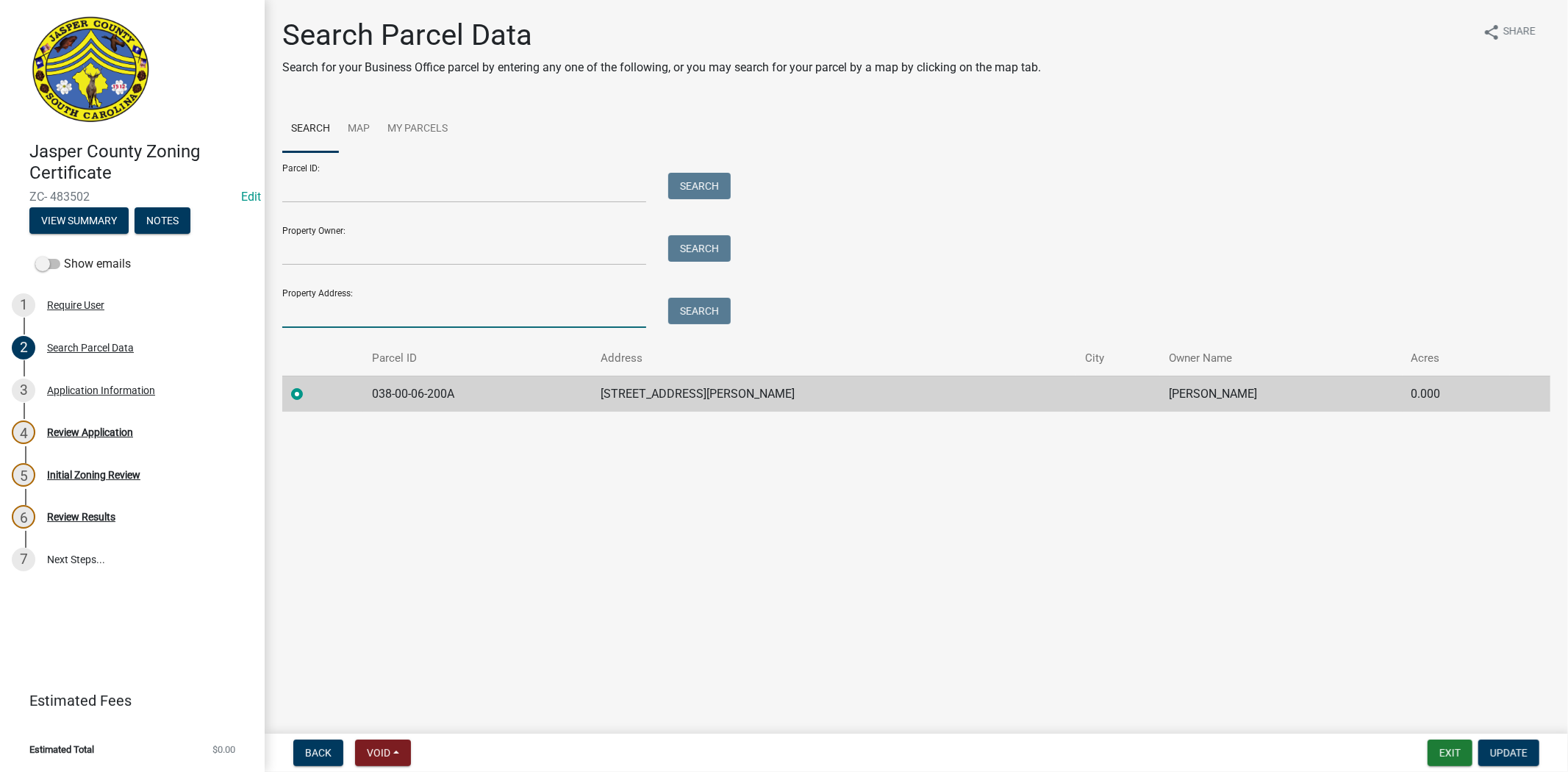
click at [302, 319] on input "Property Address:" at bounding box center [464, 313] width 364 height 30
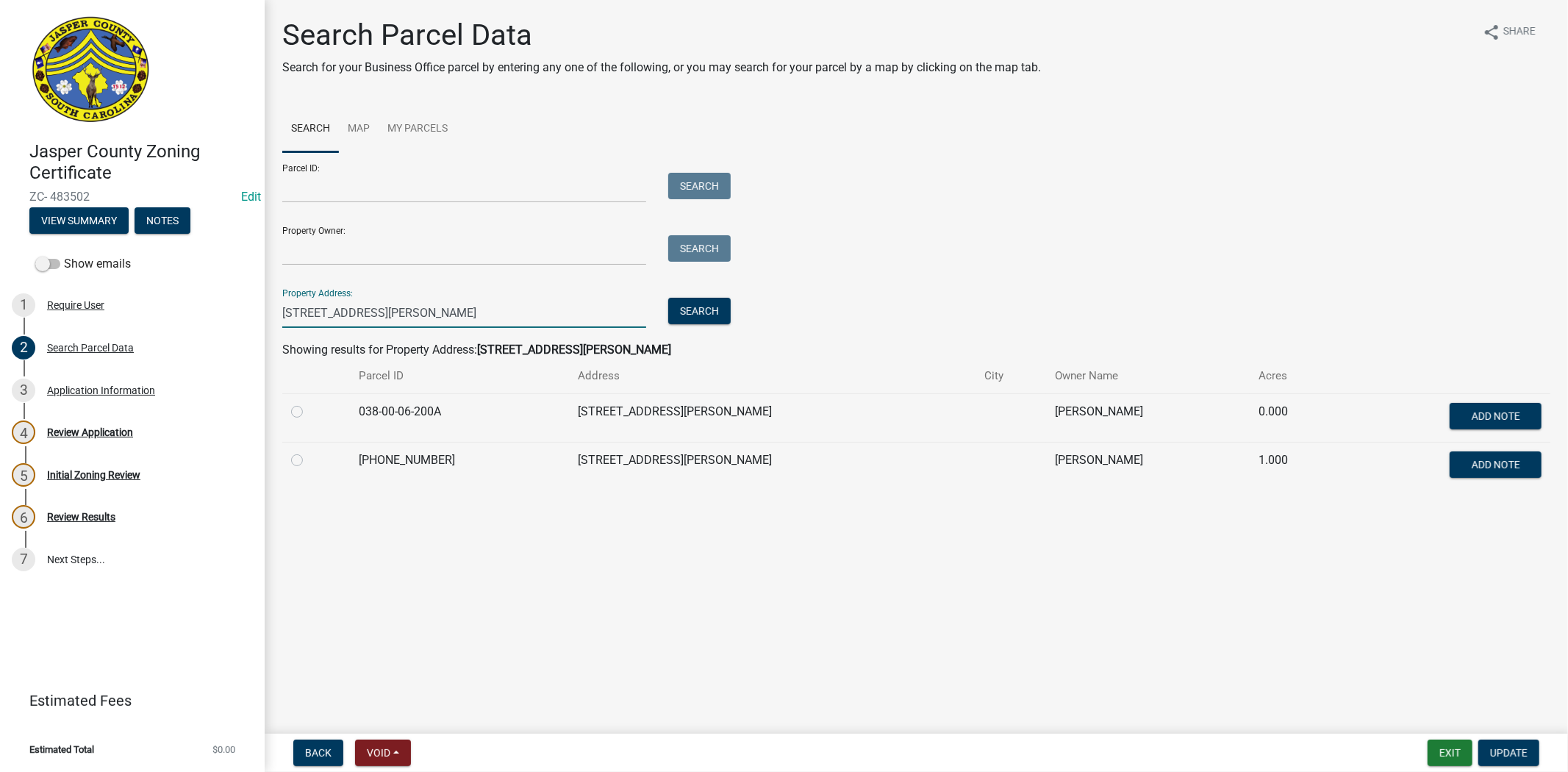
type input "376 roper rd"
click at [309, 451] on label at bounding box center [309, 451] width 0 height 0
click at [309, 461] on input "radio" at bounding box center [314, 456] width 10 height 10
radio input "true"
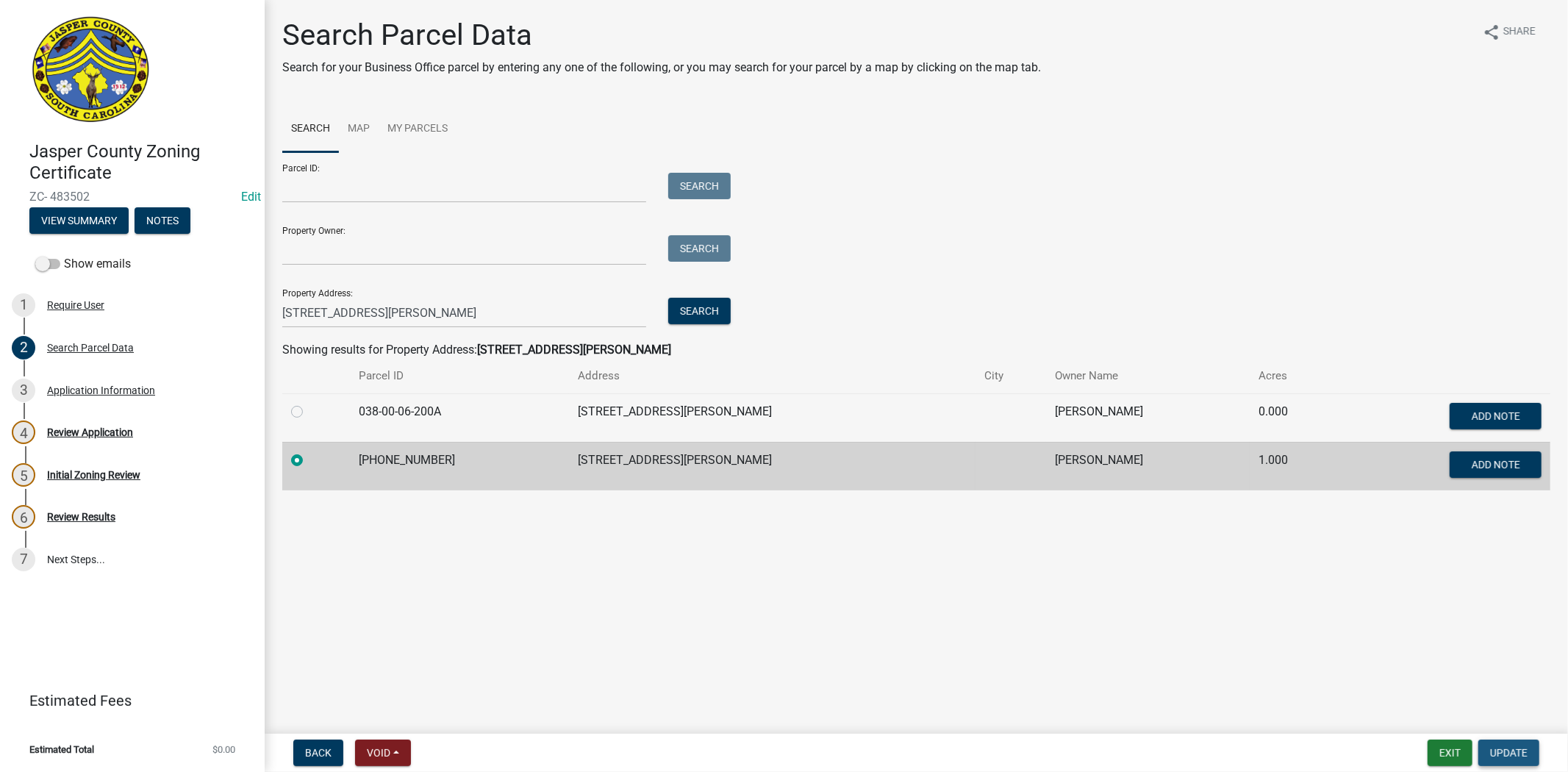
click at [1503, 750] on span "Update" at bounding box center [1509, 753] width 38 height 12
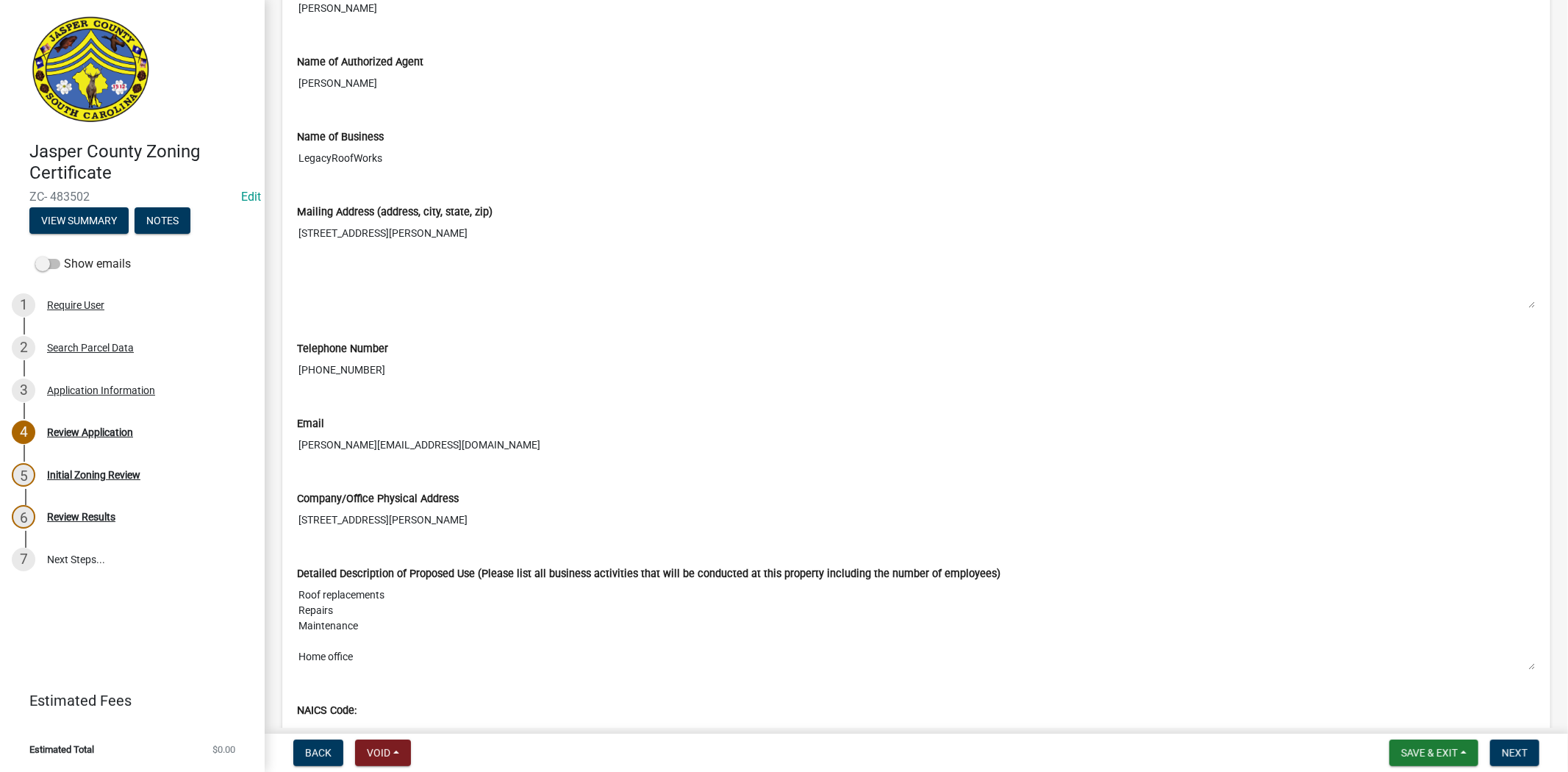
scroll to position [1192, 0]
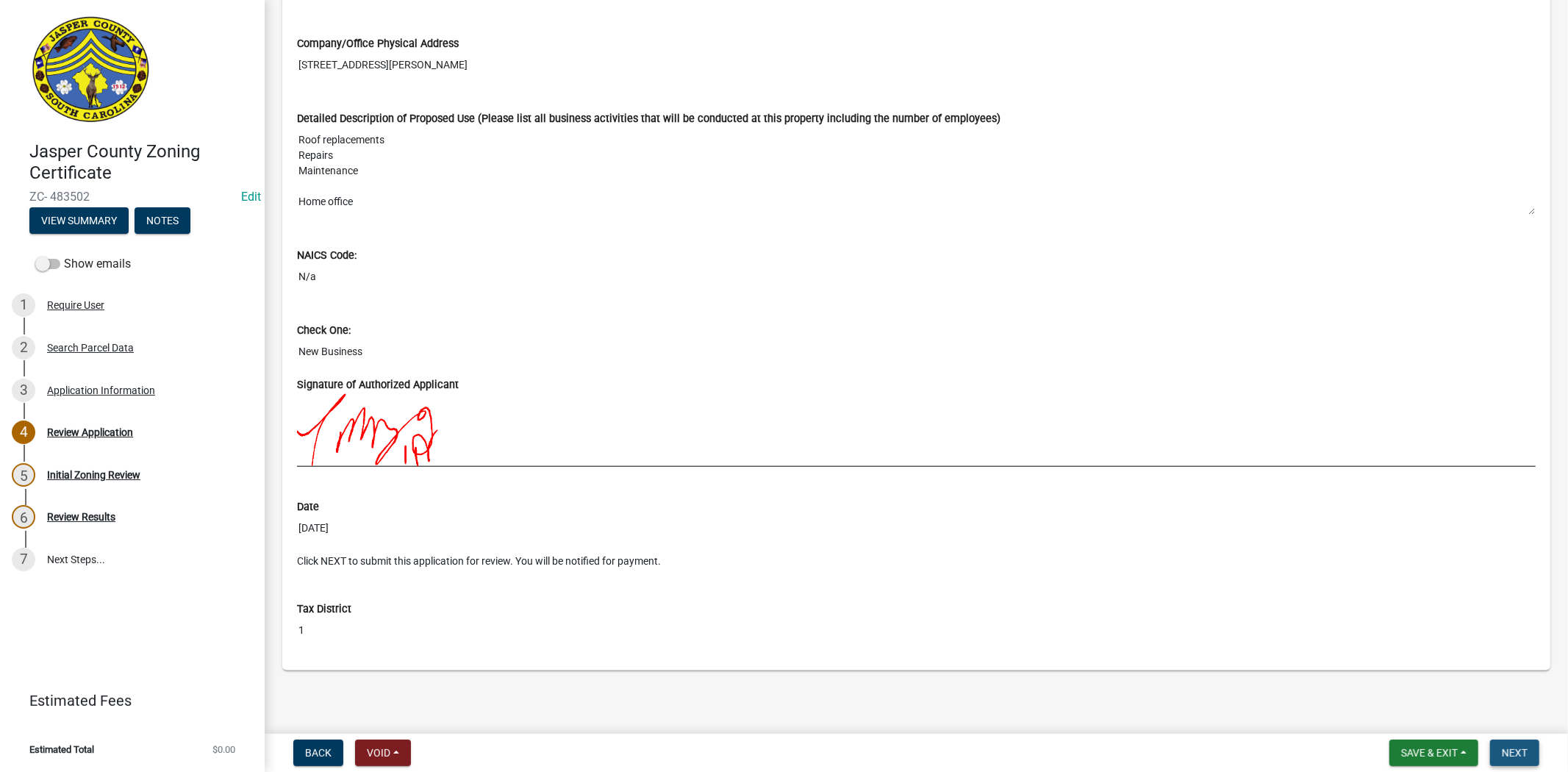
click at [1514, 747] on span "Next" at bounding box center [1515, 753] width 26 height 12
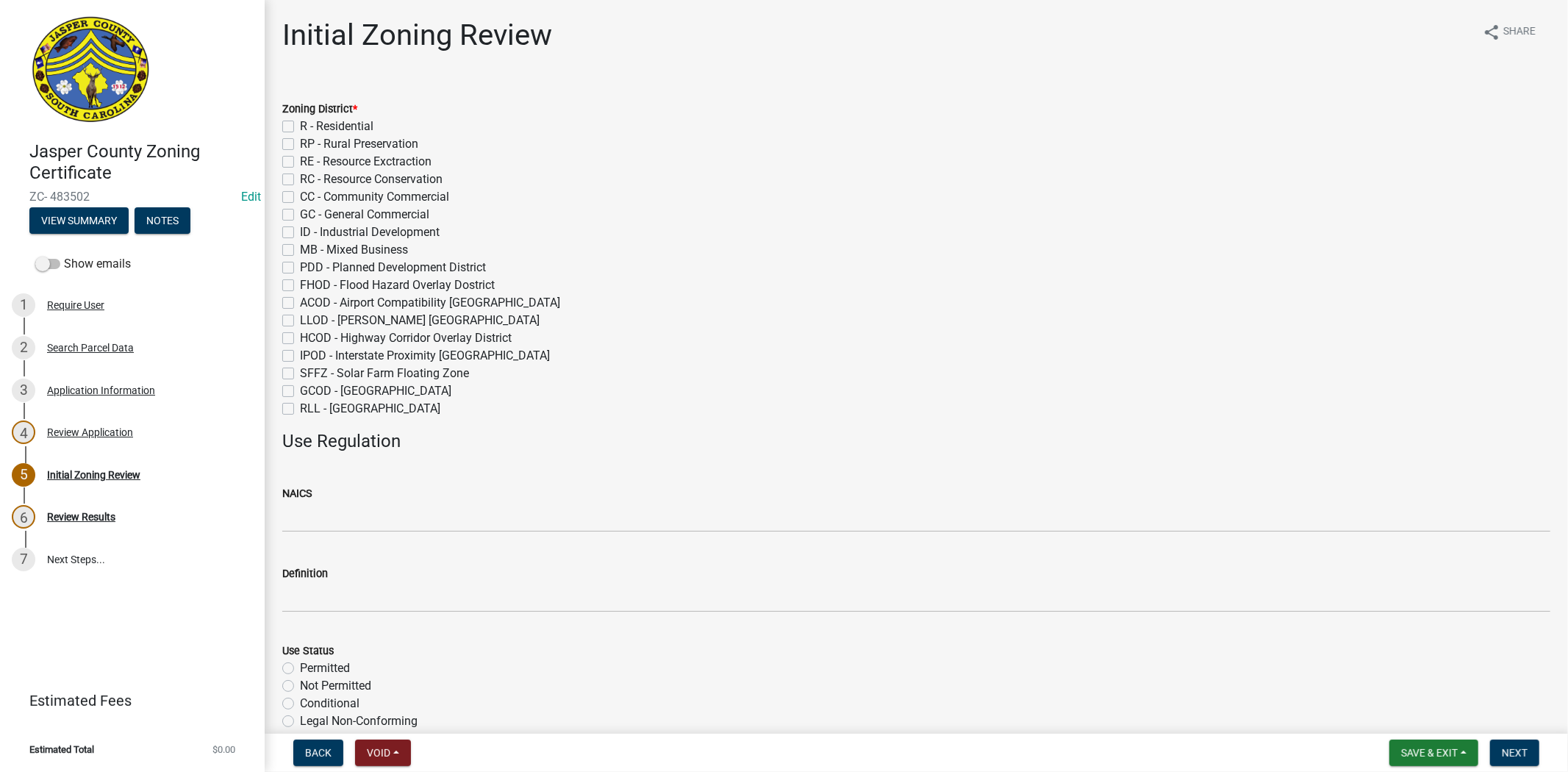
click at [300, 123] on label "R - Residential" at bounding box center [336, 127] width 73 height 18
click at [300, 123] on input "R - Residential" at bounding box center [305, 123] width 10 height 10
checkbox input "true"
checkbox input "false"
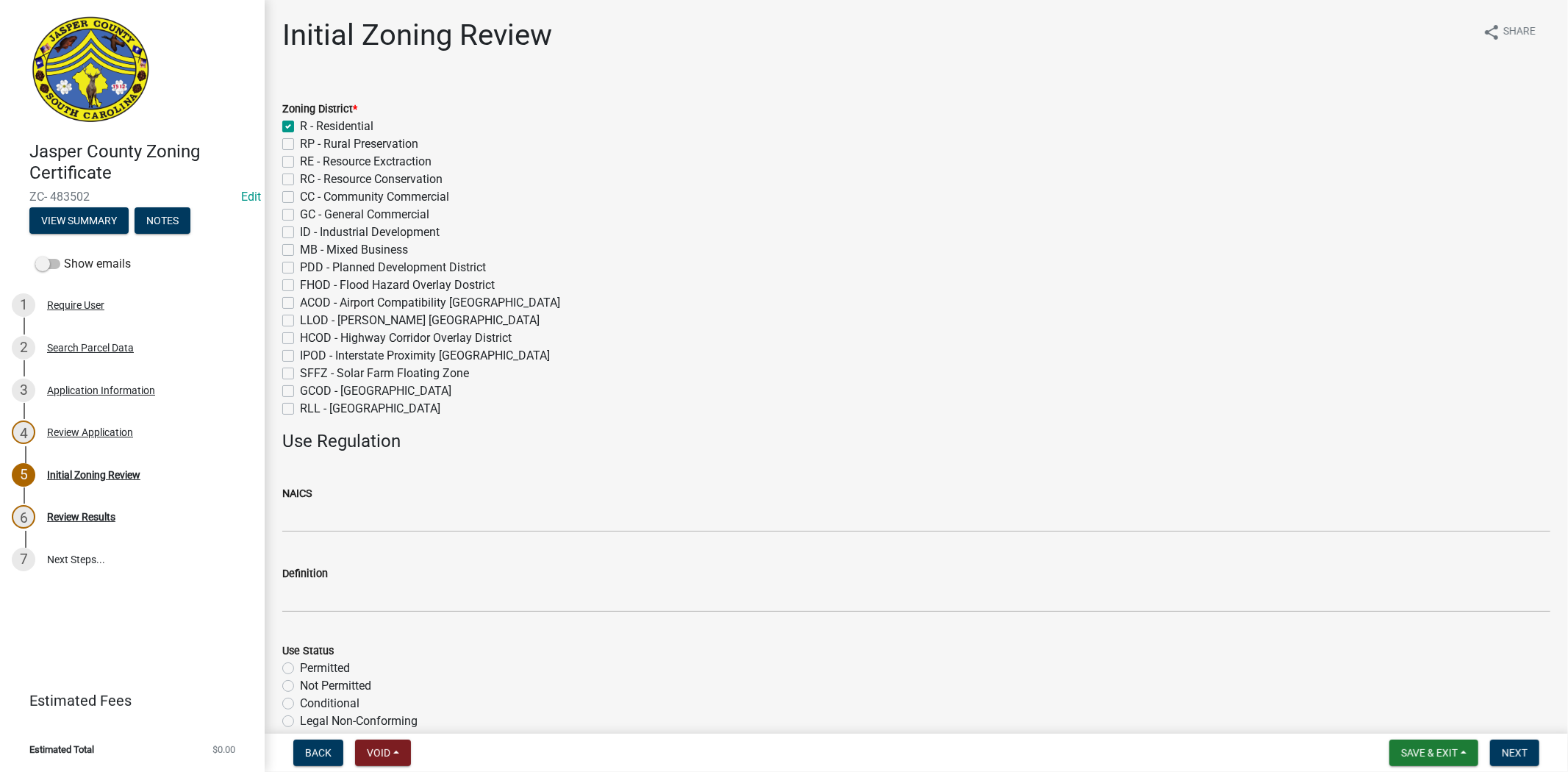
checkbox input "false"
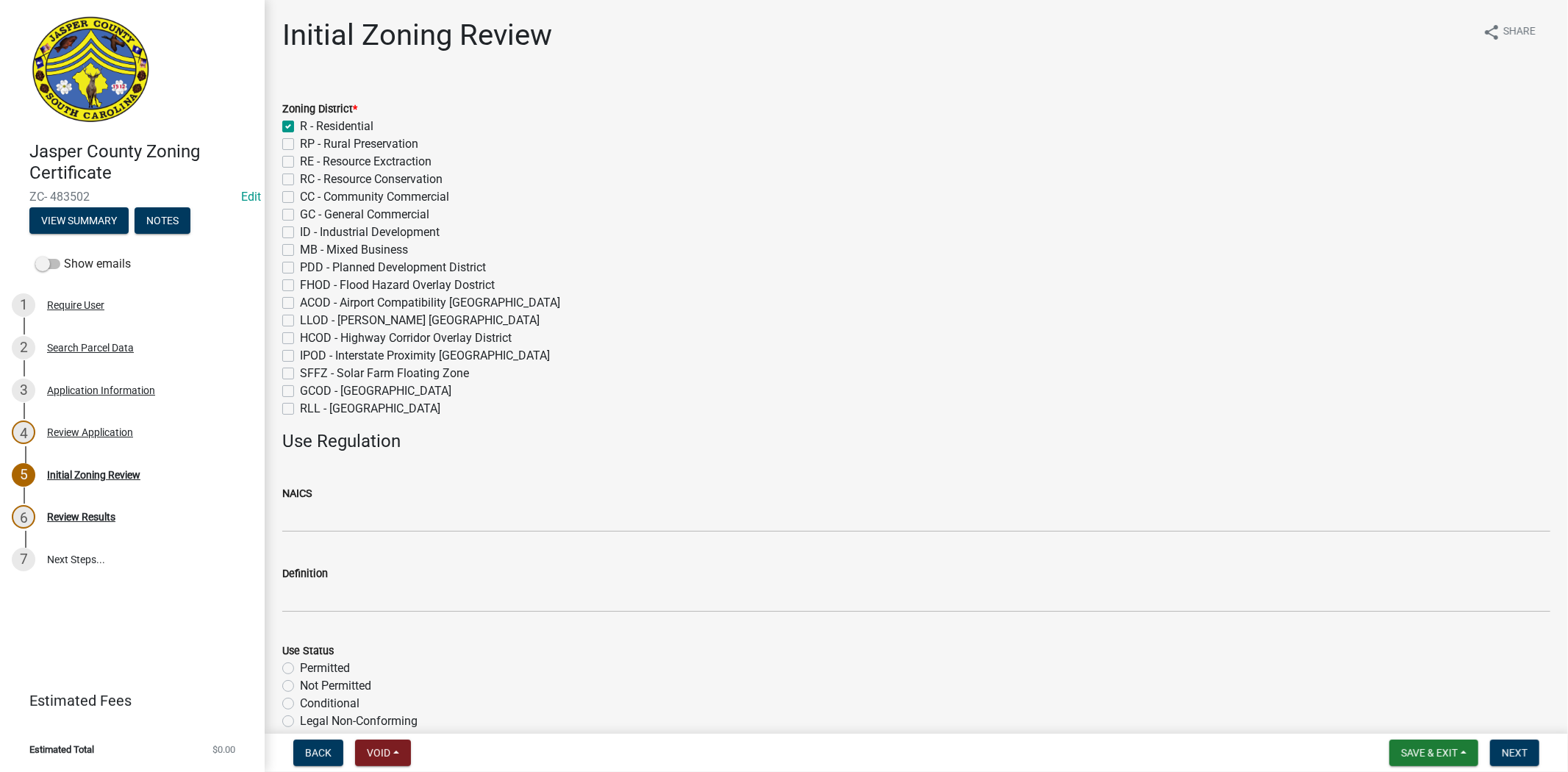
checkbox input "false"
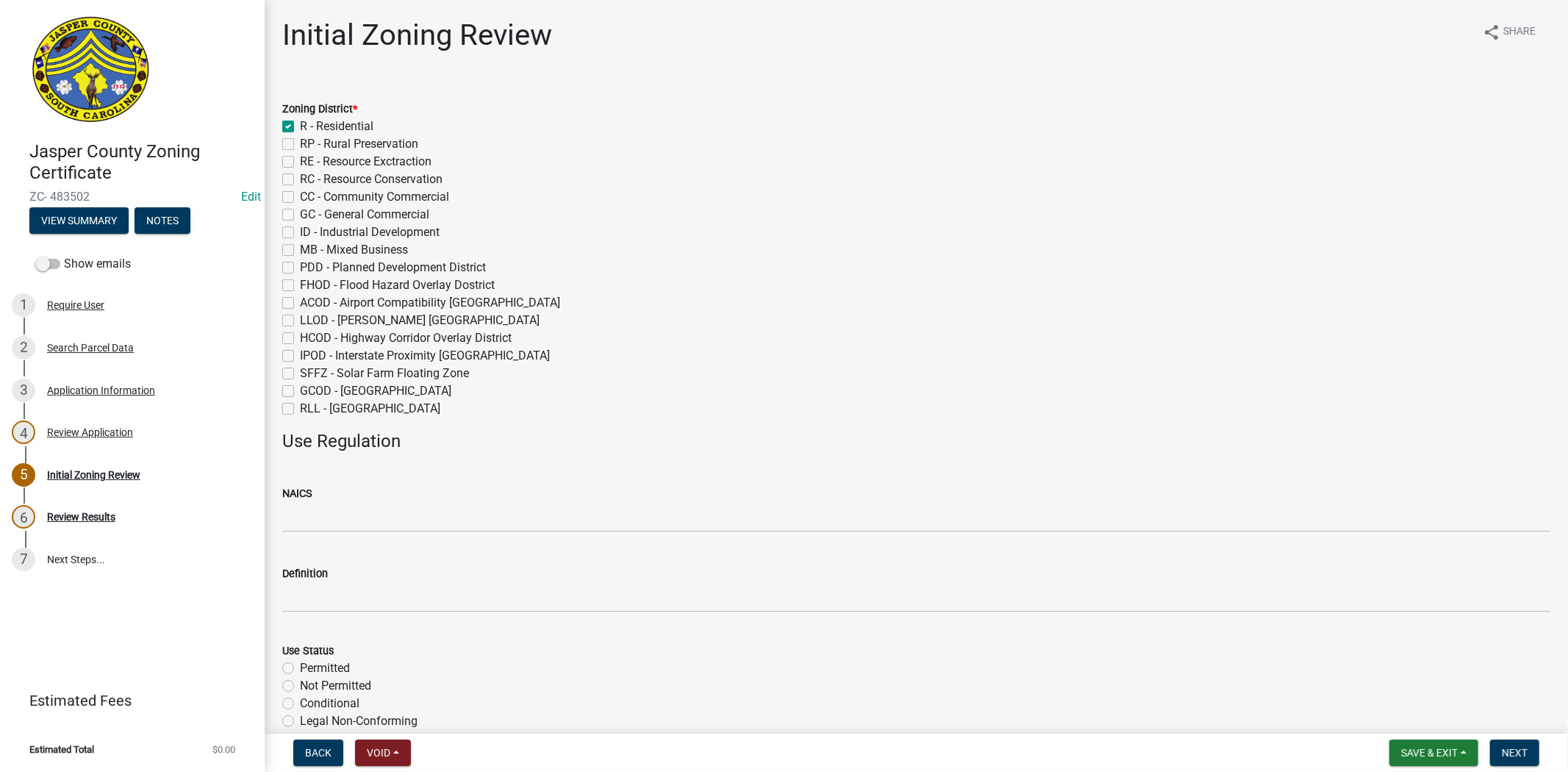
checkbox input "false"
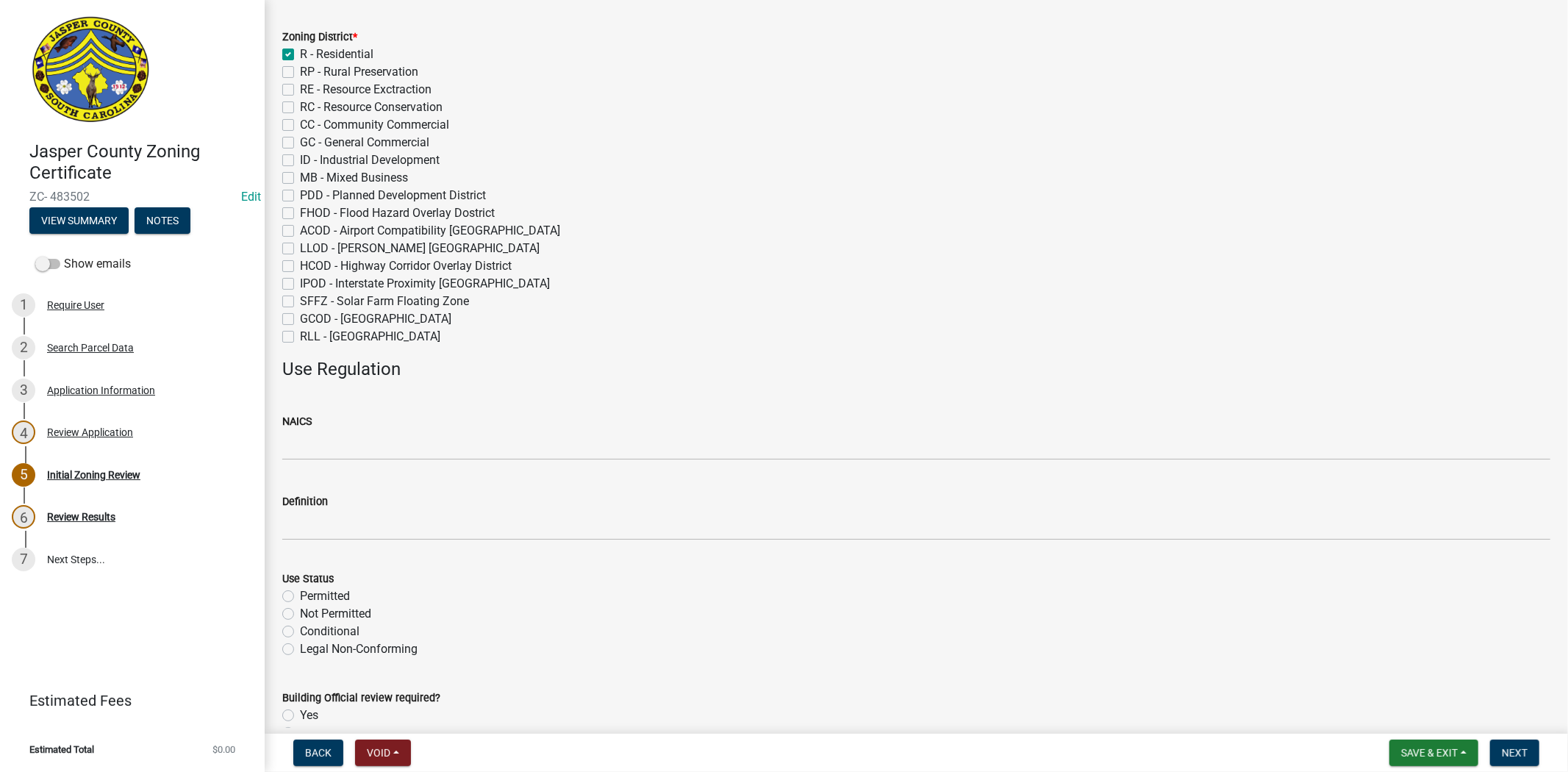
scroll to position [244, 0]
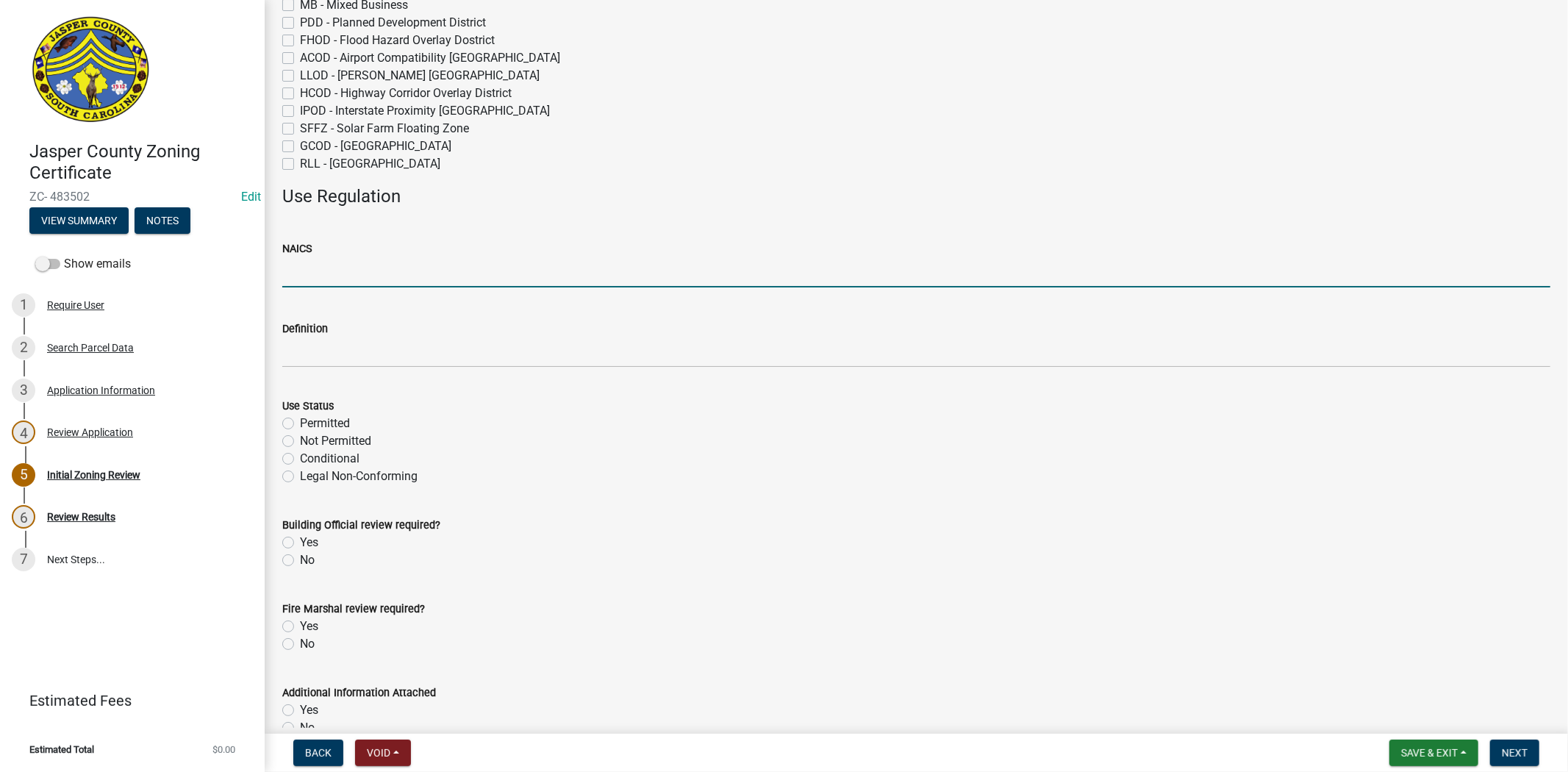
click at [331, 263] on input "NAICS" at bounding box center [915, 272] width 1267 height 30
type input "N/A"
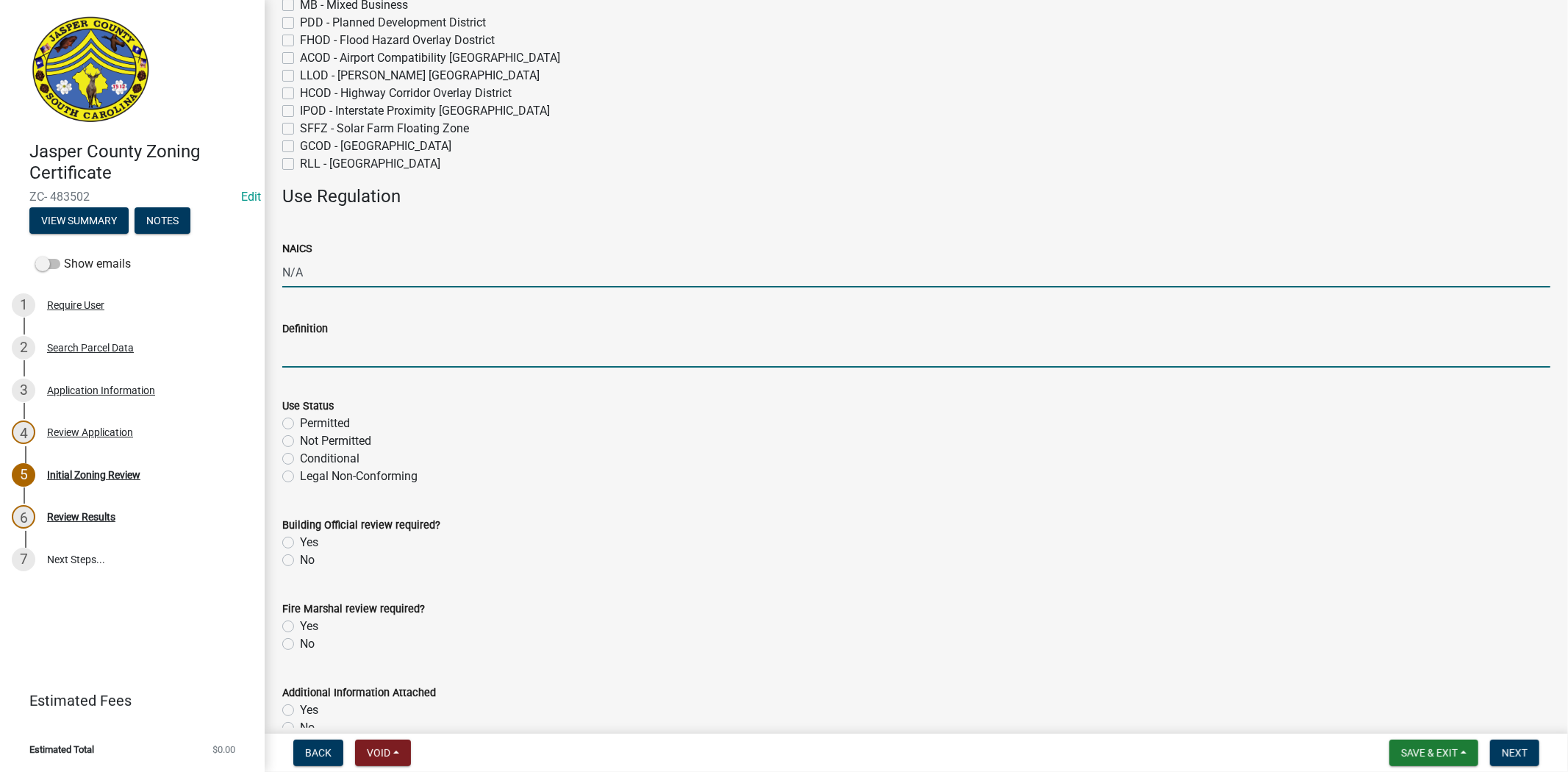
click at [322, 350] on input "Definition" at bounding box center [915, 352] width 1267 height 30
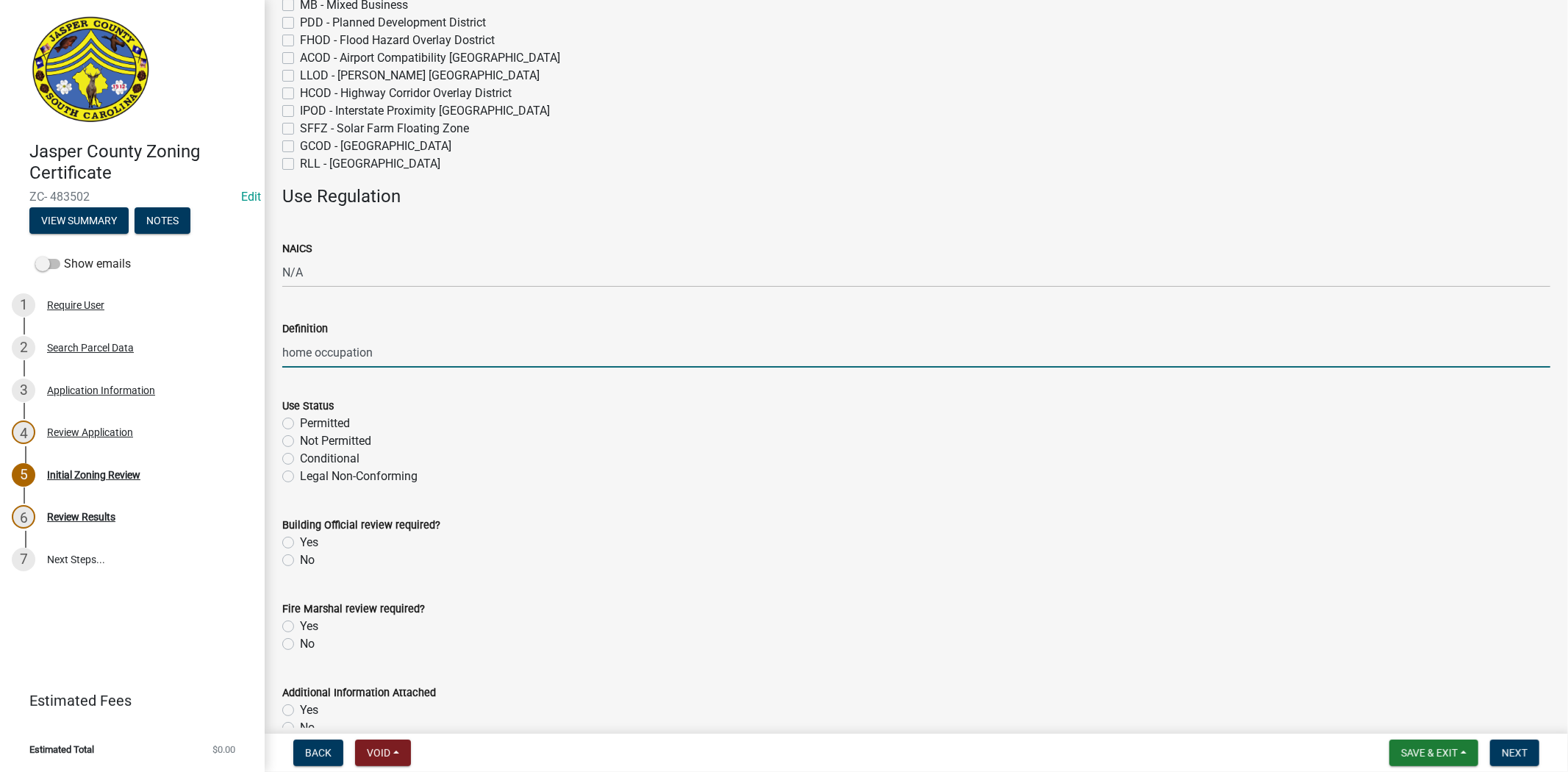
type input "home occupation"
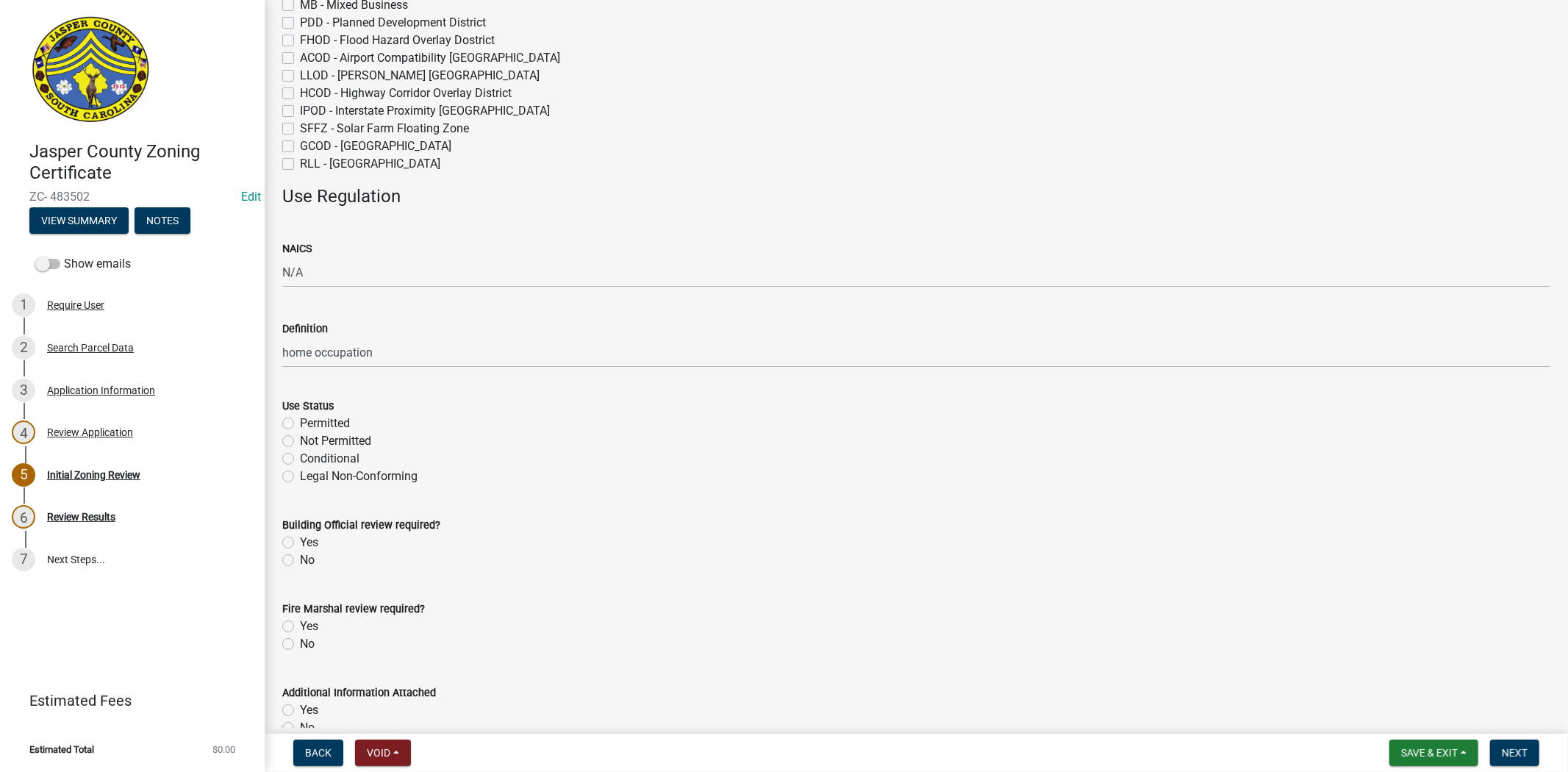
click at [300, 420] on label "Permitted" at bounding box center [324, 424] width 50 height 18
click at [300, 420] on input "Permitted" at bounding box center [305, 420] width 10 height 10
radio input "true"
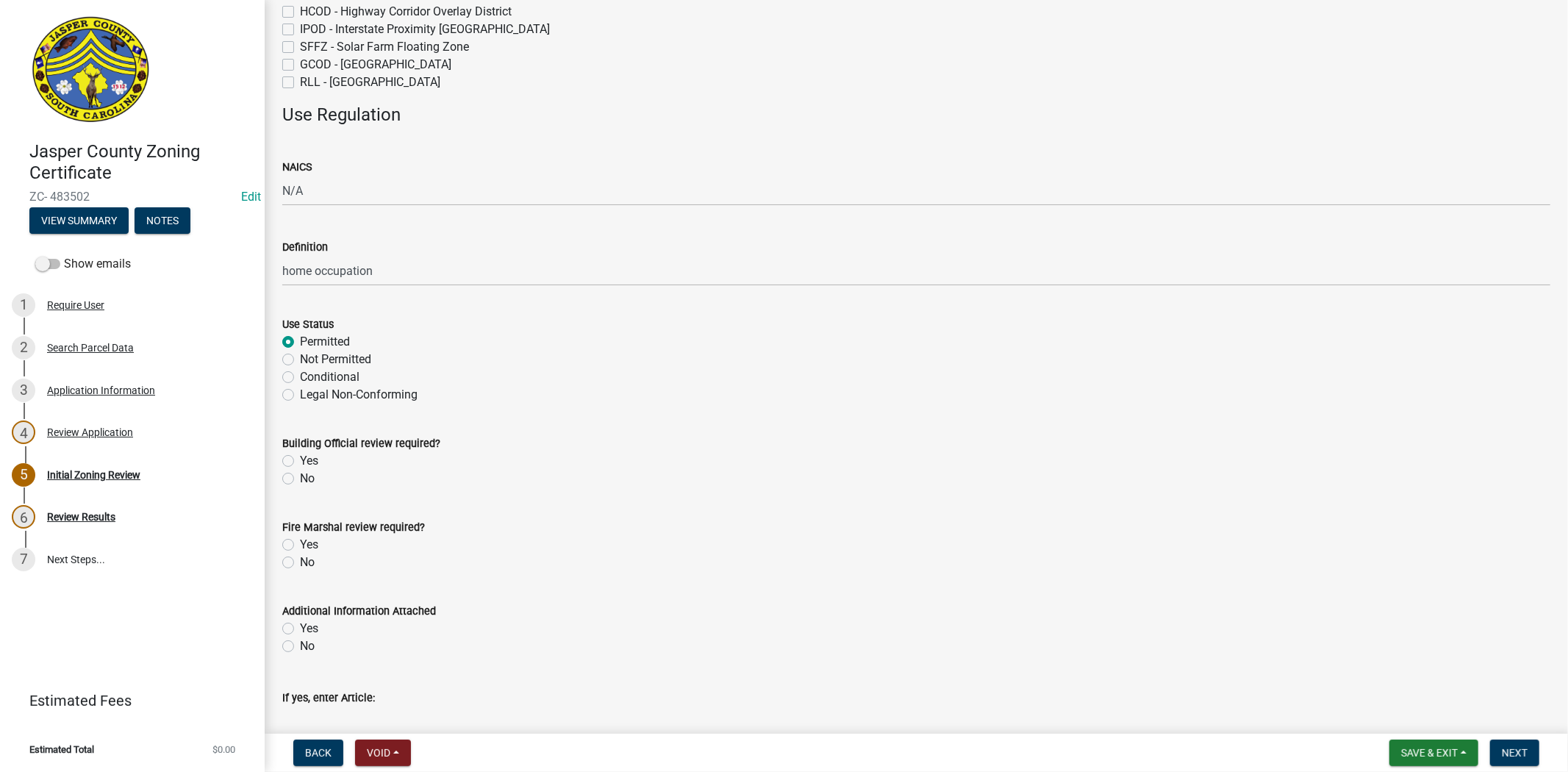
click at [300, 478] on label "No" at bounding box center [307, 479] width 15 height 18
click at [300, 478] on input "No" at bounding box center [305, 475] width 10 height 10
radio input "true"
click at [300, 557] on label "No" at bounding box center [307, 562] width 15 height 18
click at [300, 557] on input "No" at bounding box center [305, 558] width 10 height 10
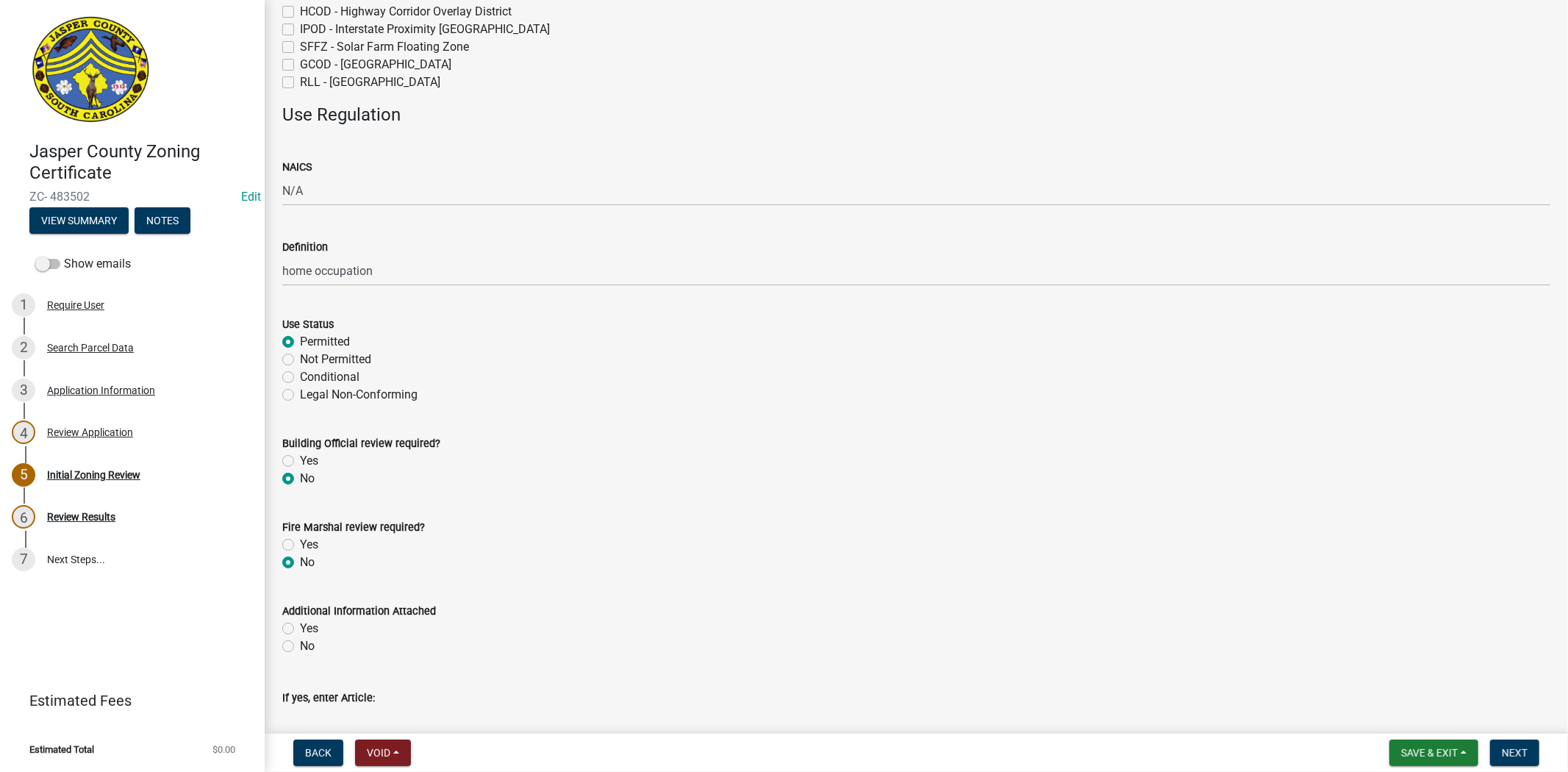
radio input "true"
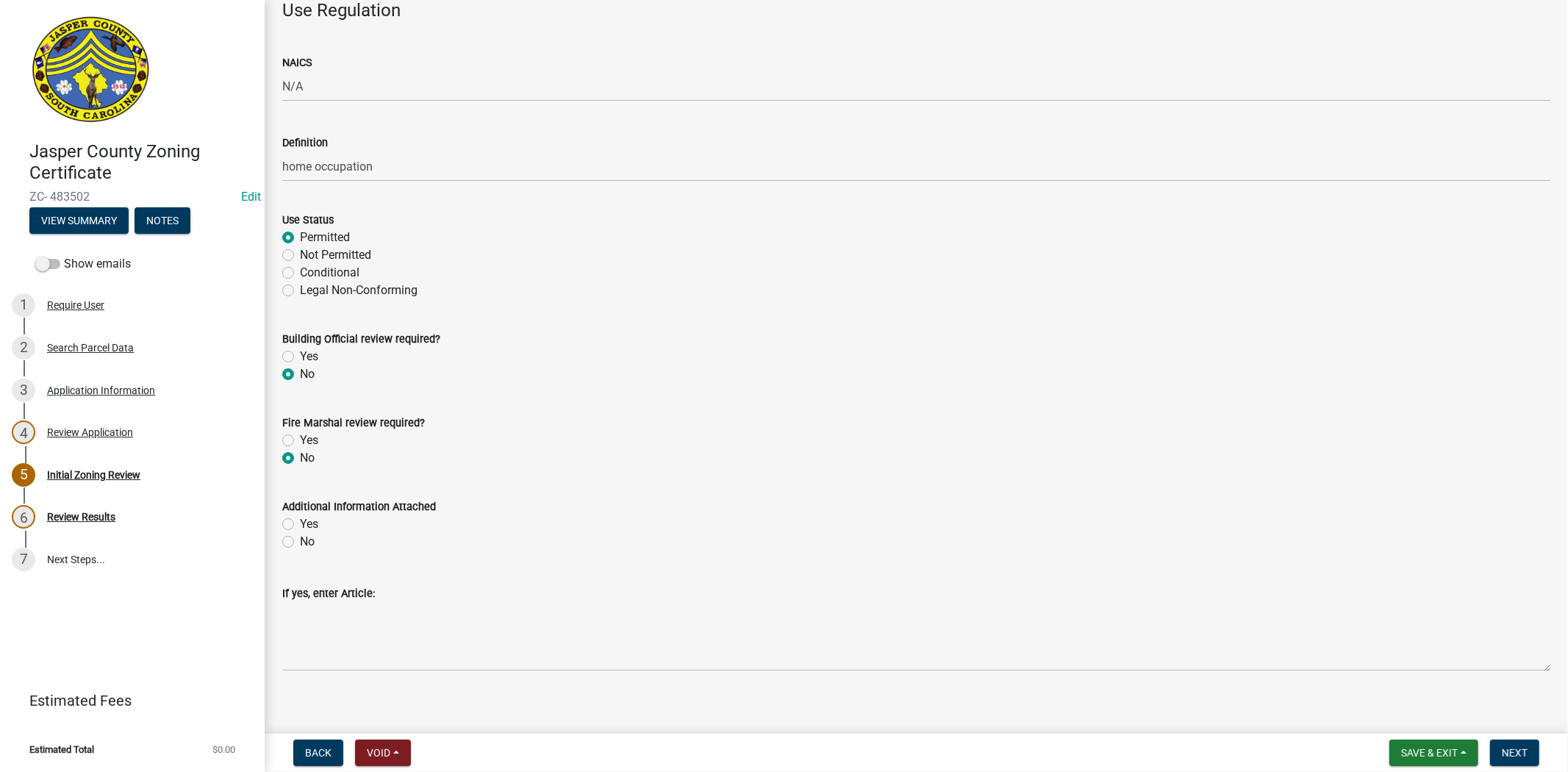
scroll to position [443, 0]
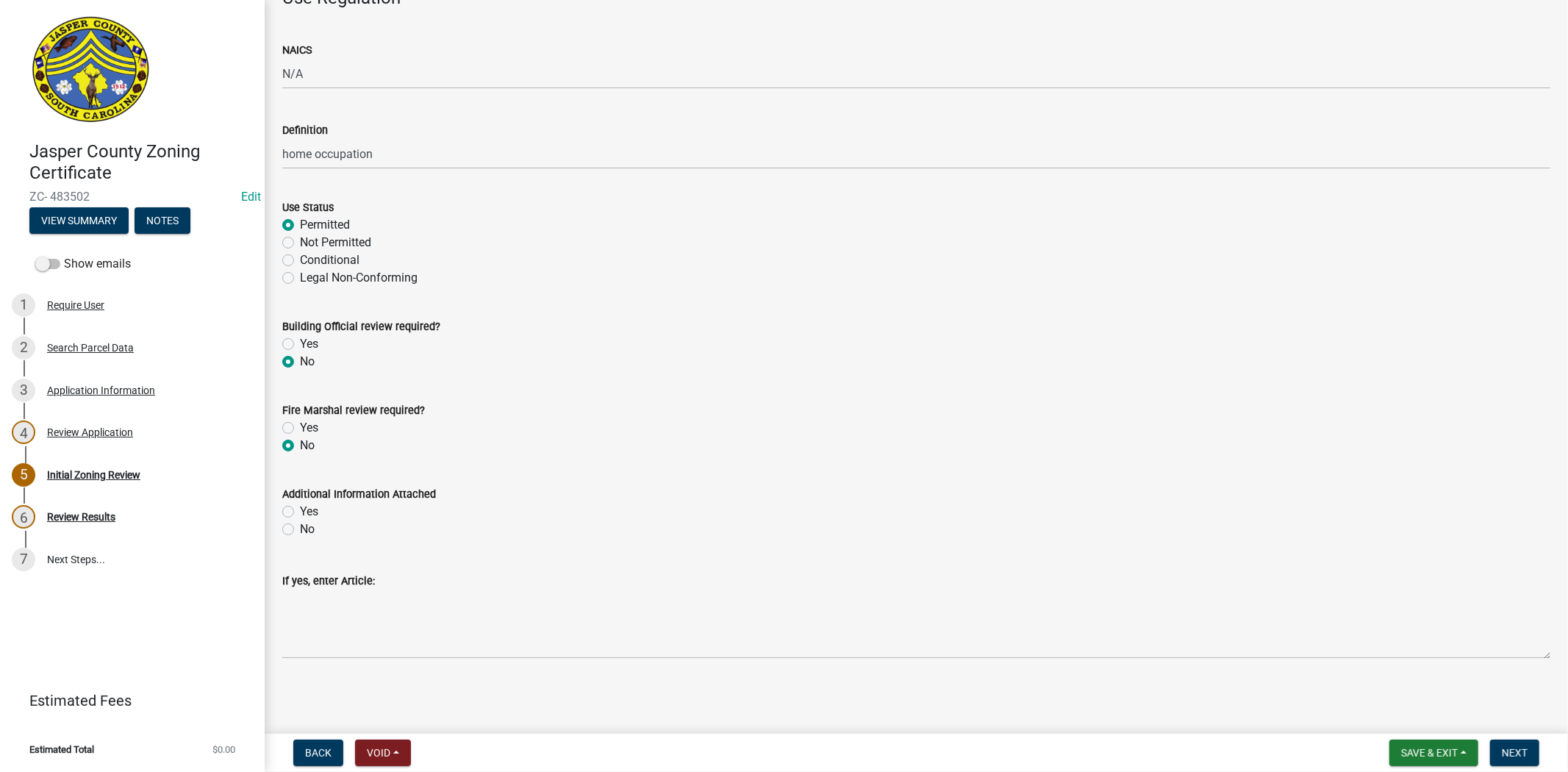
click at [300, 510] on label "Yes" at bounding box center [309, 512] width 19 height 18
click at [300, 510] on input "Yes" at bounding box center [305, 508] width 10 height 10
radio input "true"
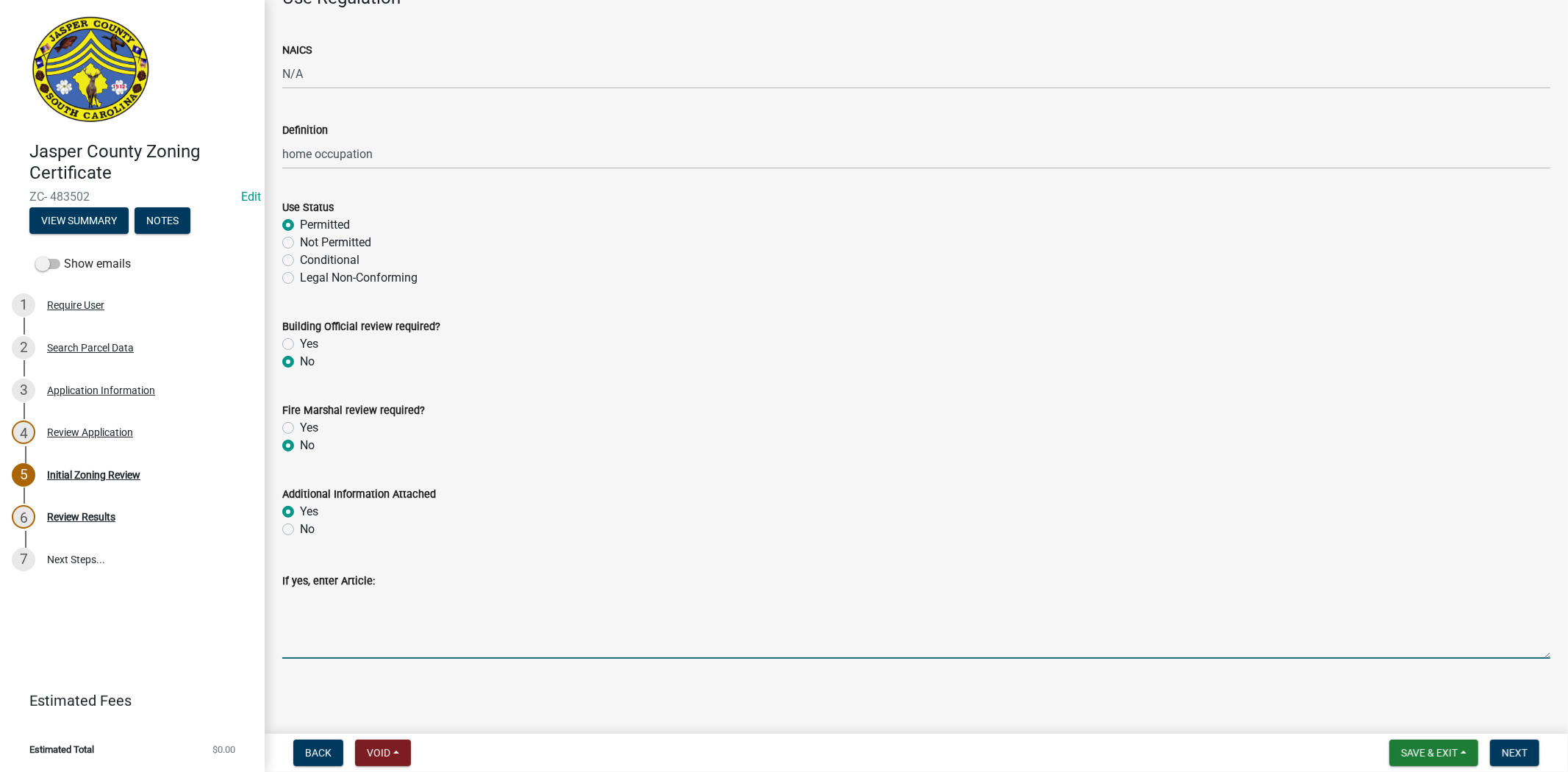
click at [307, 605] on textarea "If yes, enter Article:" at bounding box center [915, 625] width 1267 height 69
paste textarea "Home occupations, as defined by this Ordinance, shall meet the following requir…"
click at [514, 614] on textarea "Home occupations, as defined by this Ordinance, shall meet the following requir…" at bounding box center [915, 625] width 1267 height 69
paste textarea "1. The home occupation shall be carried on wholly within the principal building…"
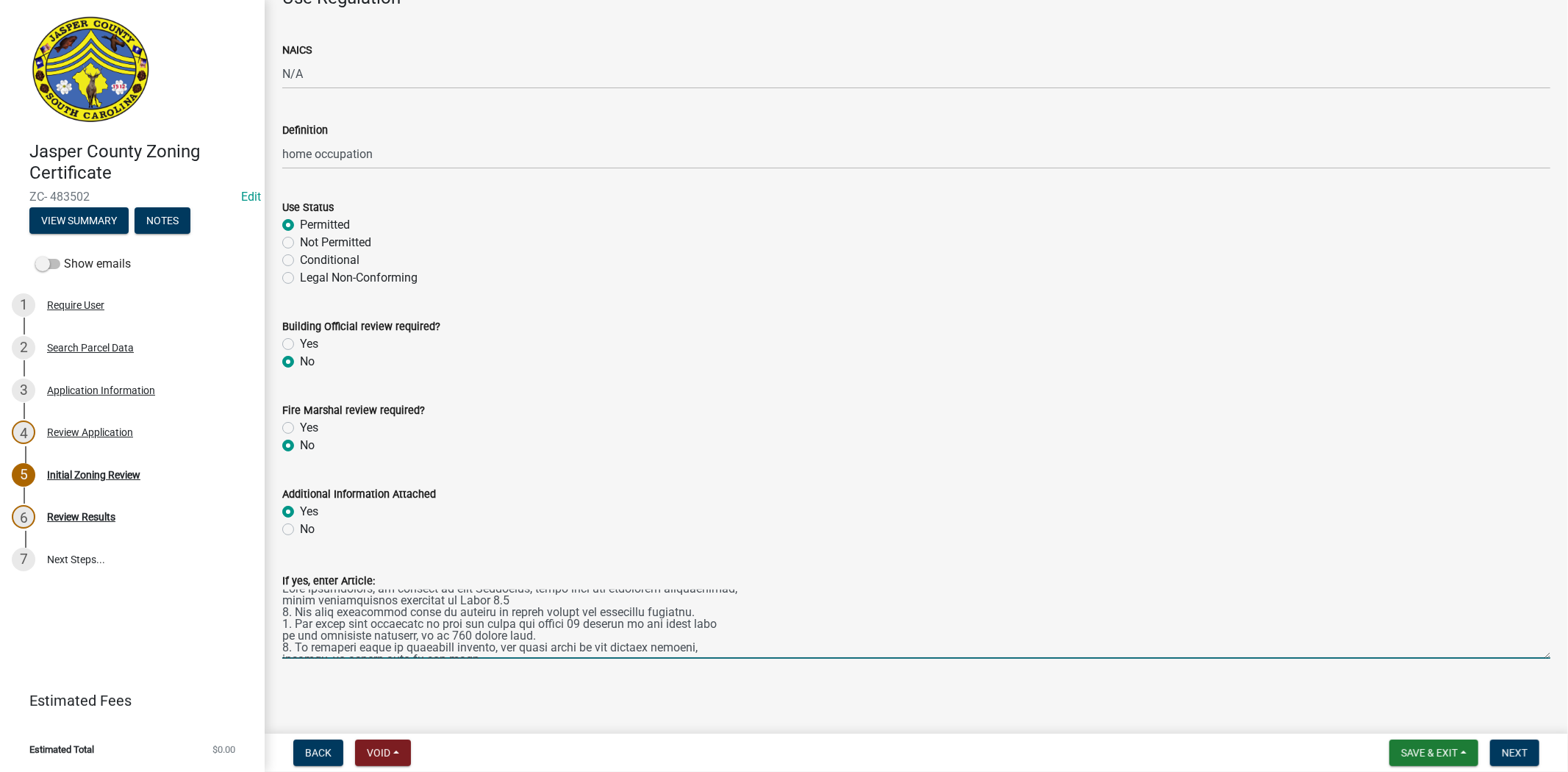
scroll to position [0, 0]
click at [692, 626] on textarea "If yes, enter Article:" at bounding box center [915, 625] width 1267 height 69
click at [529, 650] on textarea "If yes, enter Article:" at bounding box center [915, 625] width 1267 height 69
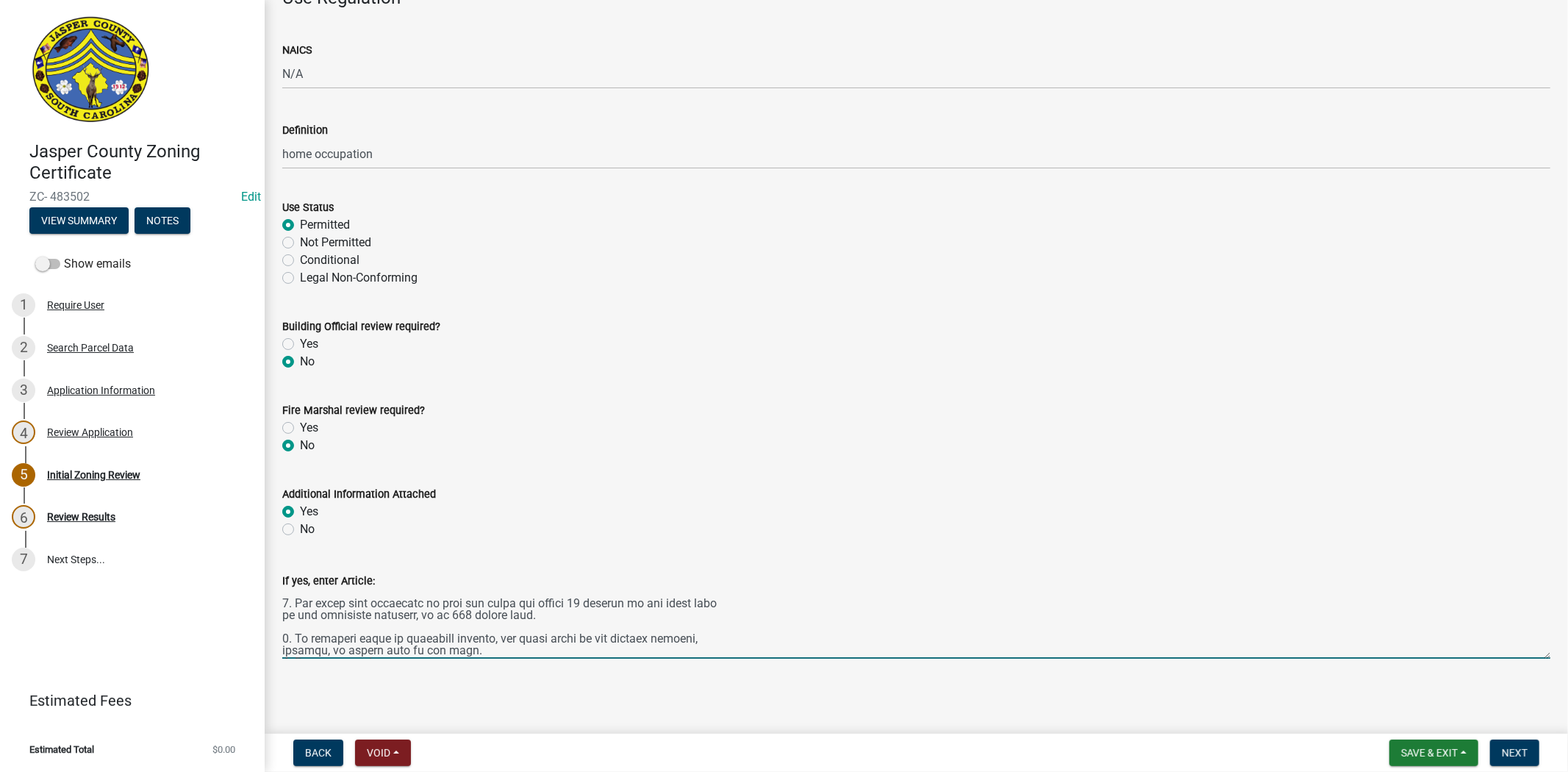
click at [471, 650] on textarea "If yes, enter Article:" at bounding box center [915, 625] width 1267 height 69
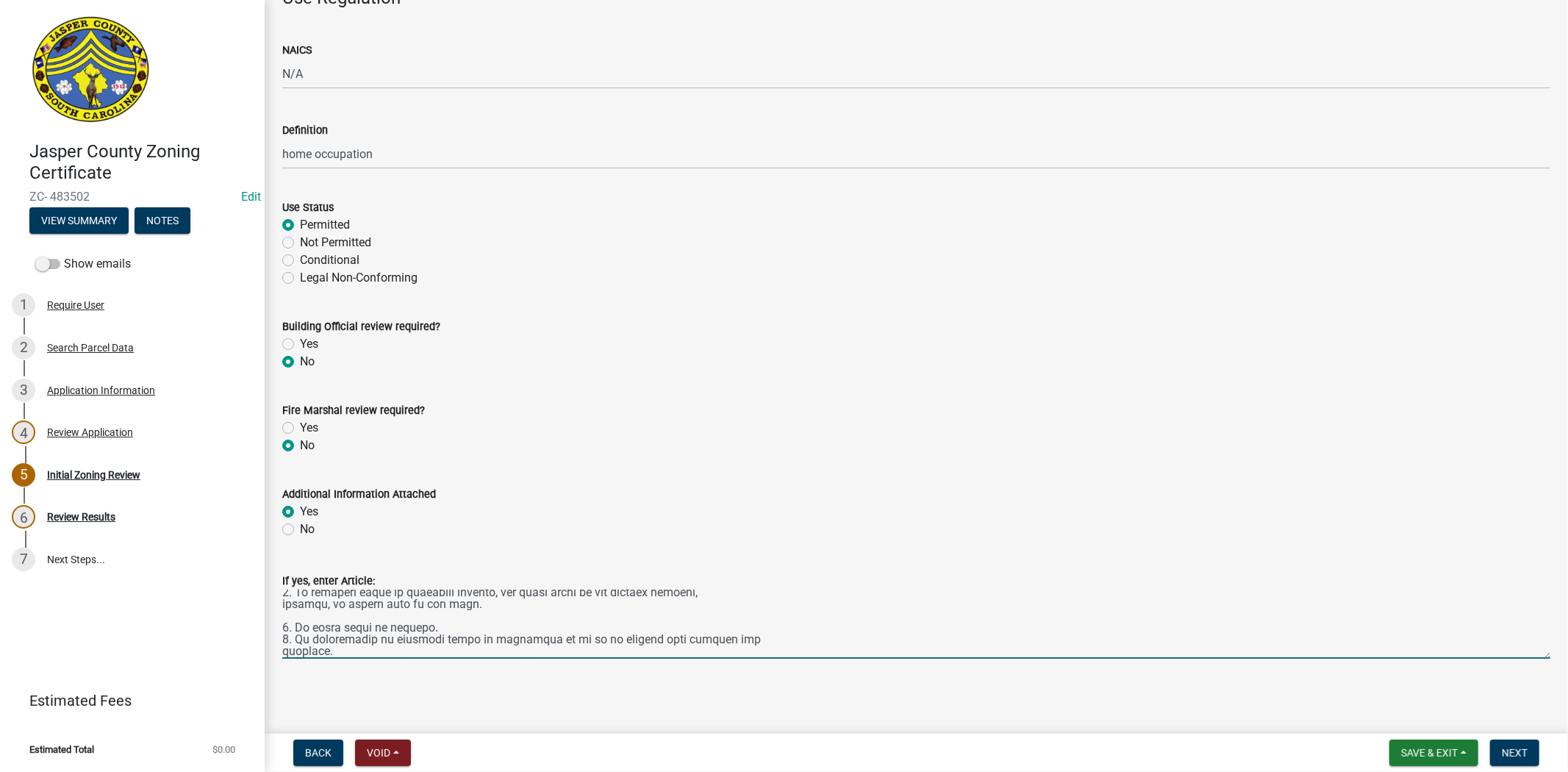
click at [429, 624] on textarea "If yes, enter Article:" at bounding box center [915, 625] width 1267 height 69
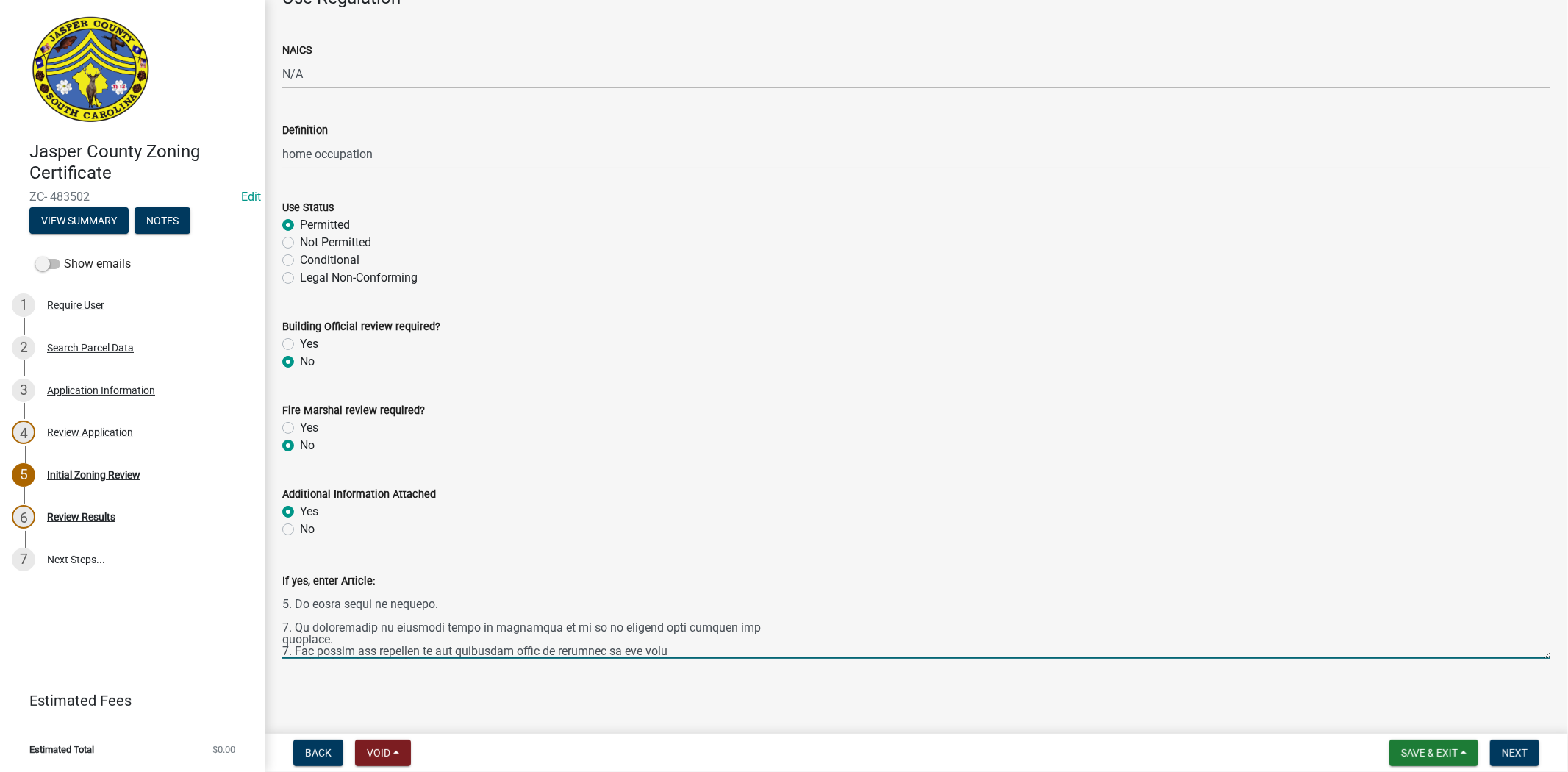
click at [334, 637] on textarea "If yes, enter Article:" at bounding box center [915, 625] width 1267 height 69
click at [476, 651] on textarea "If yes, enter Article:" at bounding box center [915, 625] width 1267 height 69
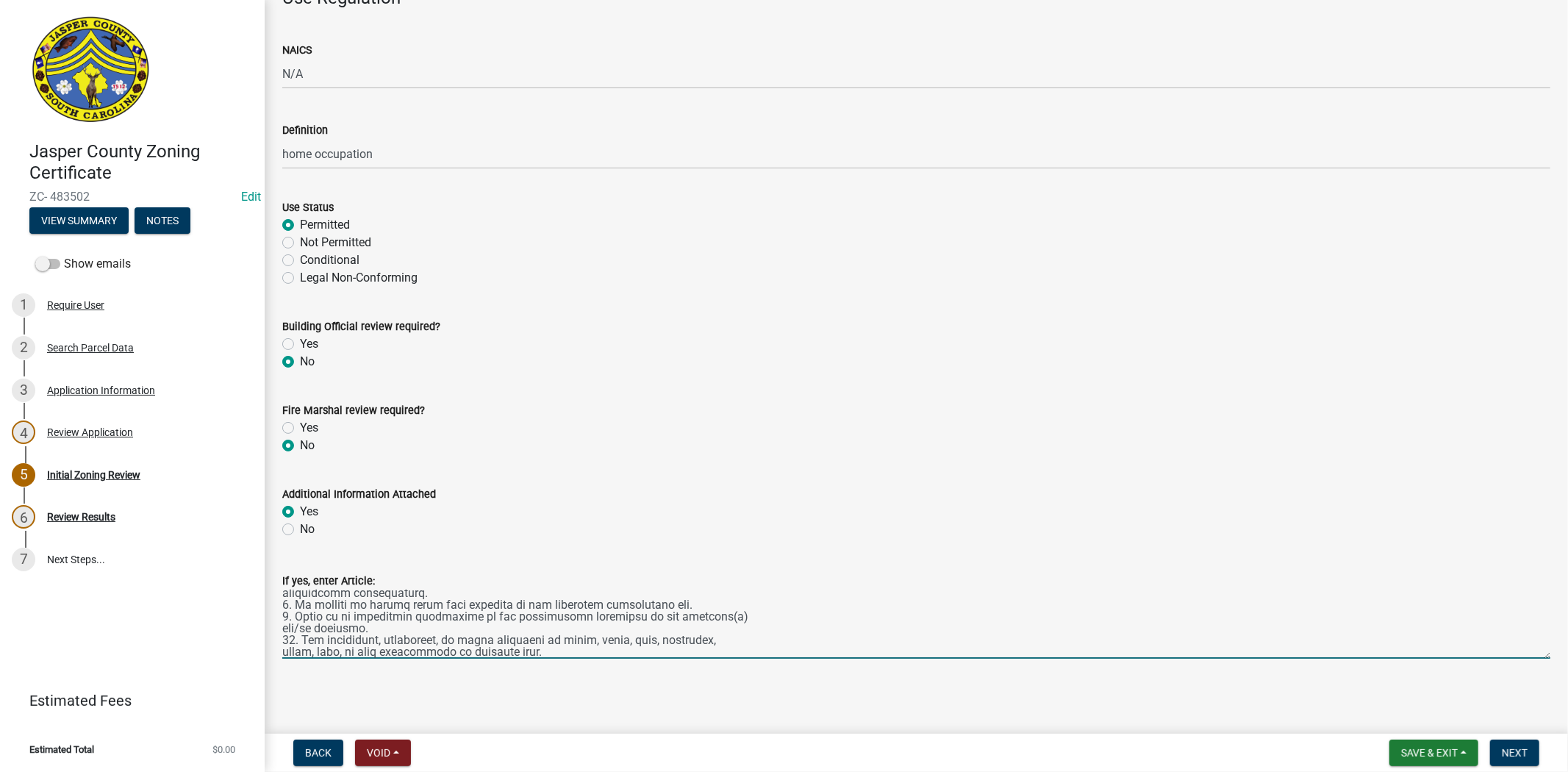
click at [415, 593] on textarea "If yes, enter Article:" at bounding box center [915, 625] width 1267 height 69
click at [679, 608] on textarea "If yes, enter Article:" at bounding box center [915, 625] width 1267 height 69
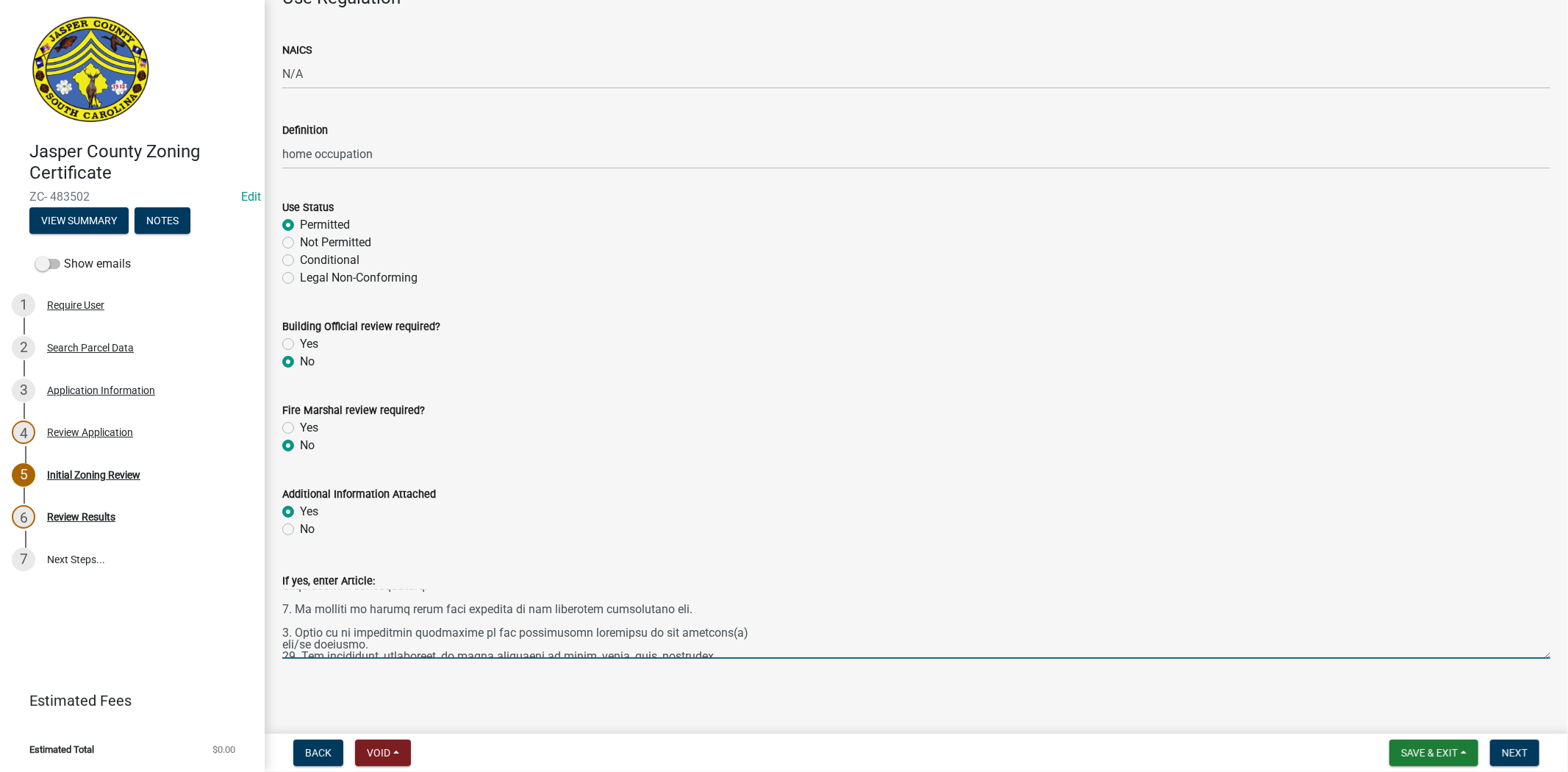
click at [381, 644] on textarea "If yes, enter Article:" at bounding box center [915, 625] width 1267 height 69
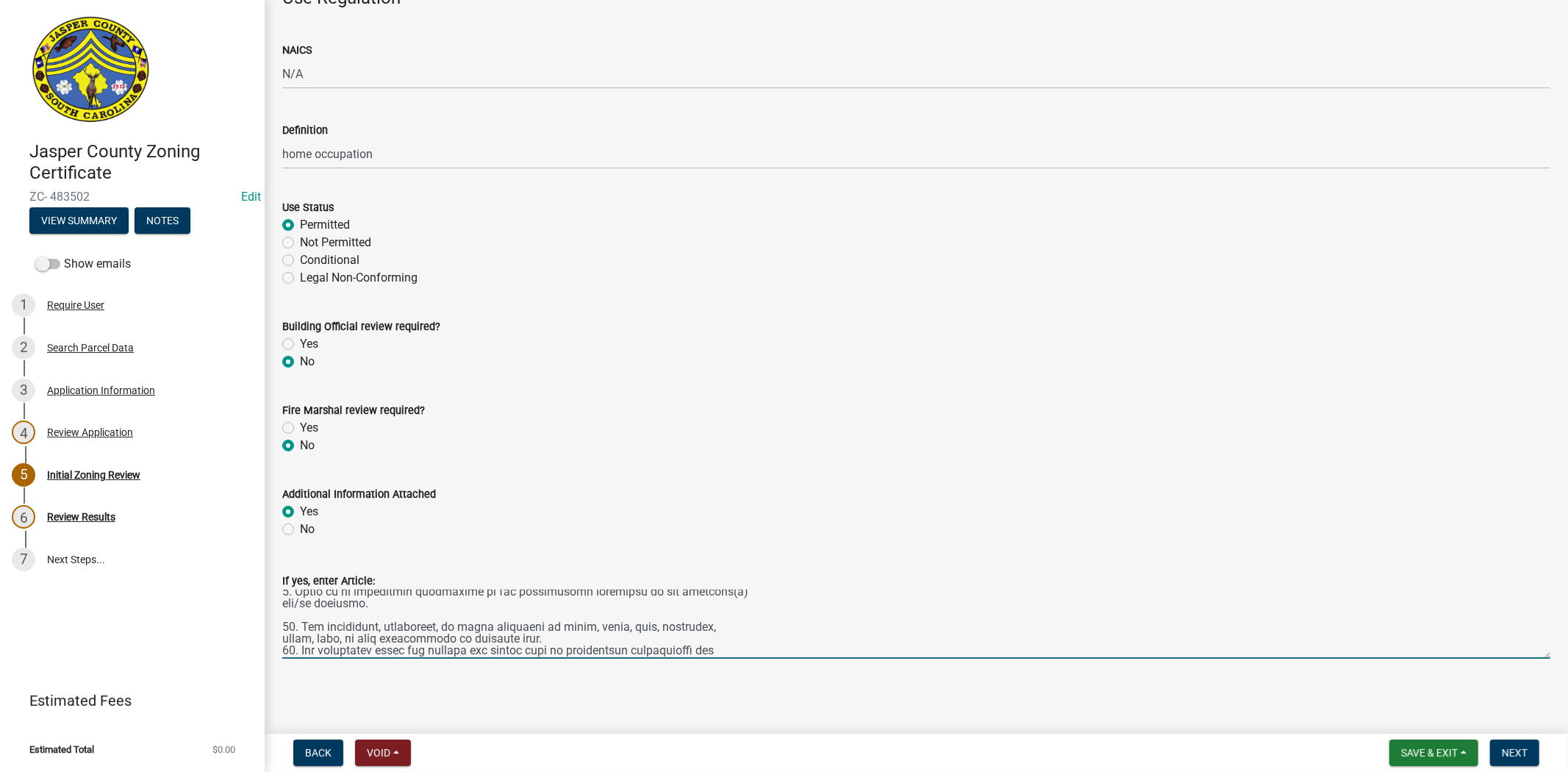
scroll to position [290, 0]
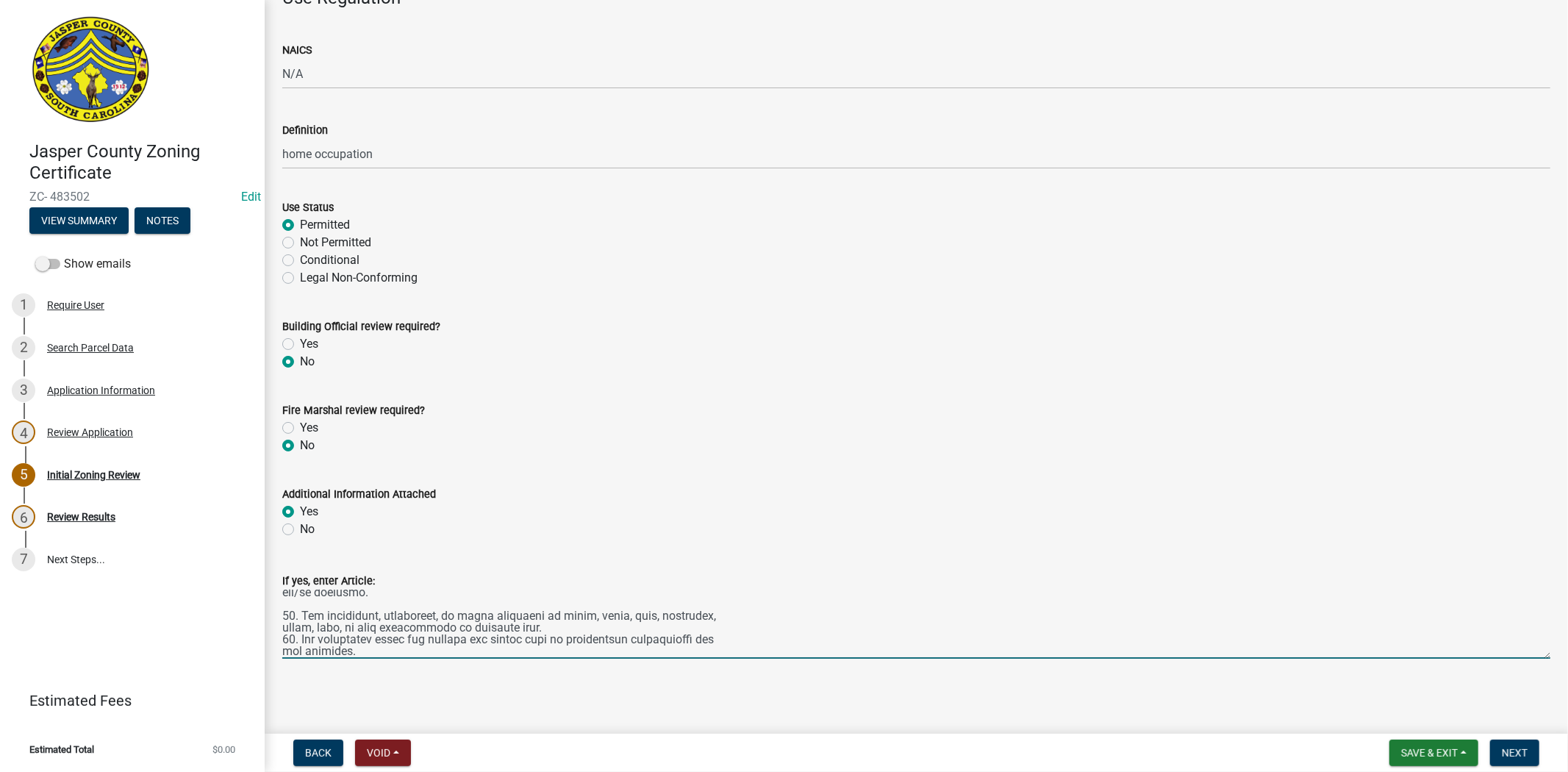
click at [544, 627] on textarea "If yes, enter Article:" at bounding box center [915, 625] width 1267 height 69
type textarea "Home occupations, as defined by this Ordinance, shall meet the following requir…"
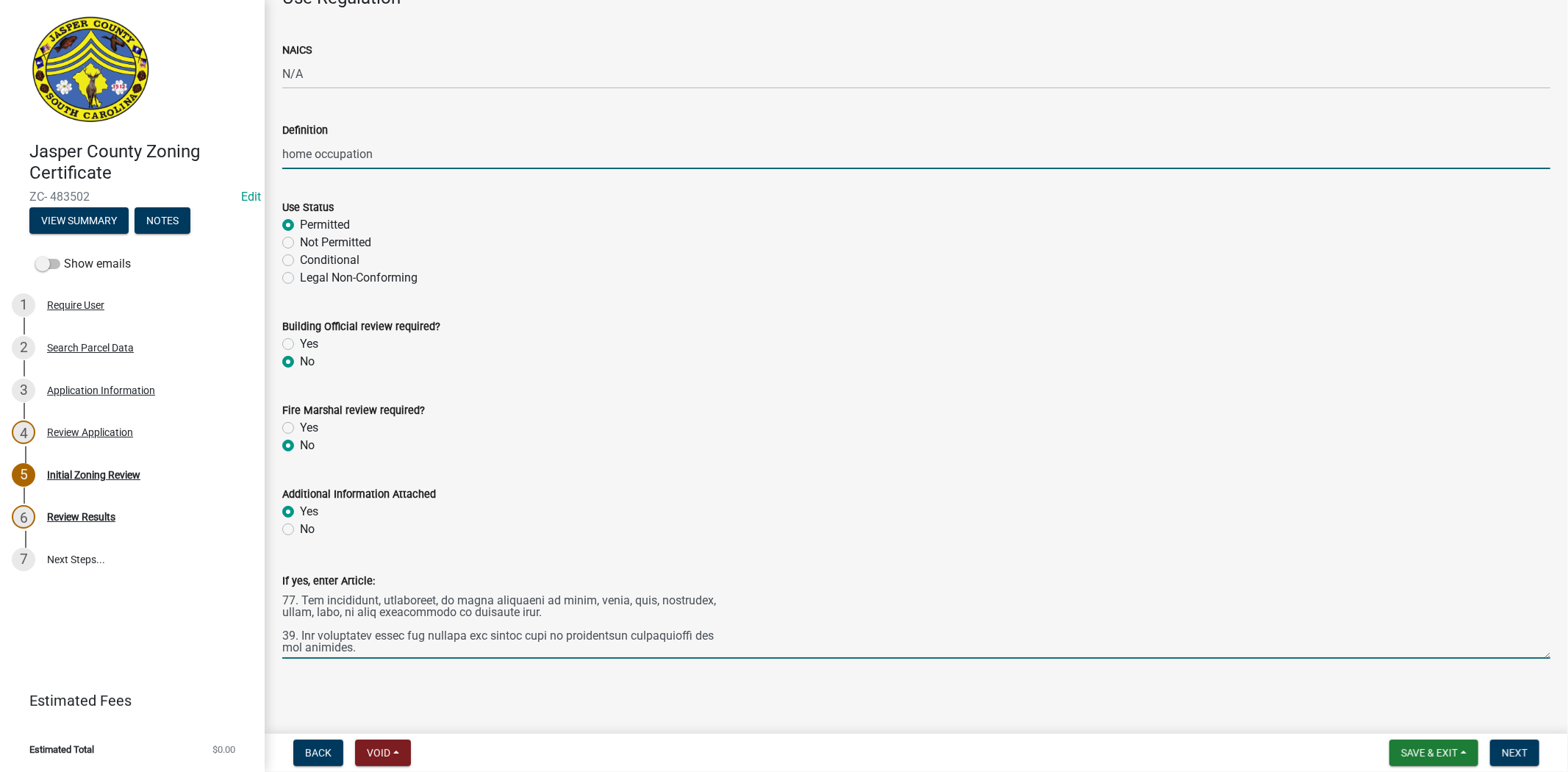
click at [390, 160] on input "home occupation" at bounding box center [915, 153] width 1267 height 30
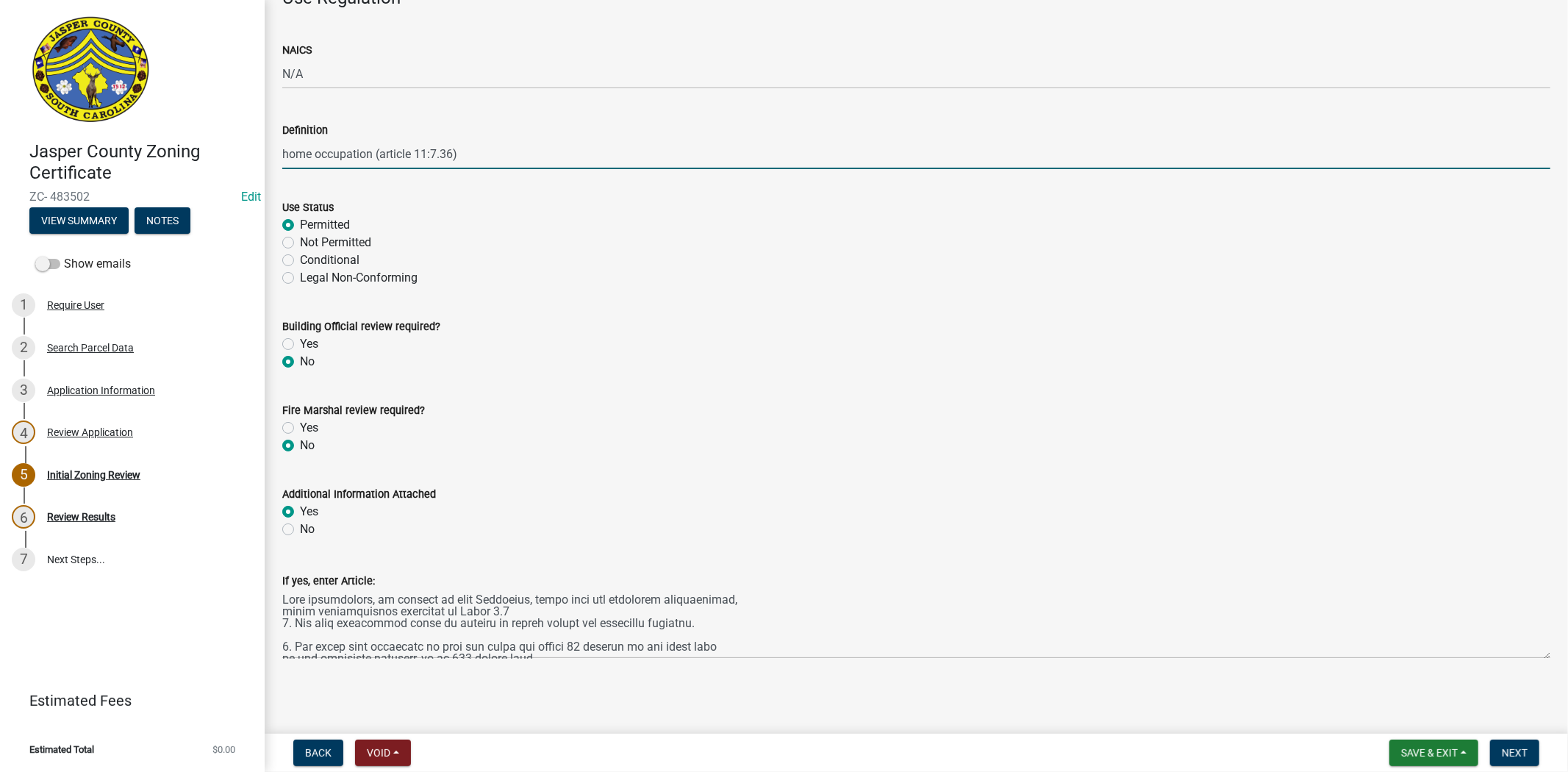
scroll to position [0, 0]
type input "home occupation (article 11:7.36)"
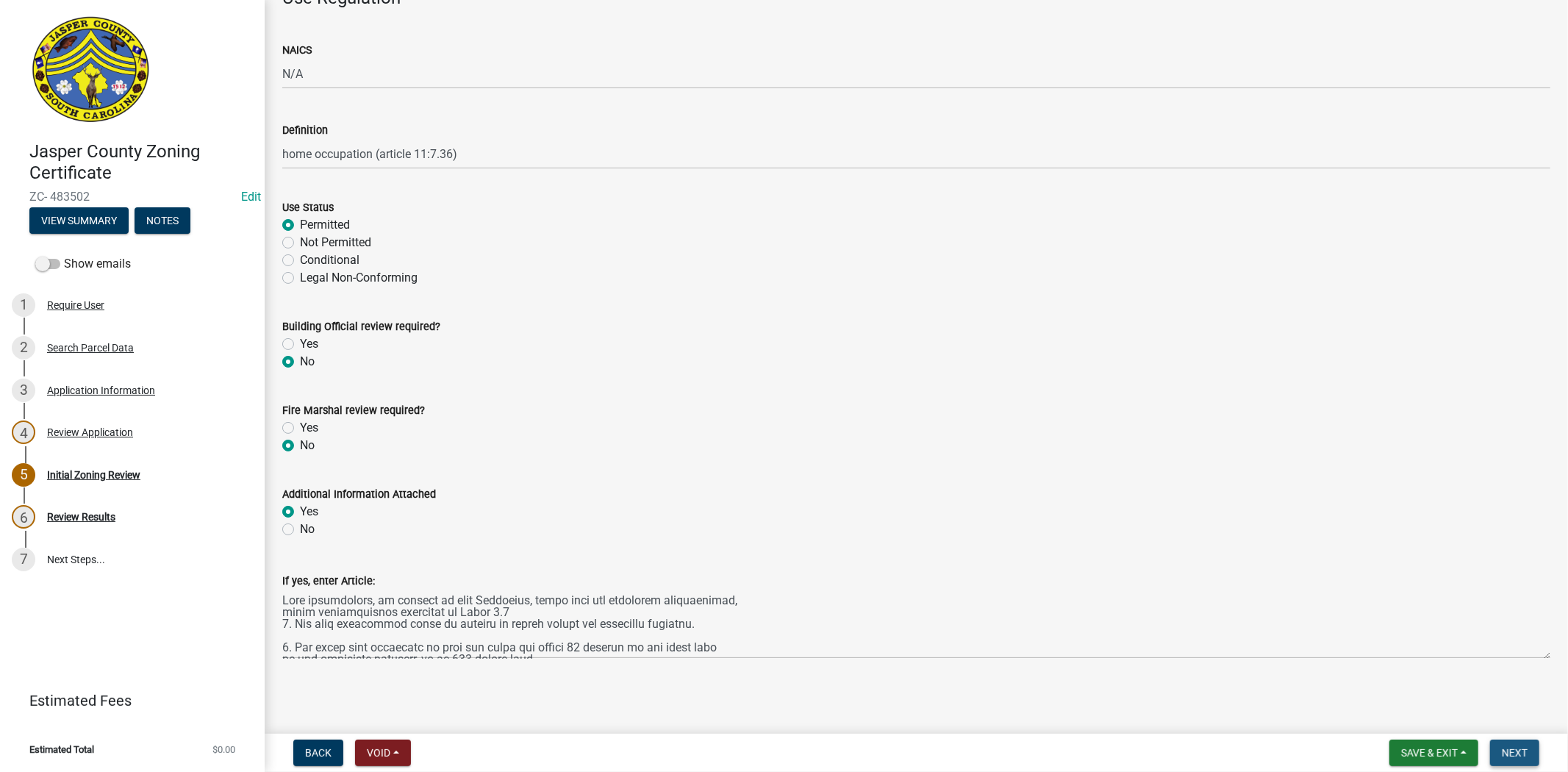
click at [1515, 747] on span "Next" at bounding box center [1515, 753] width 26 height 12
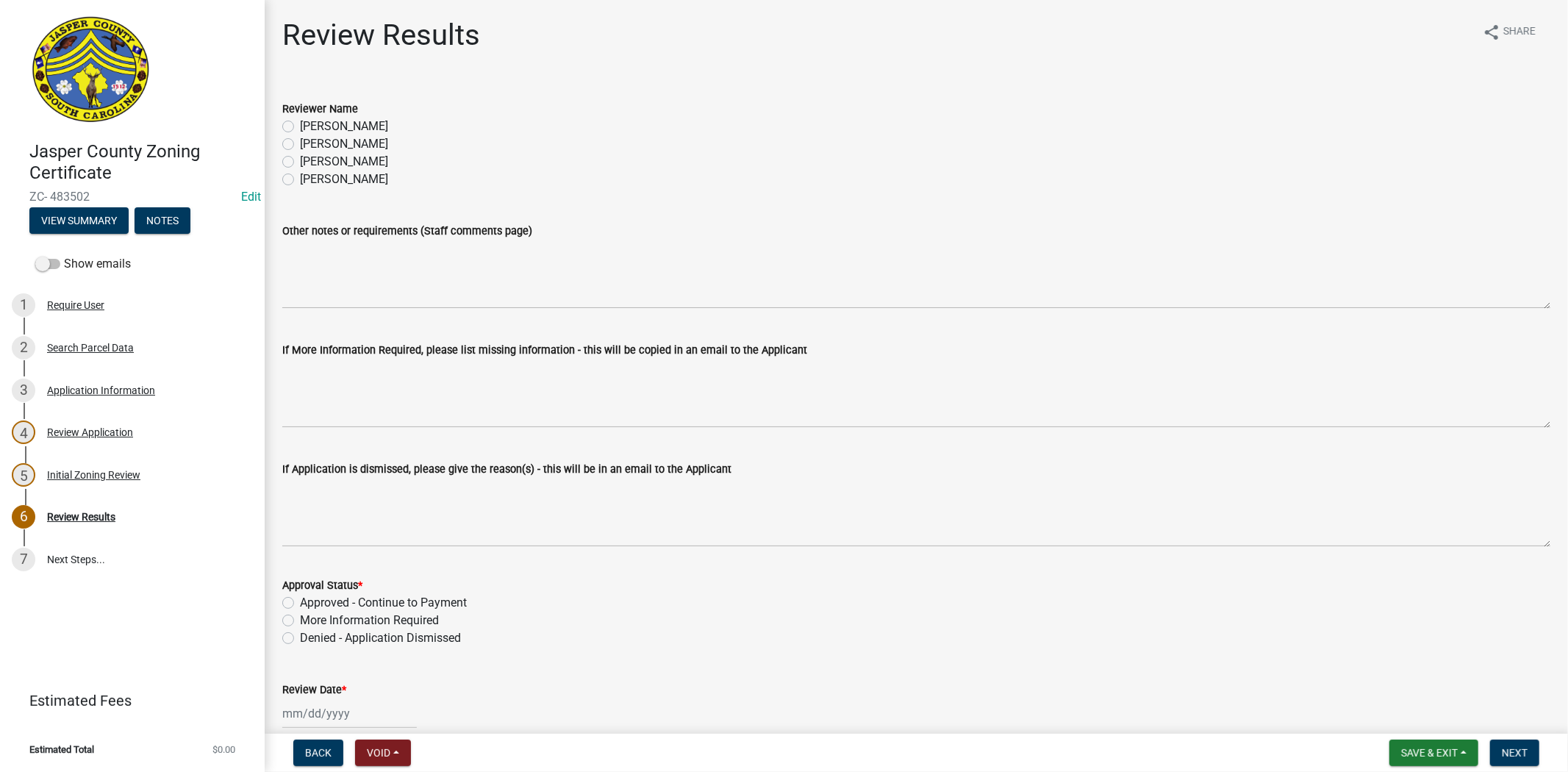
click at [300, 182] on label "Ciara Chapman" at bounding box center [343, 179] width 88 height 18
click at [300, 180] on input "Ciara Chapman" at bounding box center [305, 175] width 10 height 10
radio input "true"
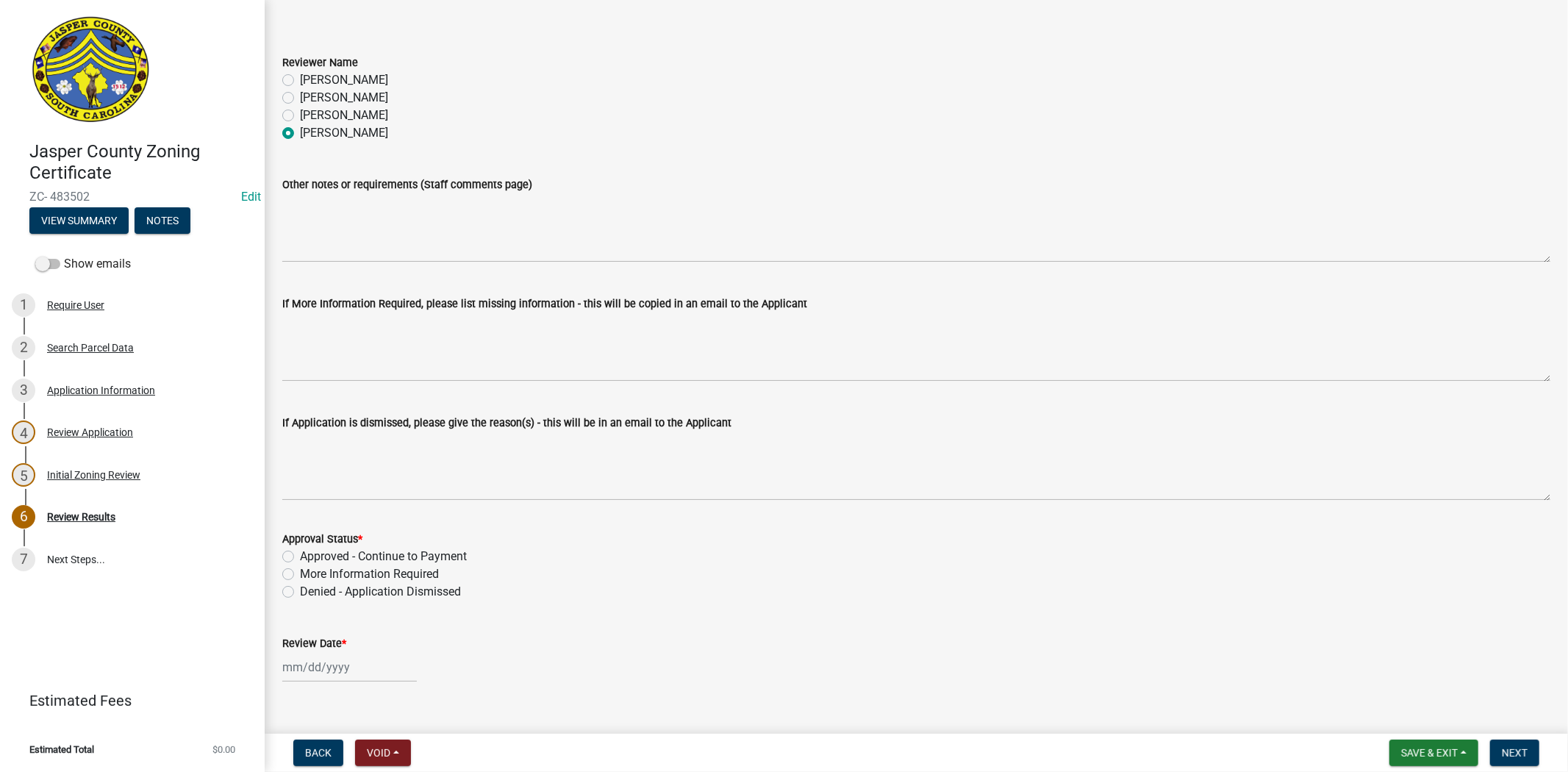
scroll to position [70, 0]
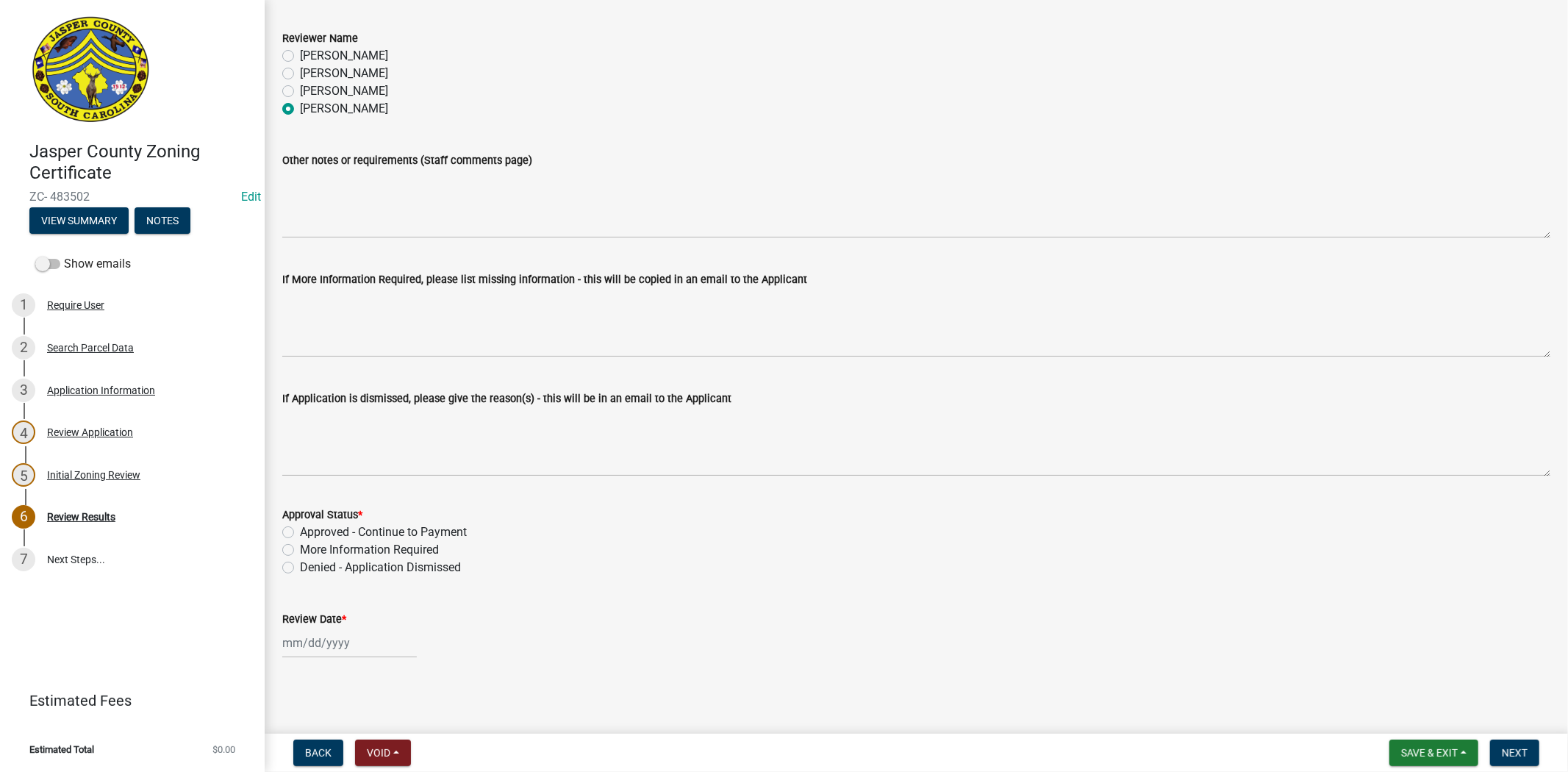
click at [300, 533] on label "Approved - Continue to Payment" at bounding box center [383, 532] width 167 height 18
click at [300, 533] on input "Approved - Continue to Payment" at bounding box center [305, 529] width 10 height 10
radio input "true"
click at [305, 641] on div at bounding box center [349, 642] width 135 height 30
select select "9"
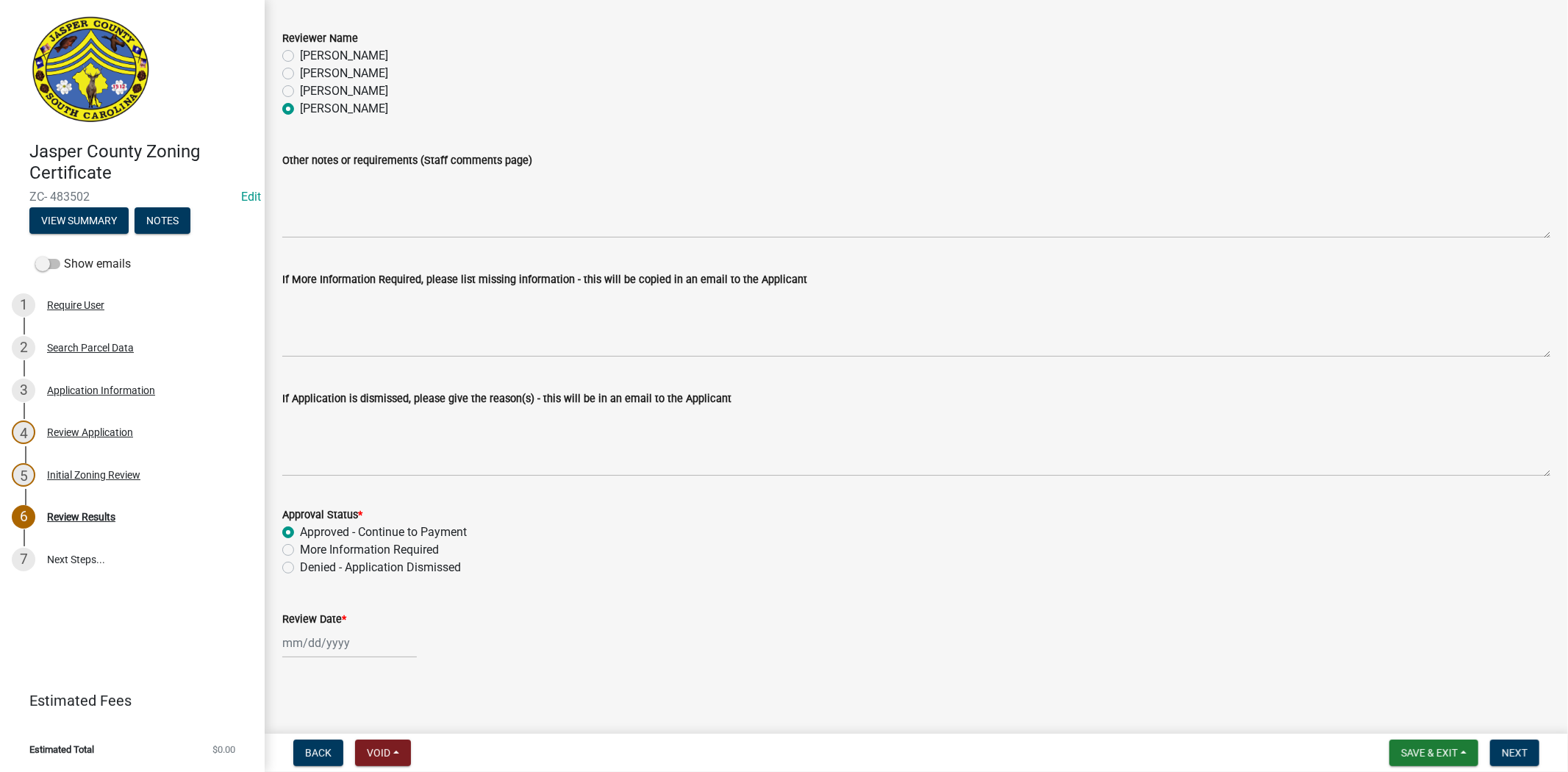
select select "2025"
click at [351, 556] on div "24" at bounding box center [344, 565] width 24 height 24
type input "[DATE]"
click at [1524, 744] on button "Next" at bounding box center [1515, 752] width 49 height 27
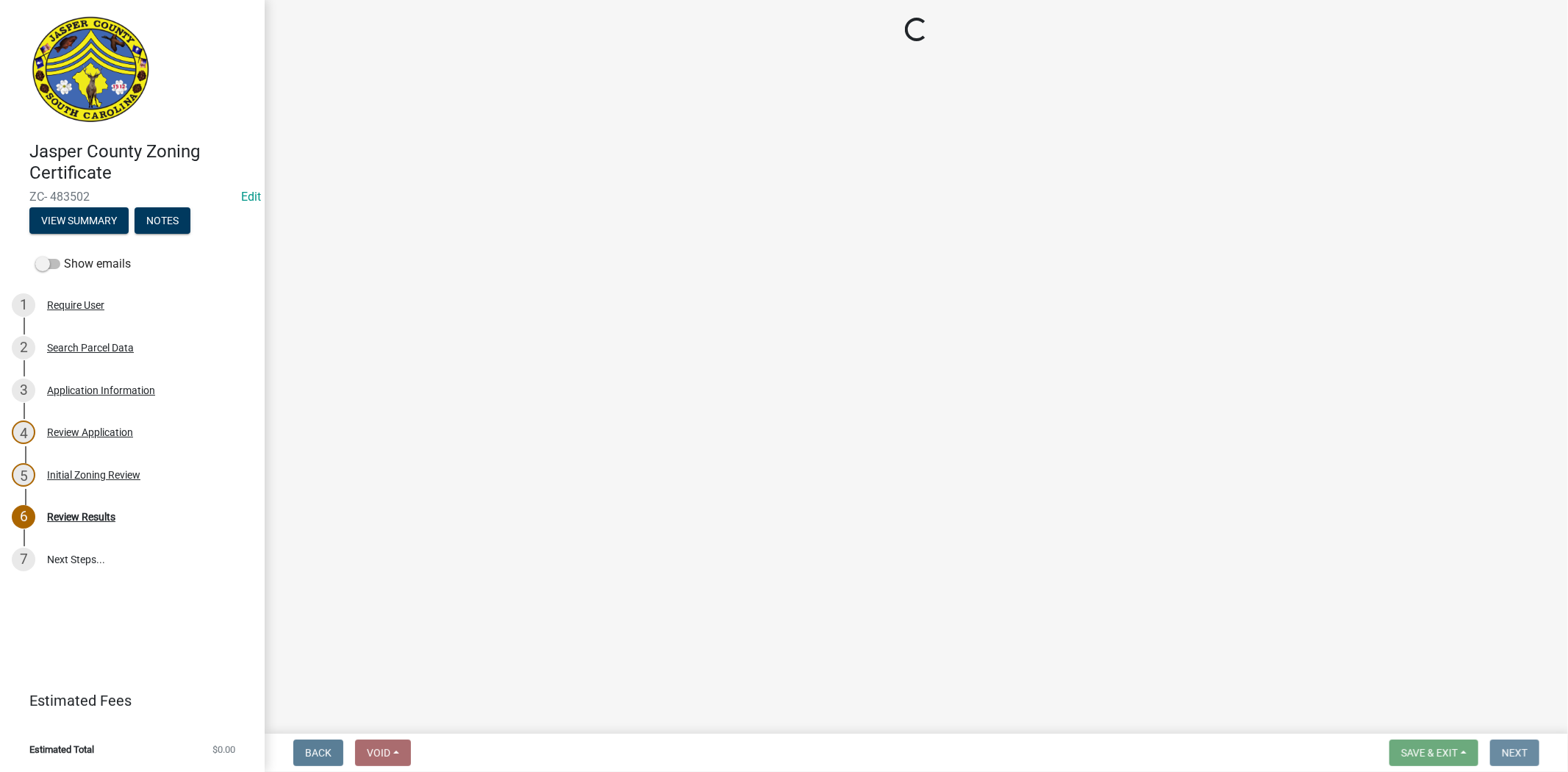
scroll to position [0, 0]
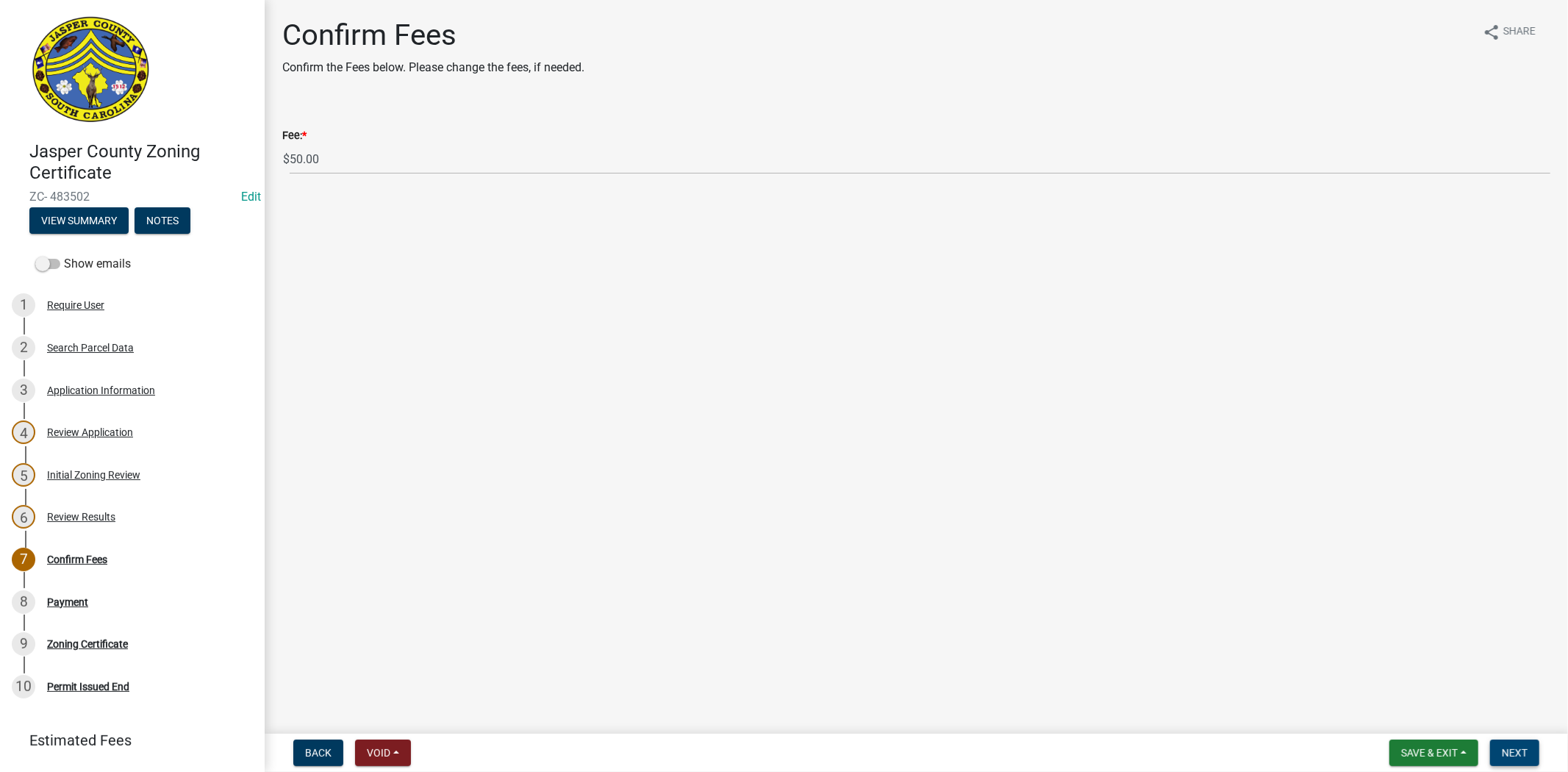
click at [1503, 758] on button "Next" at bounding box center [1515, 752] width 49 height 27
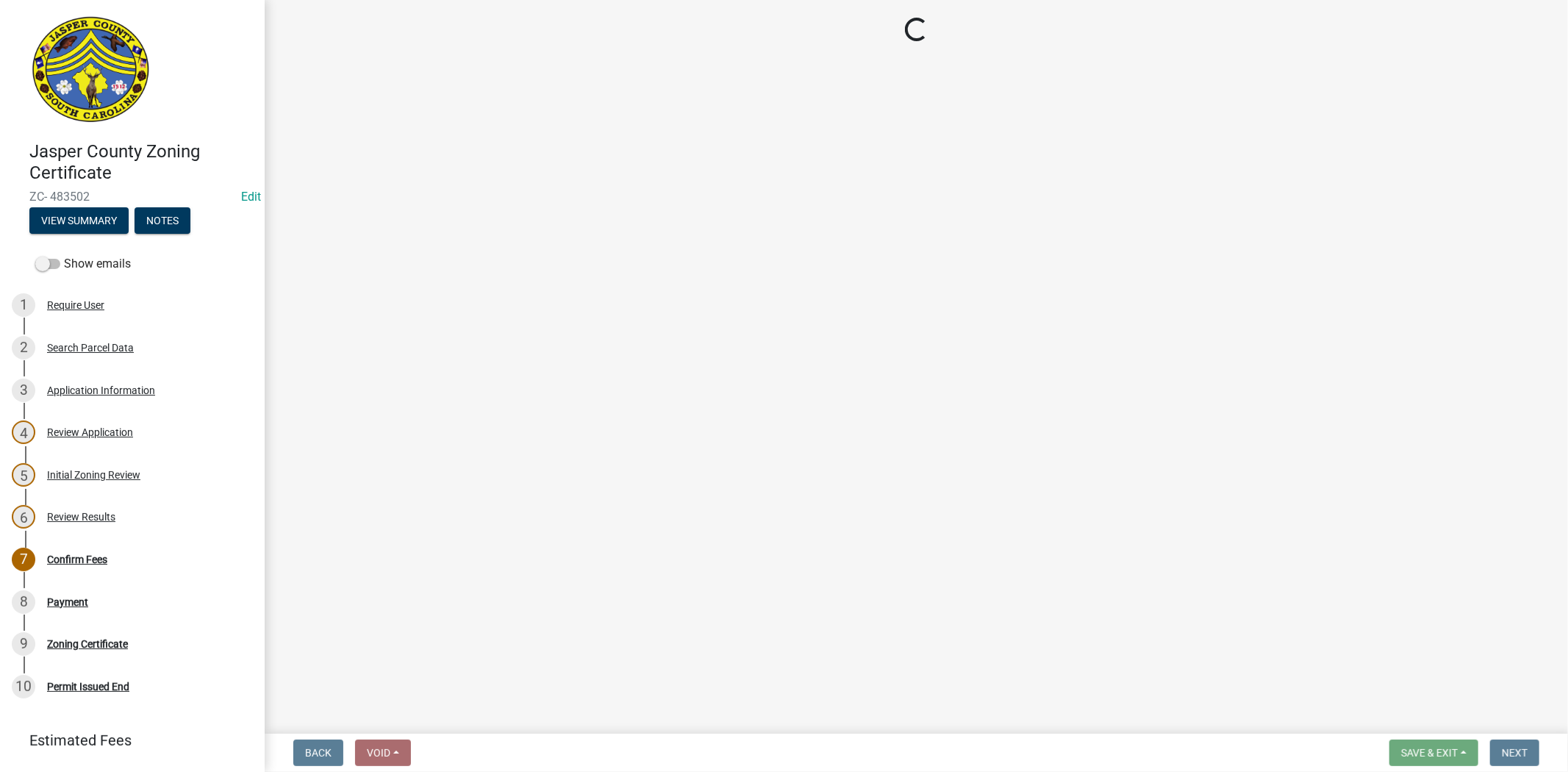
select select "3: 3"
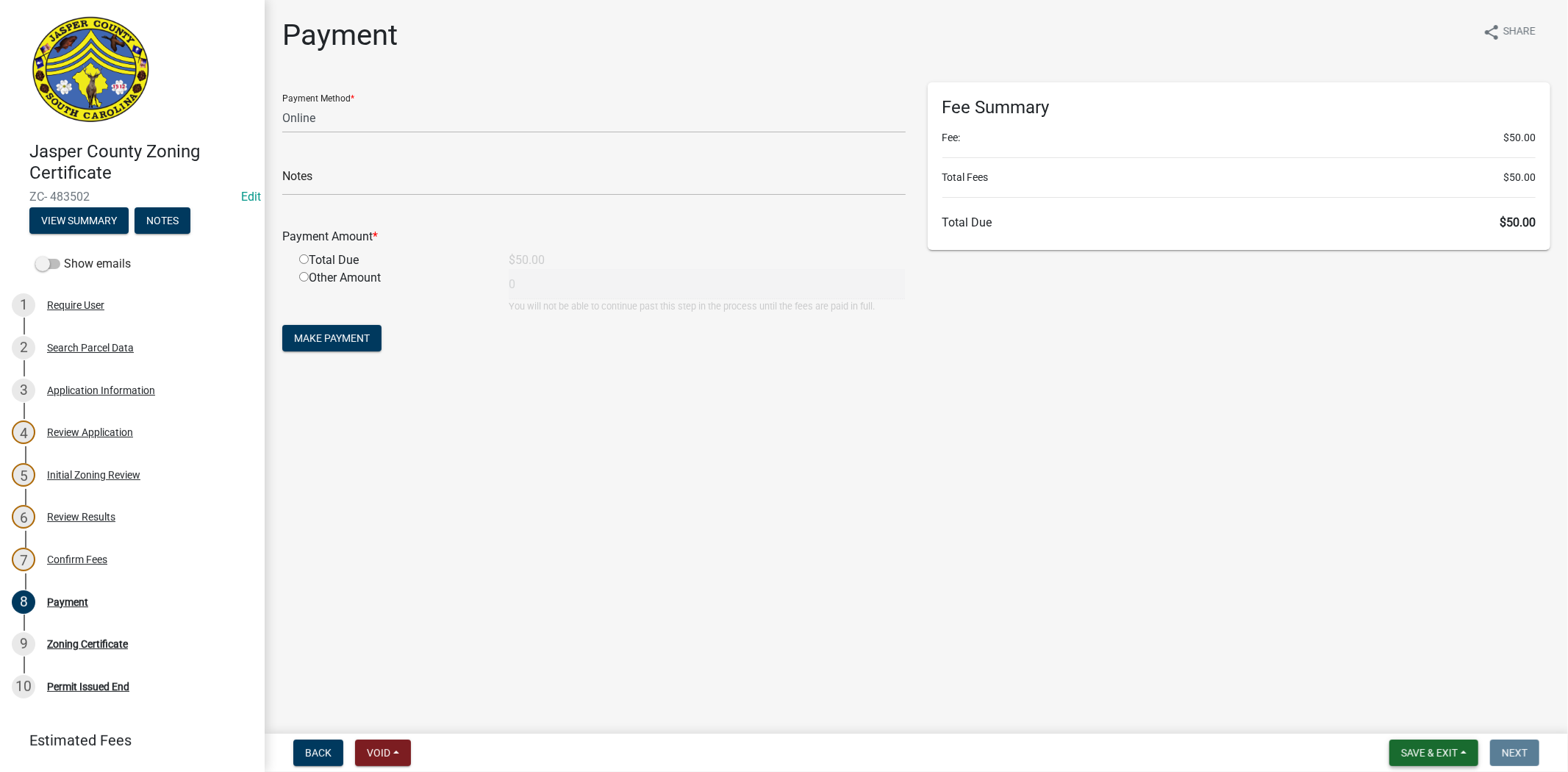
click at [1416, 752] on span "Save & Exit" at bounding box center [1429, 753] width 56 height 12
click at [1387, 714] on button "Save & Exit" at bounding box center [1419, 715] width 118 height 36
